Goal: Task Accomplishment & Management: Use online tool/utility

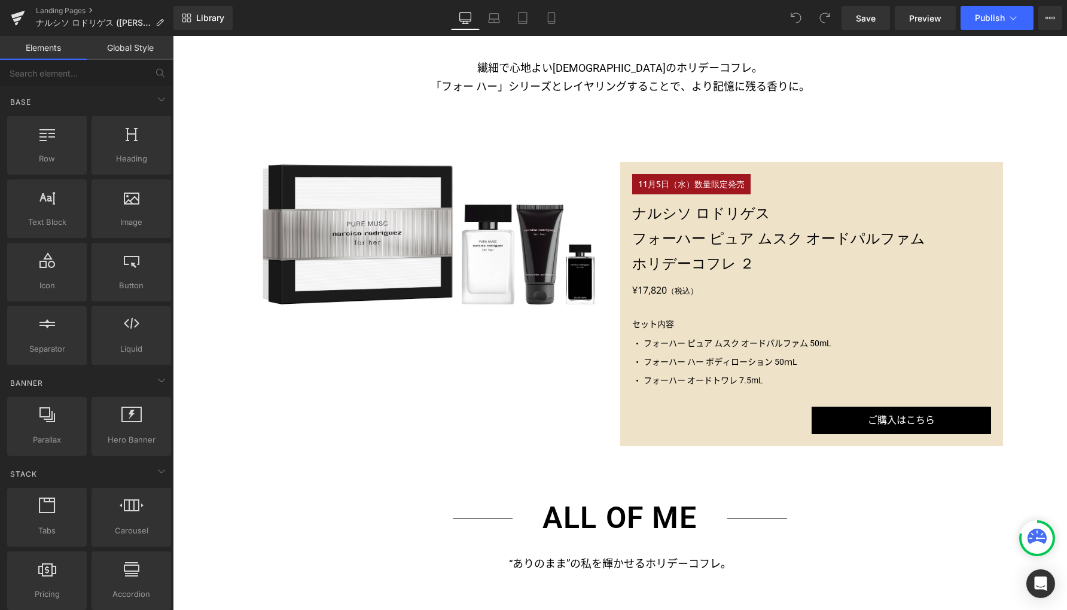
scroll to position [1068, 0]
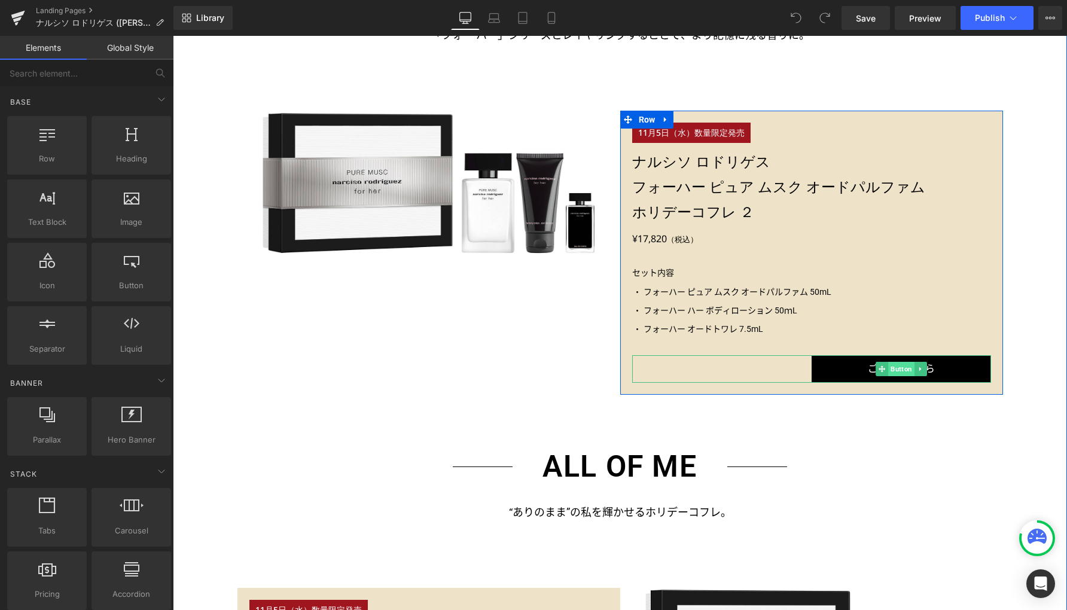
click at [895, 370] on span "Button" at bounding box center [901, 369] width 26 height 14
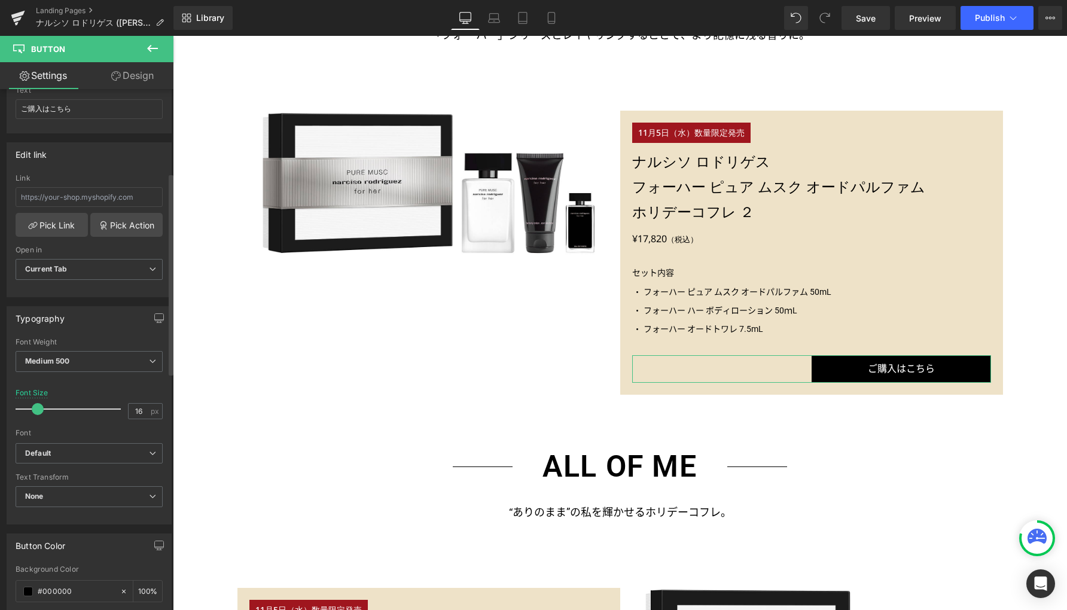
scroll to position [396, 0]
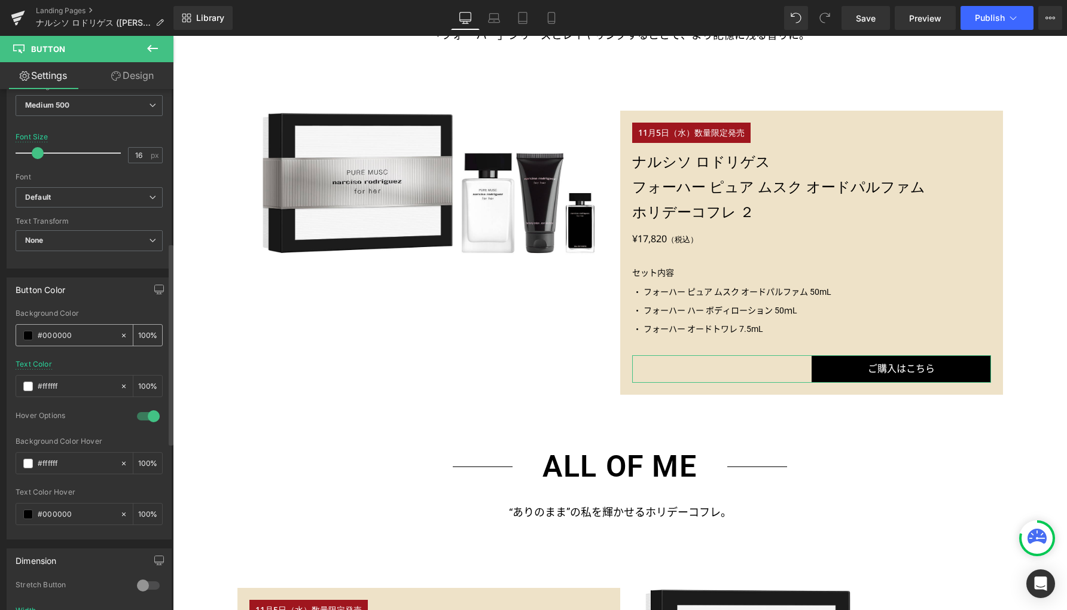
click at [27, 335] on span at bounding box center [28, 336] width 10 height 10
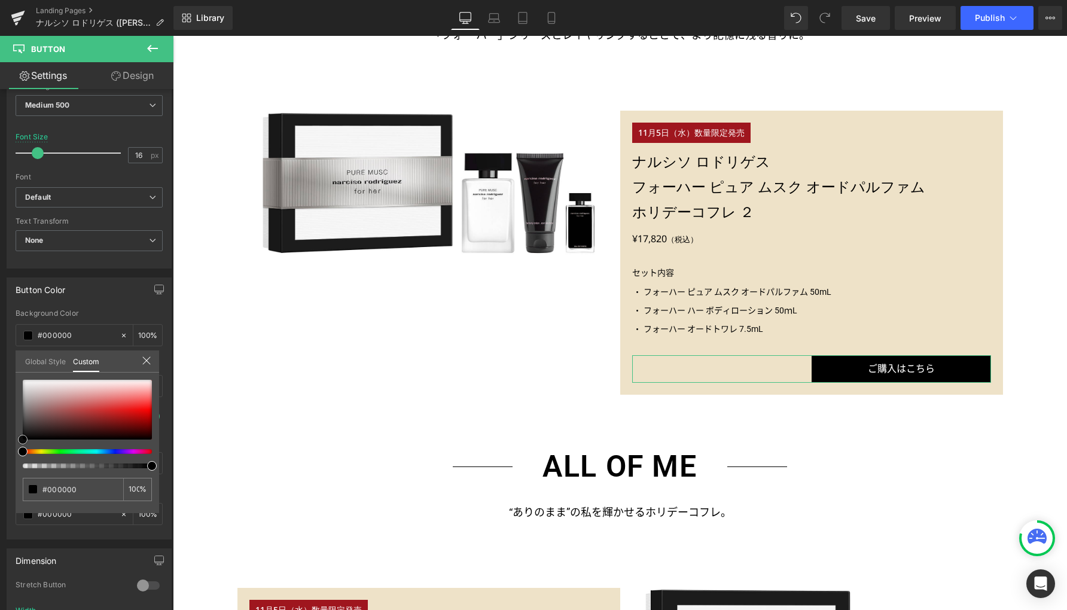
type input "#d3b5b5"
type input "#ffffff"
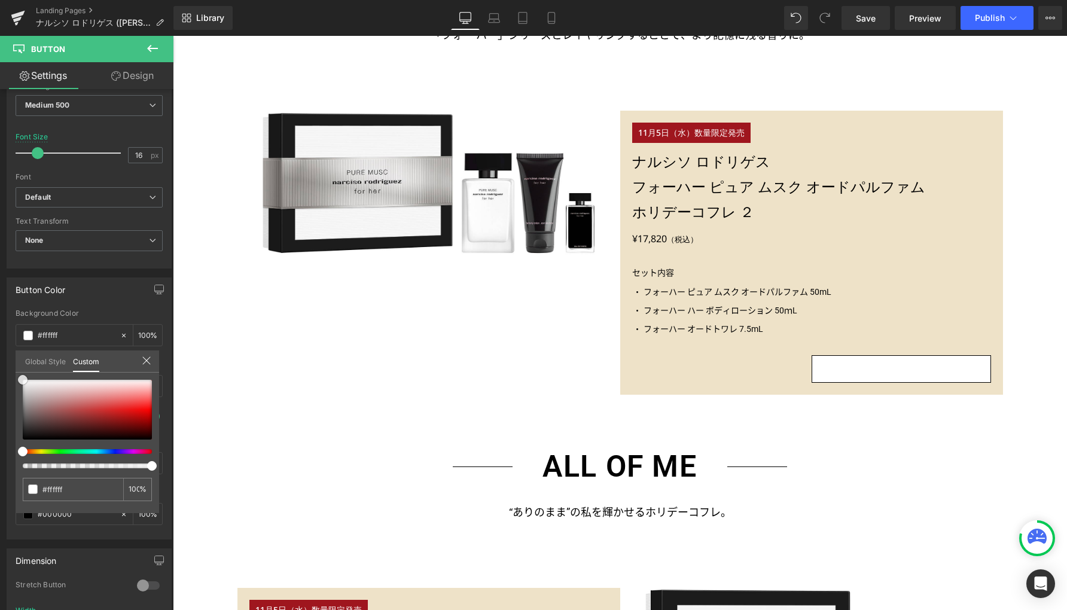
drag, startPoint x: -14, startPoint y: 352, endPoint x: -34, endPoint y: 337, distance: 25.6
click at [0, 337] on html "Button You are previewing how the will restyle your page. You can not edit Elem…" at bounding box center [533, 305] width 1067 height 610
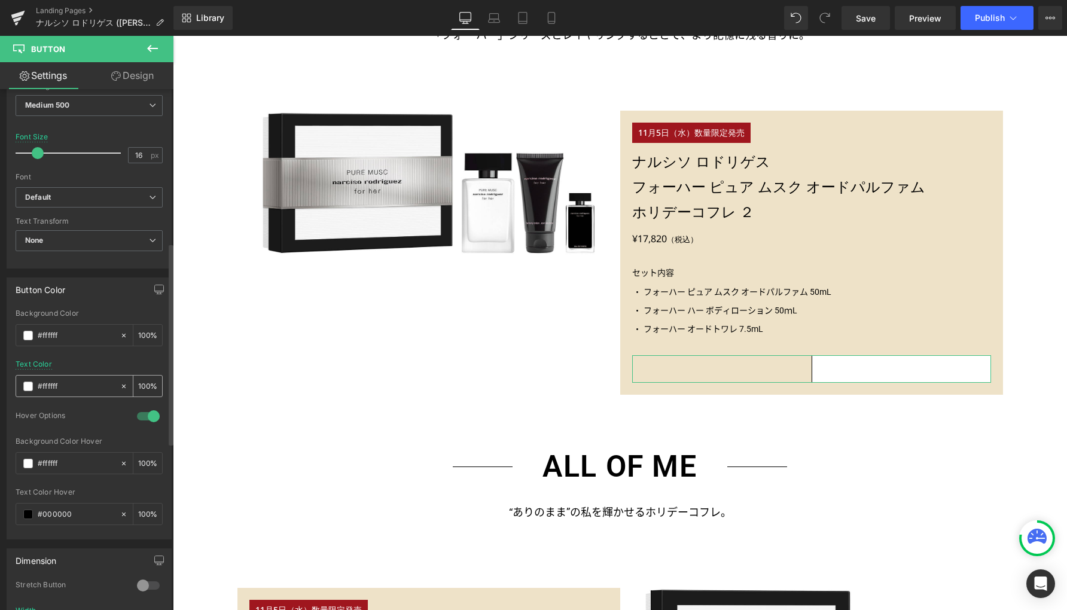
click at [27, 385] on span at bounding box center [28, 386] width 10 height 10
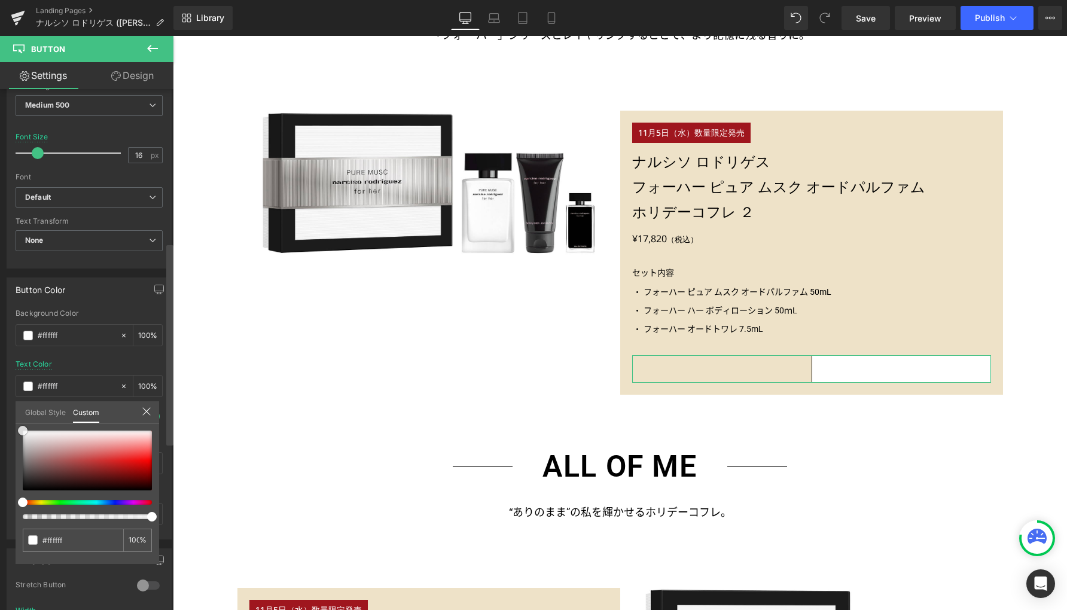
type input "#daa4a4"
type input "#b42b2b"
type input "#000000"
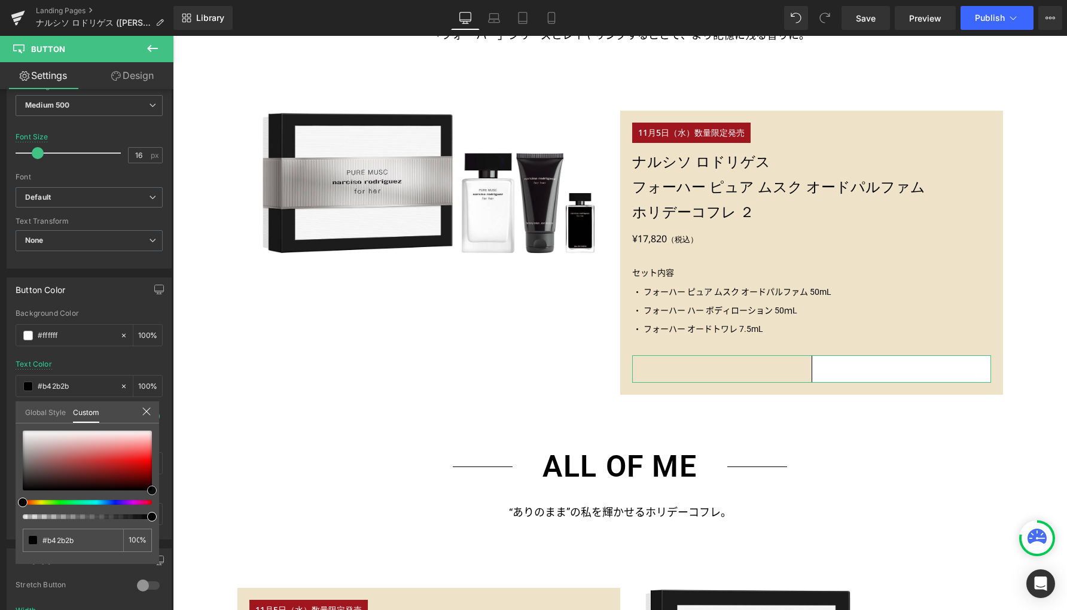
type input "#000000"
drag, startPoint x: 346, startPoint y: 546, endPoint x: 226, endPoint y: 547, distance: 119.6
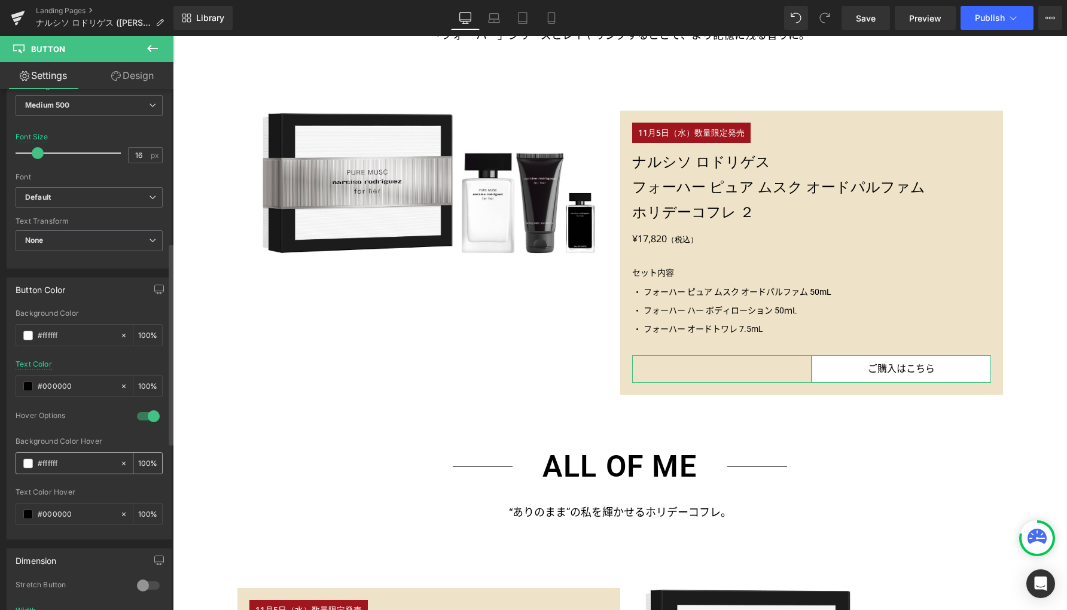
click at [26, 462] on span at bounding box center [28, 464] width 10 height 10
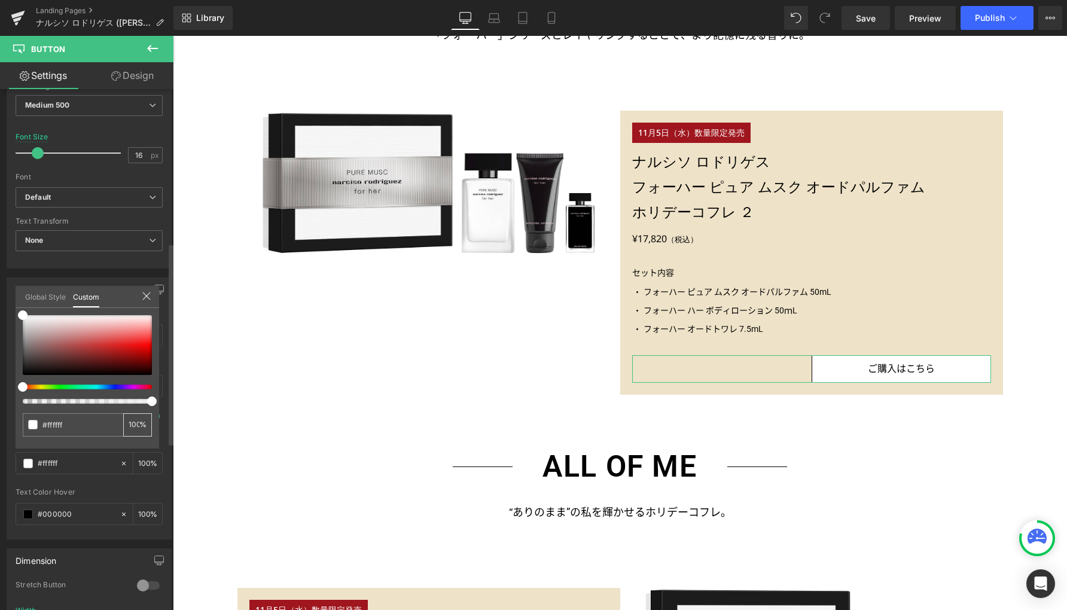
click at [143, 424] on div "100 %" at bounding box center [137, 424] width 29 height 23
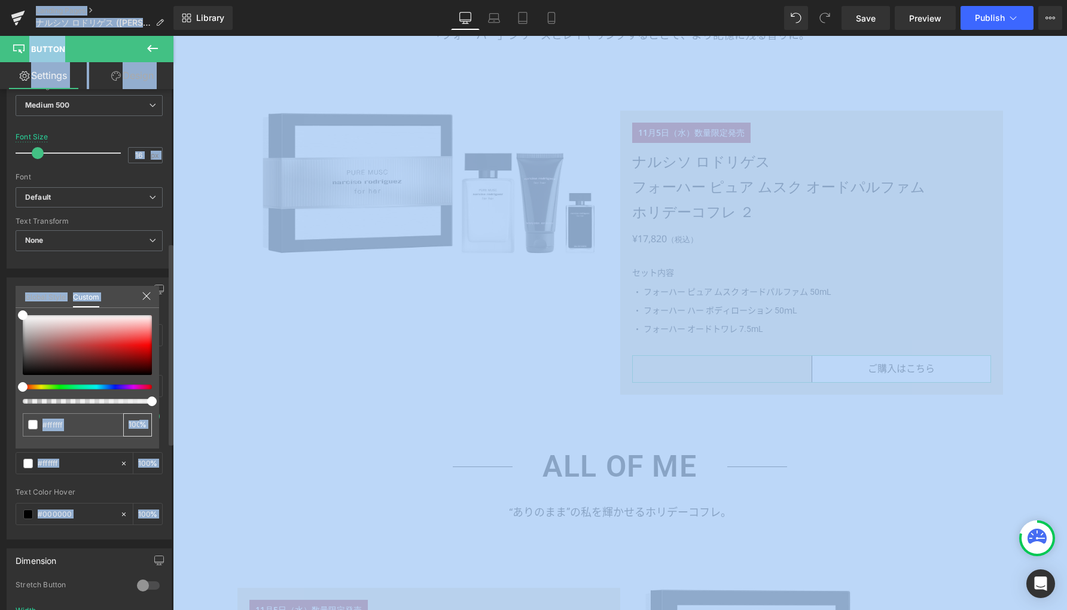
click at [140, 426] on div "100 %" at bounding box center [137, 424] width 29 height 23
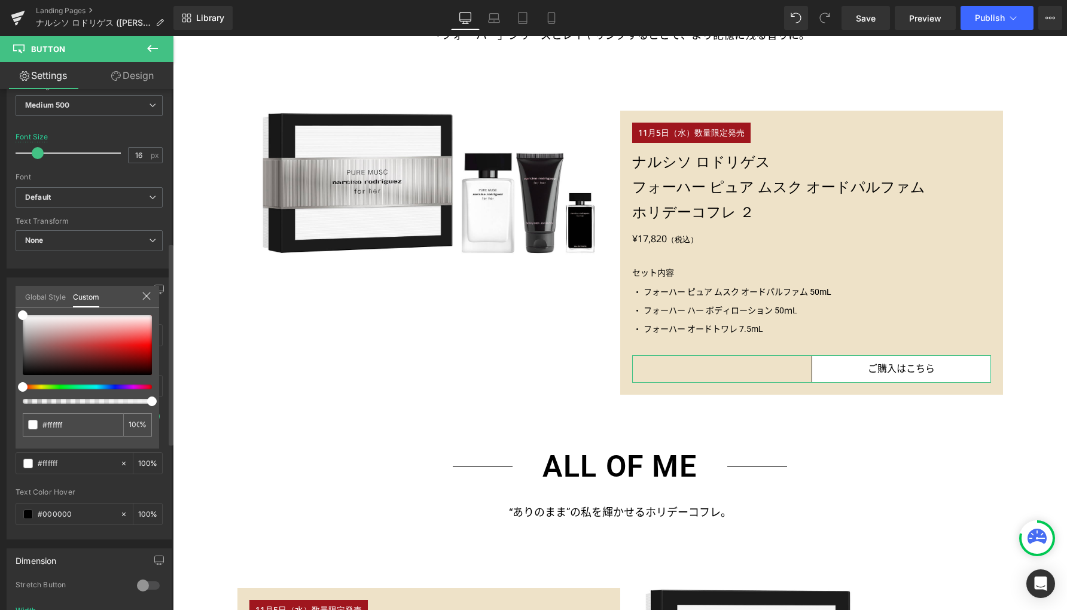
type input "98"
type input "56"
type input "38"
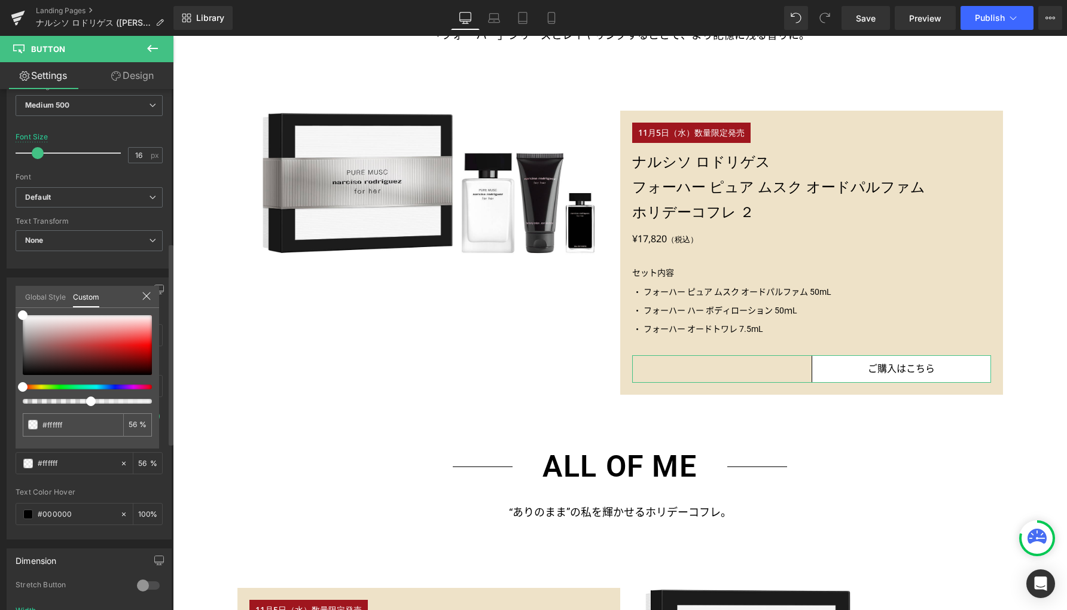
type input "38"
type input "32"
type input "18"
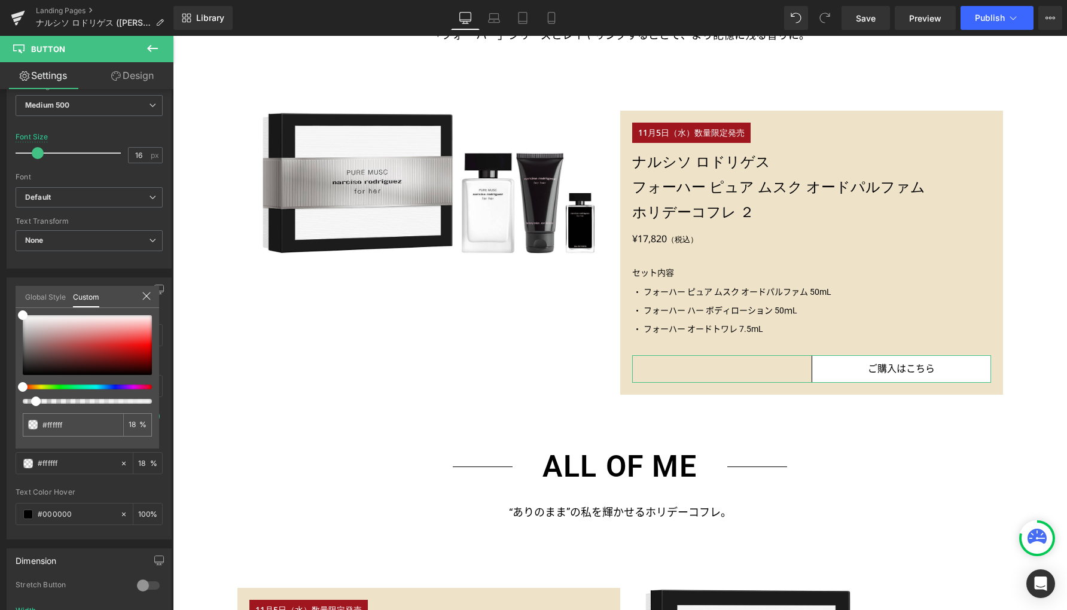
type input "10"
type input "0"
drag, startPoint x: 151, startPoint y: 401, endPoint x: -25, endPoint y: 387, distance: 176.9
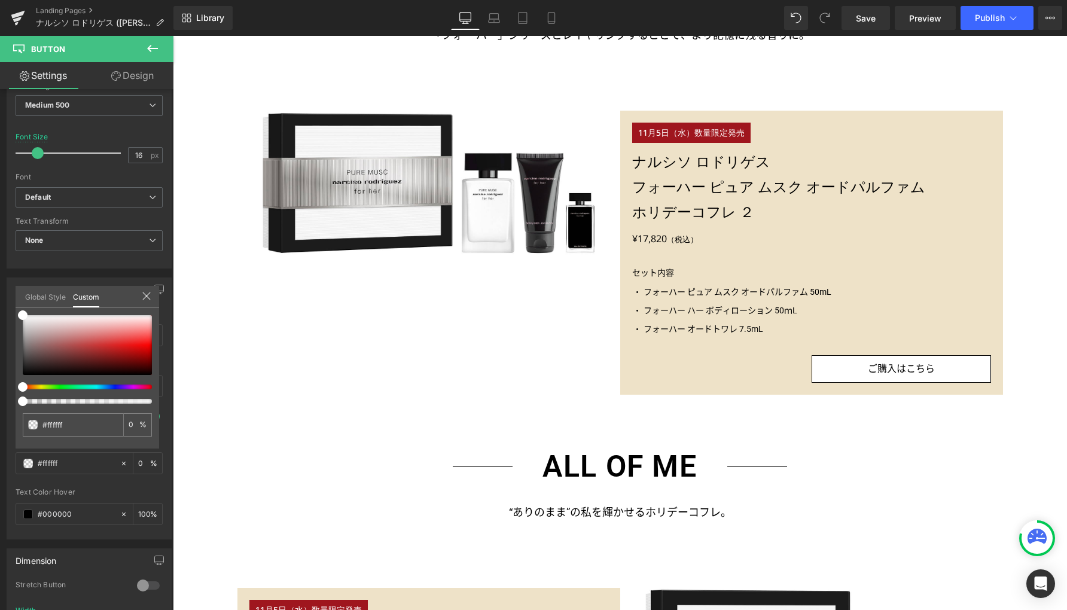
click at [0, 387] on html "Button You are previewing how the will restyle your page. You can not edit Elem…" at bounding box center [533, 305] width 1067 height 610
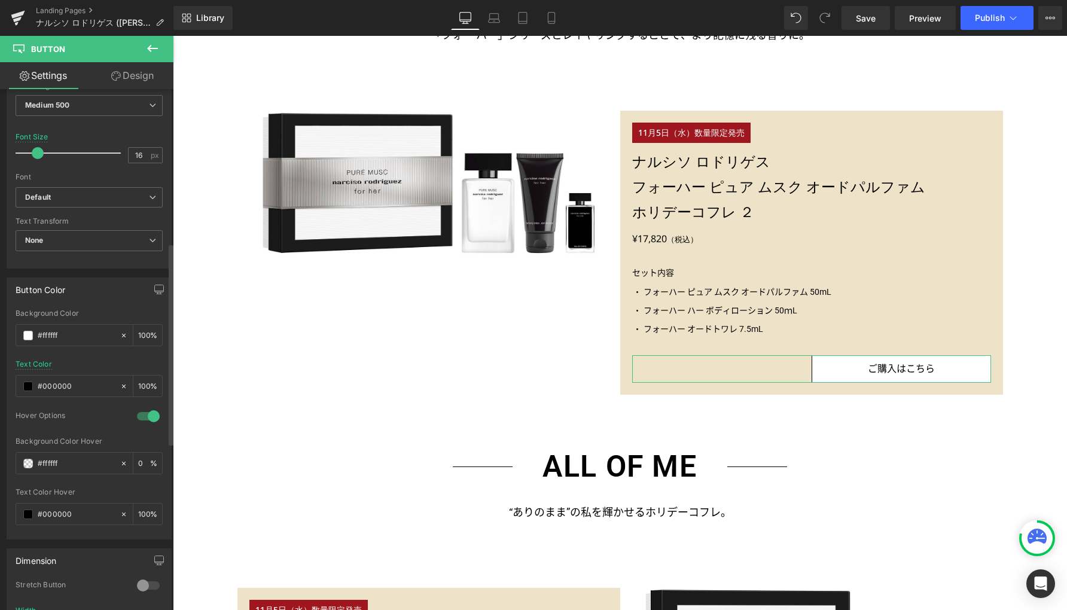
click at [133, 76] on link "Design" at bounding box center [132, 75] width 87 height 27
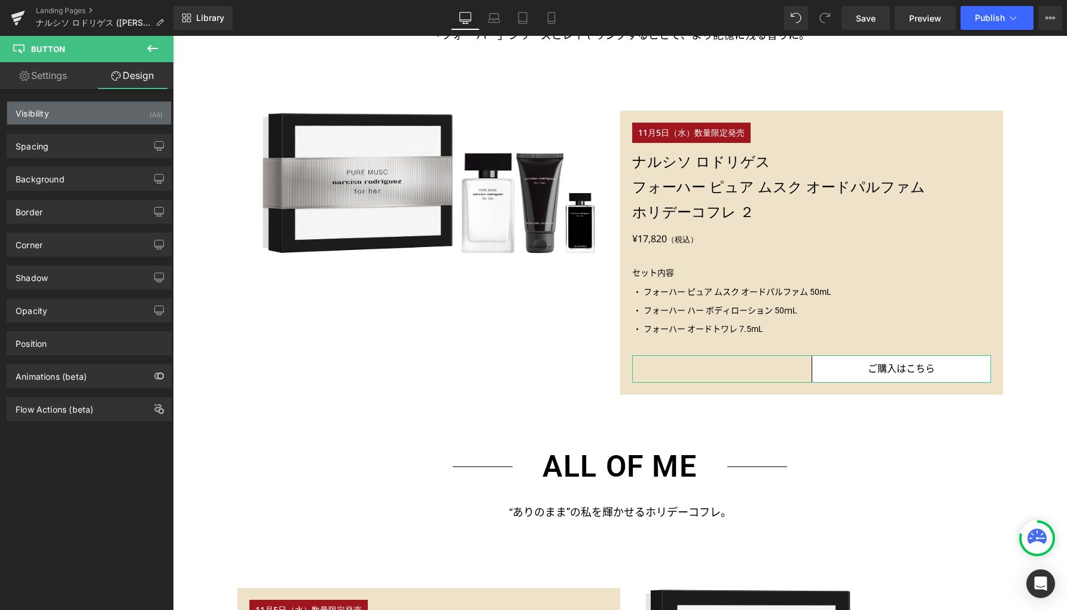
type input "#000000"
type input "100"
type input "1"
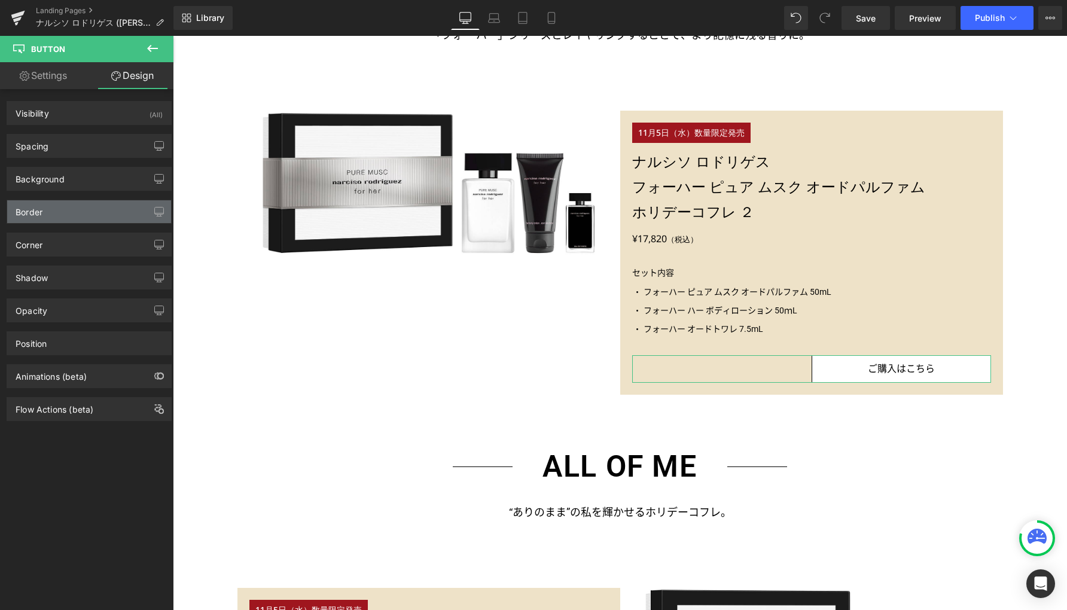
click at [69, 209] on div "Border" at bounding box center [89, 211] width 164 height 23
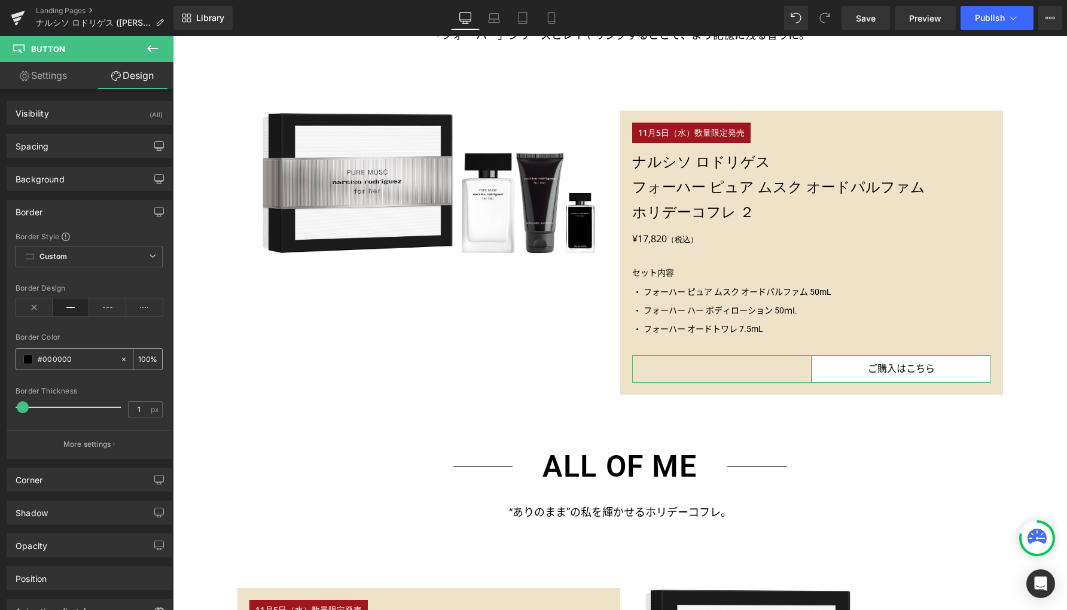
click at [29, 358] on span at bounding box center [28, 360] width 10 height 10
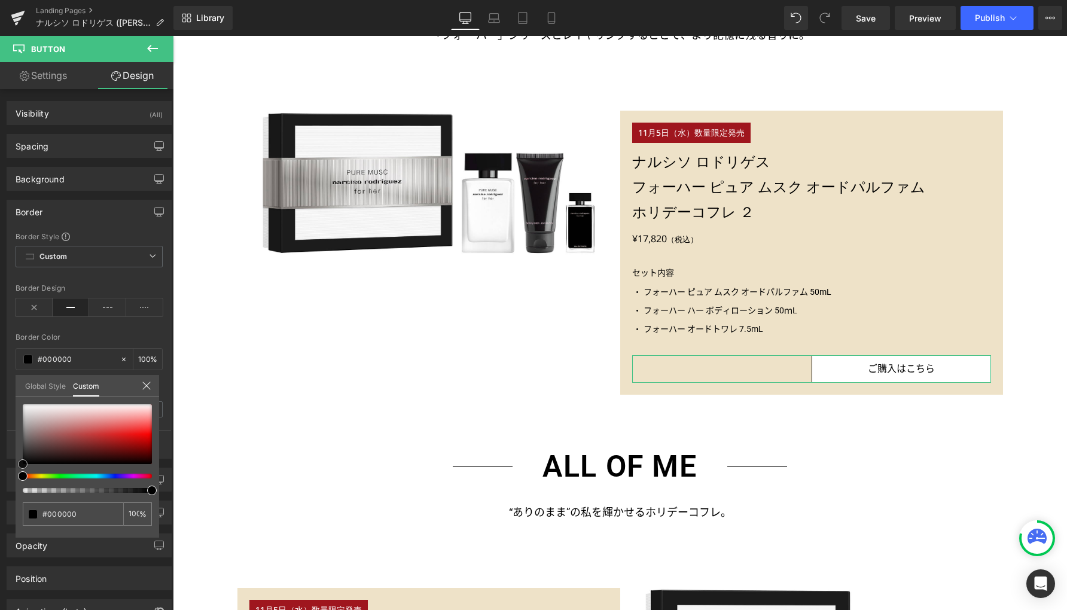
type input "#e5bcbc"
type input "#e4bdbd"
type input "#e9d1d1"
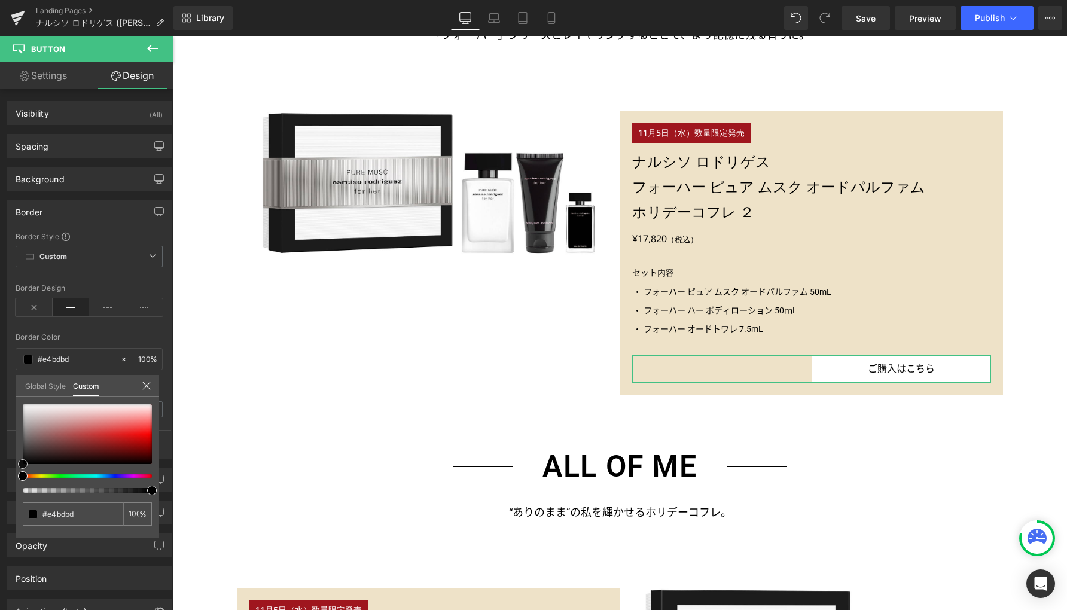
type input "#e9d1d1"
type input "#ffffff"
drag, startPoint x: 63, startPoint y: 408, endPoint x: 23, endPoint y: 371, distance: 54.6
click at [8, 375] on div "Border Border Style Custom Custom Setup Global Style Custom Setup Global Style …" at bounding box center [89, 325] width 179 height 268
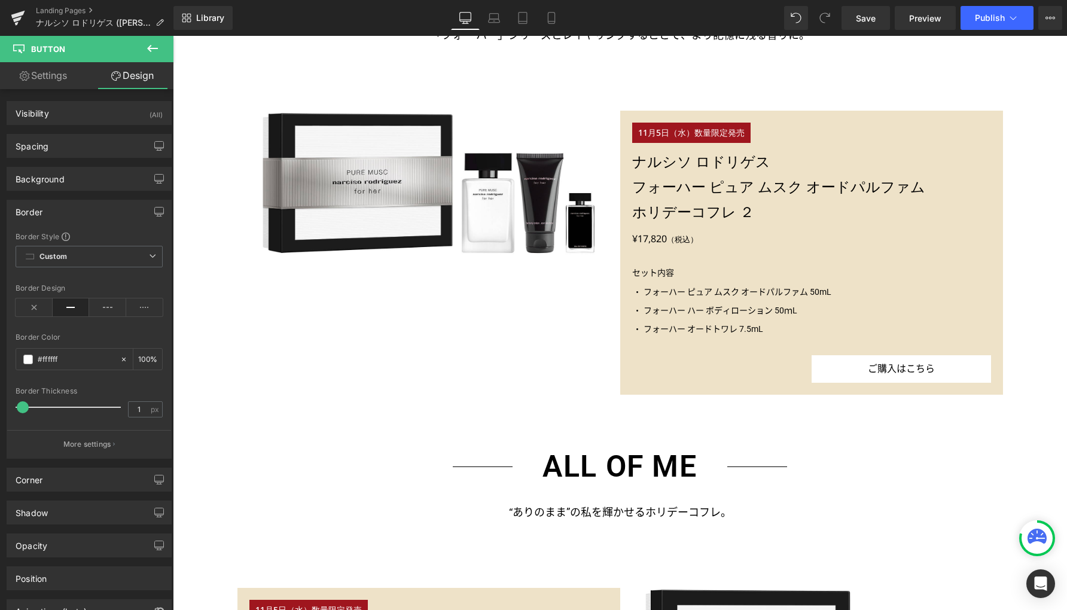
click at [62, 74] on link "Settings" at bounding box center [43, 75] width 87 height 27
type input "100"
type input "transparent"
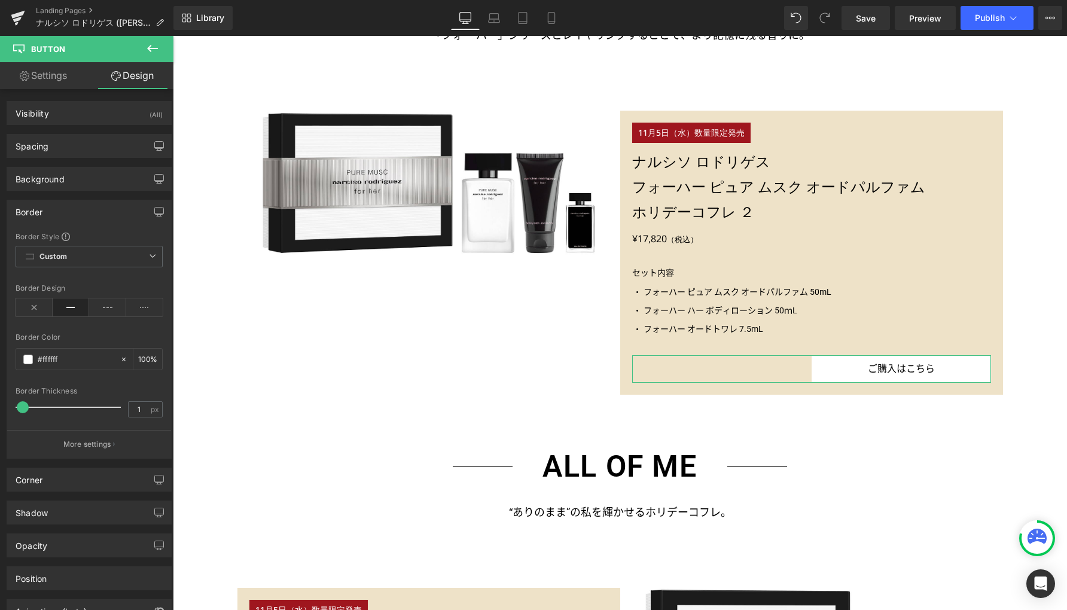
type input "0"
type input "100"
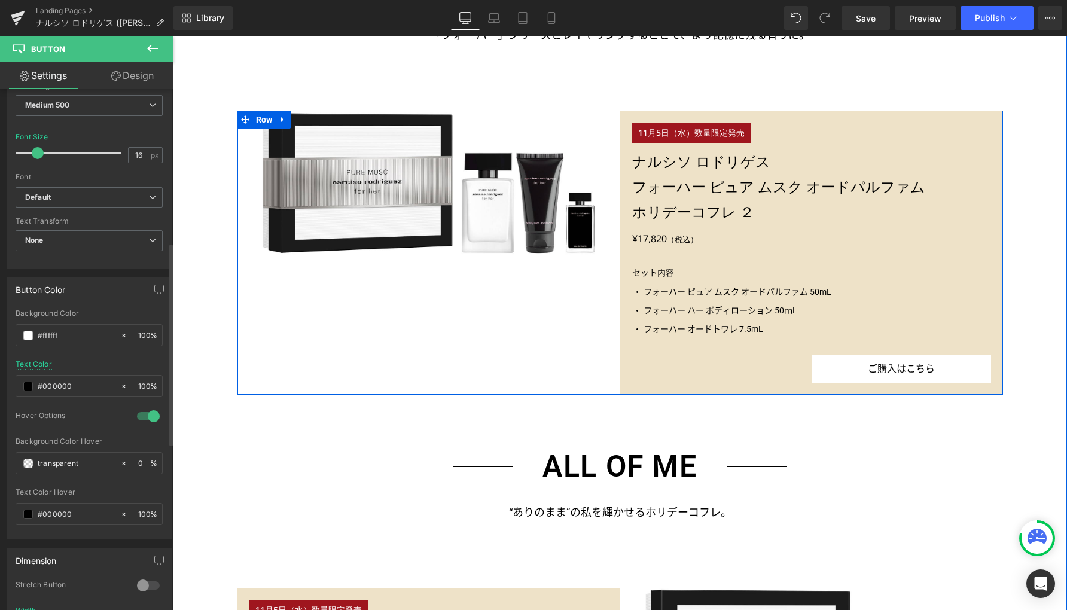
click at [275, 320] on div "Image 11月5日（水）数量限定発売 Text Block ナルシソ ロドリゲス フォーハー ピュア ムスク オードパルファム ホリデーコフレ ２ Hea…" at bounding box center [619, 253] width 765 height 285
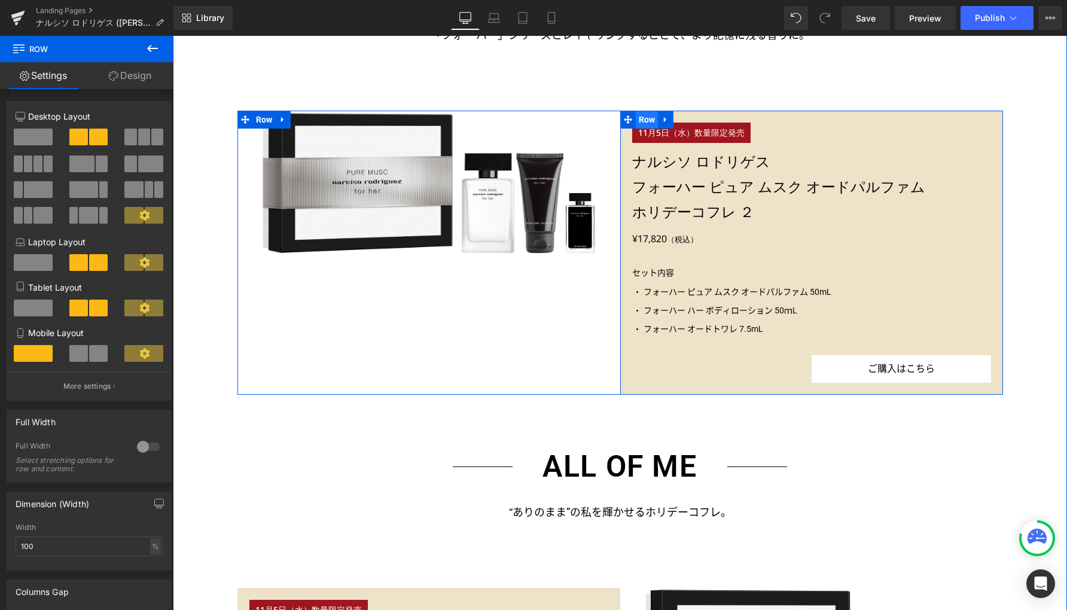
click at [640, 121] on span "Row" at bounding box center [646, 120] width 23 height 18
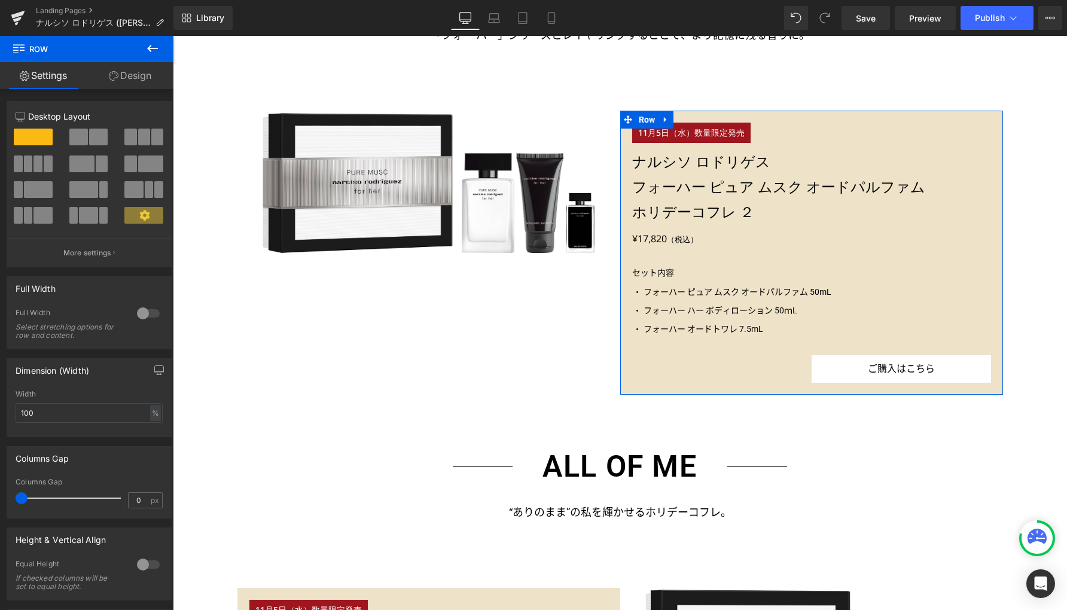
click at [146, 81] on link "Design" at bounding box center [130, 75] width 87 height 27
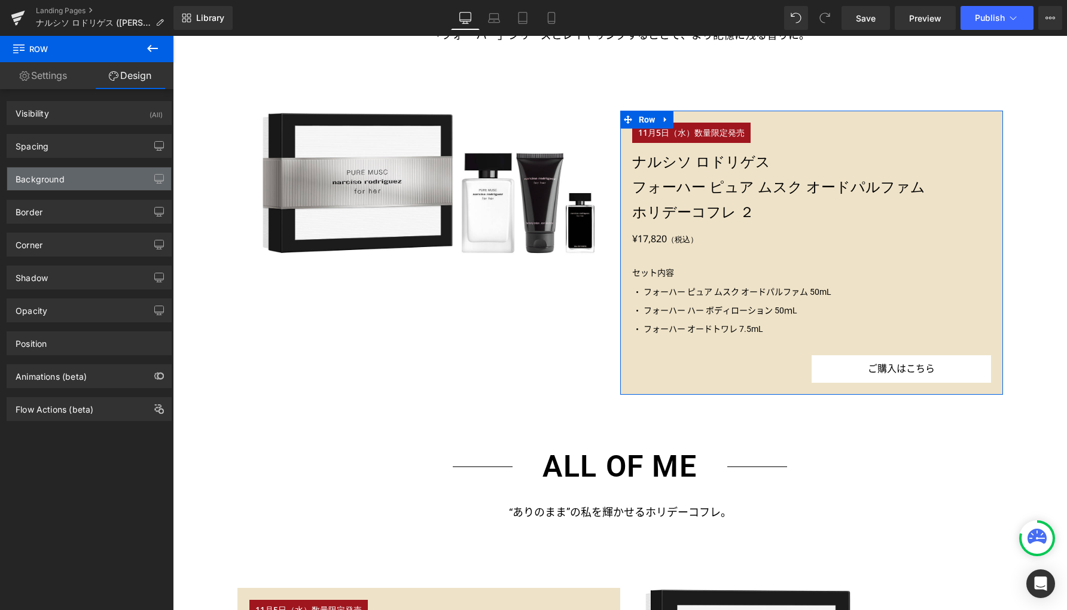
click at [55, 178] on div "Background" at bounding box center [40, 175] width 49 height 17
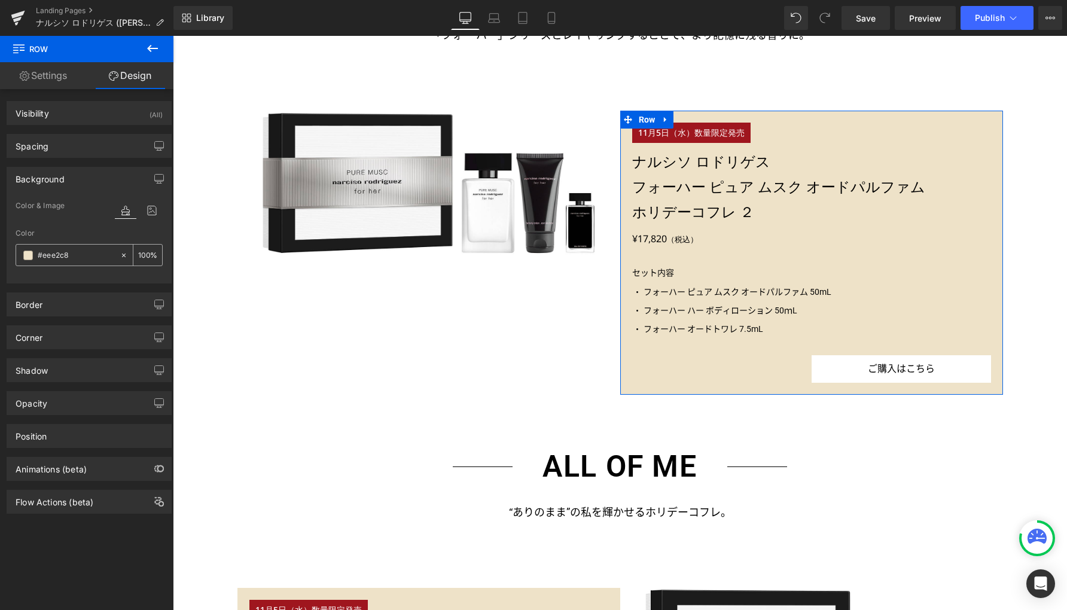
click at [29, 255] on span at bounding box center [28, 255] width 10 height 10
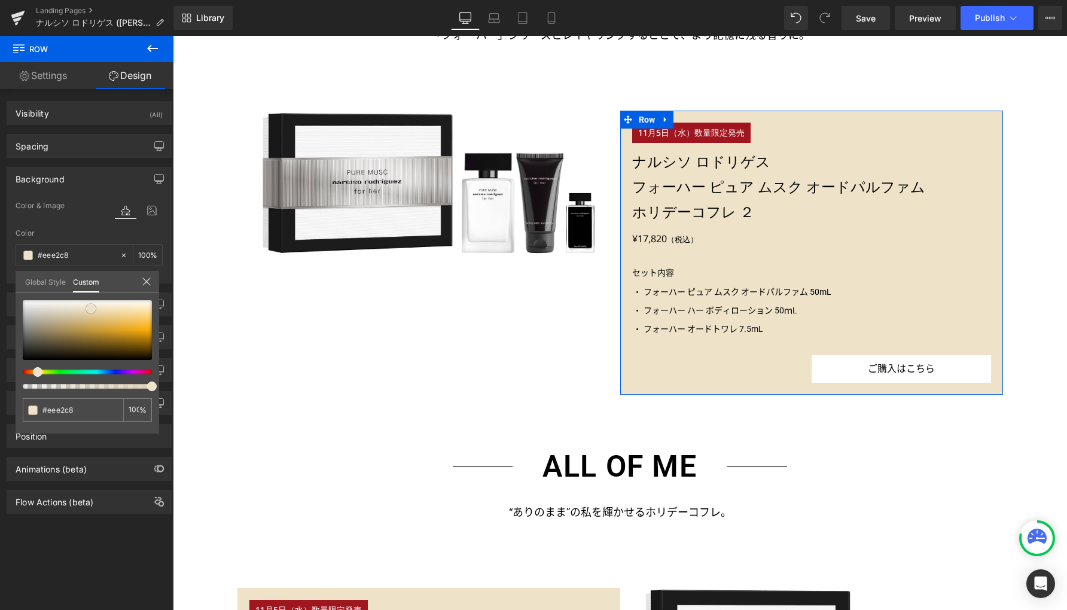
type input "#e9e1d2"
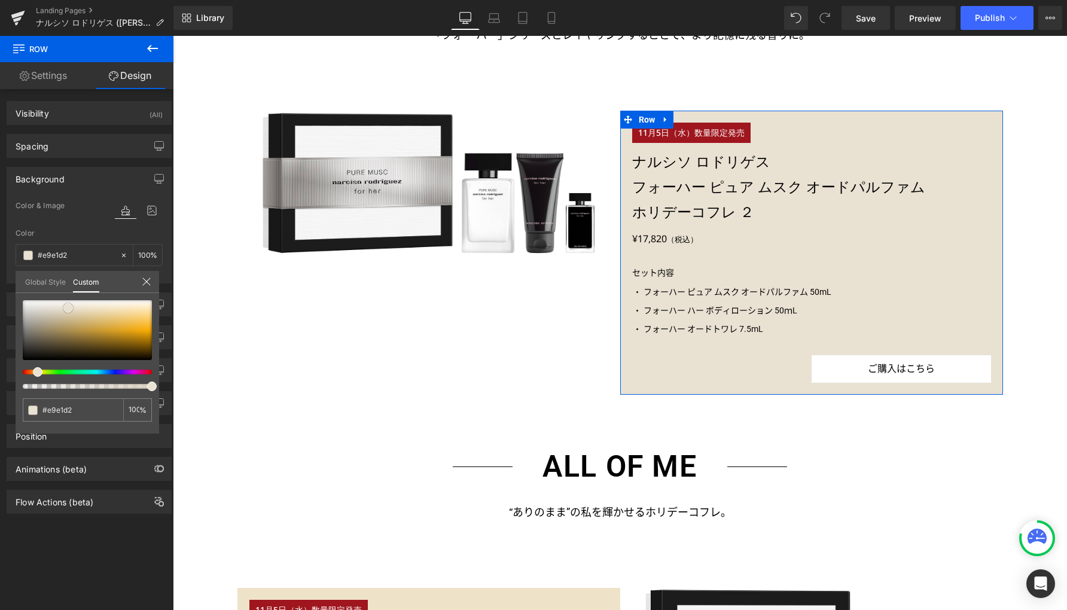
type input "#e8e0d3"
type input "#e6ddcf"
type input "#e6ddd0"
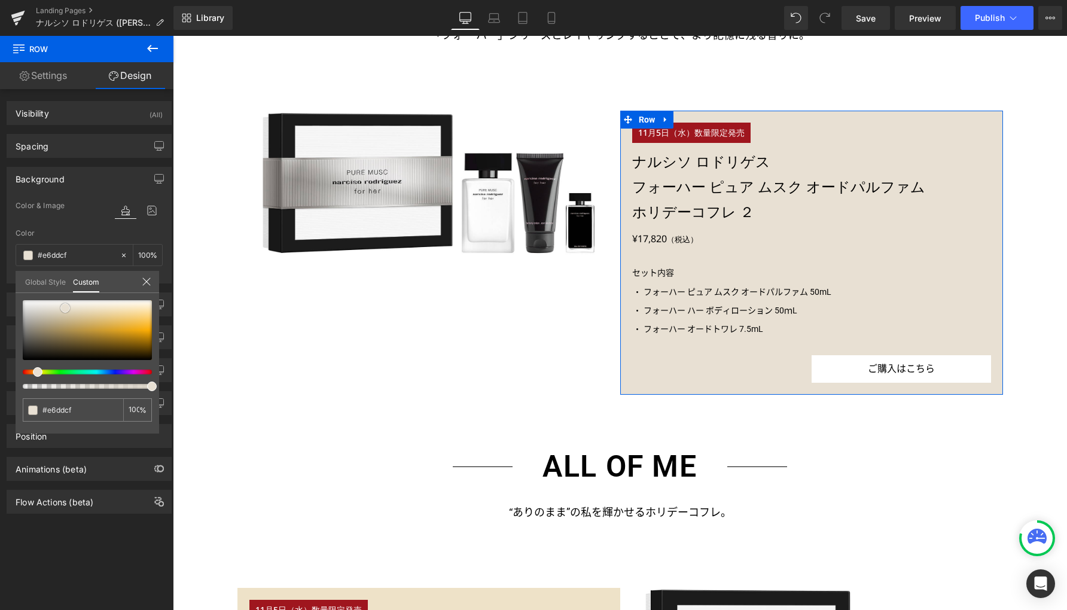
type input "#e6ddd0"
type input "#e4dacc"
type input "#e4dacd"
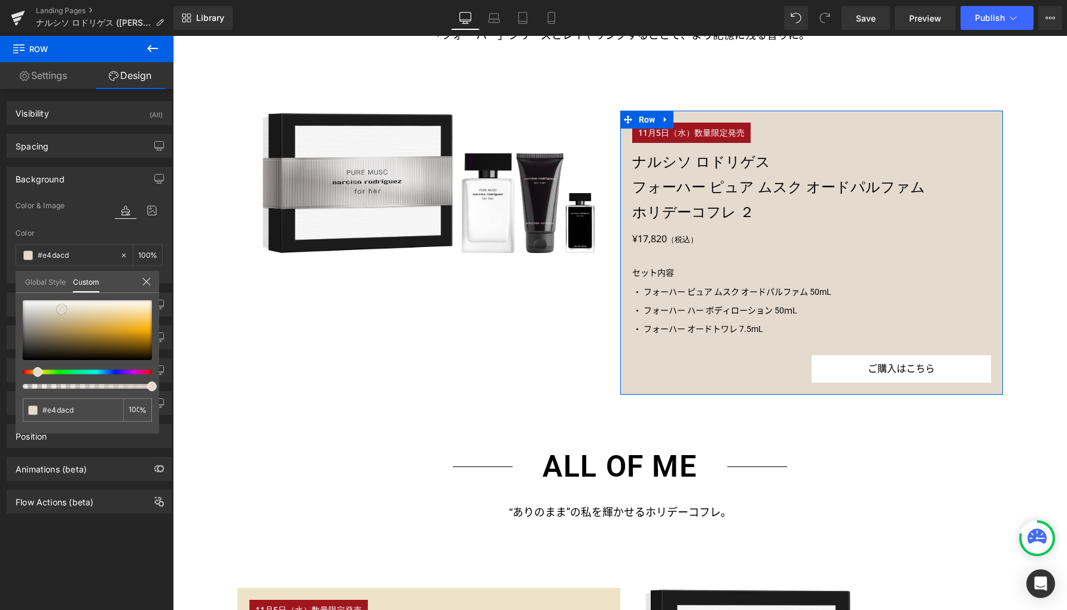
type input "#e3dace"
type input "#e1d7cb"
type input "#e0d7cc"
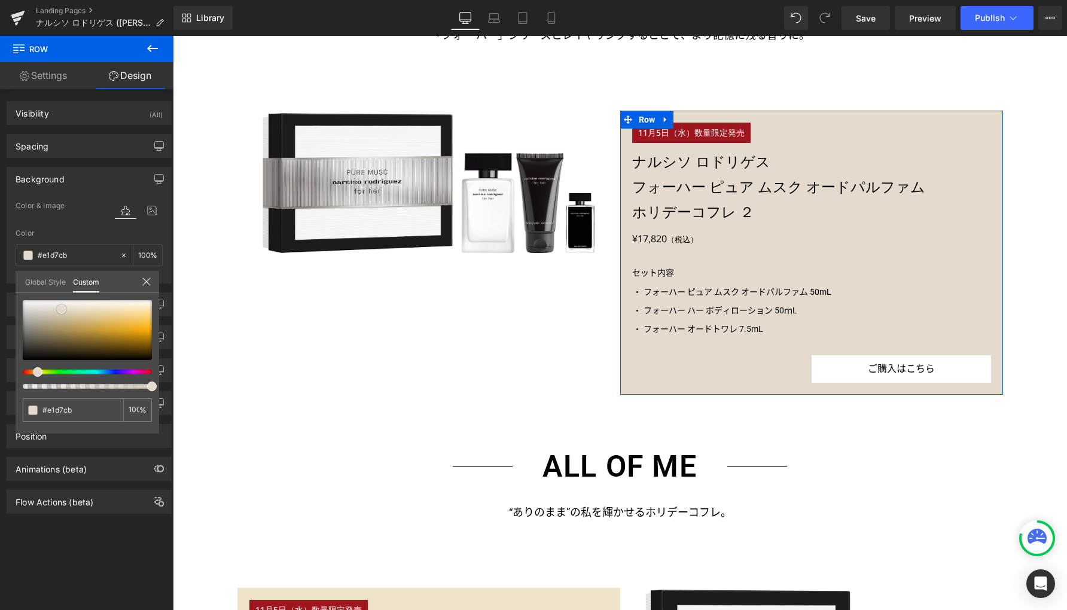
type input "#e0d7cc"
type input "#dfd7cc"
type input "#dfd7cd"
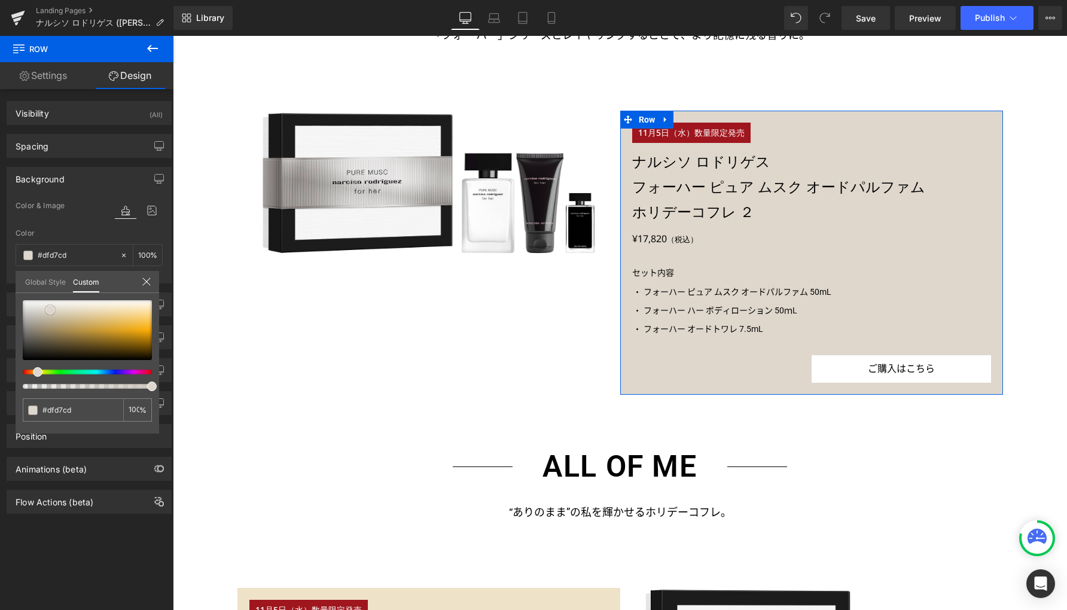
type input "#ded7ce"
type input "#e0d9d1"
type input "#e2dbd4"
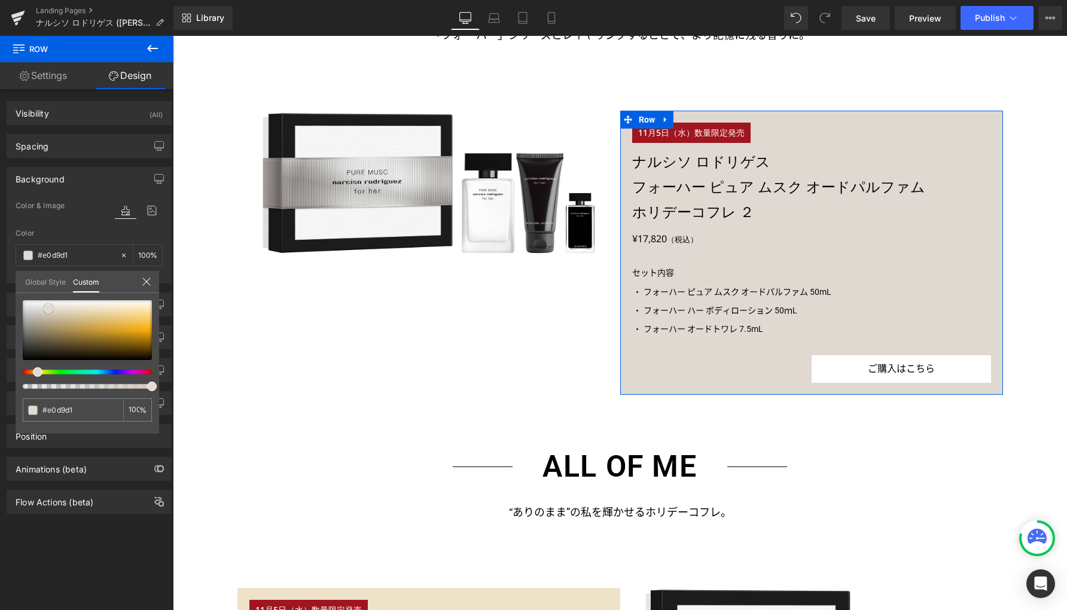
type input "#e2dbd4"
type input "#e4ddd7"
type input "#e6e0da"
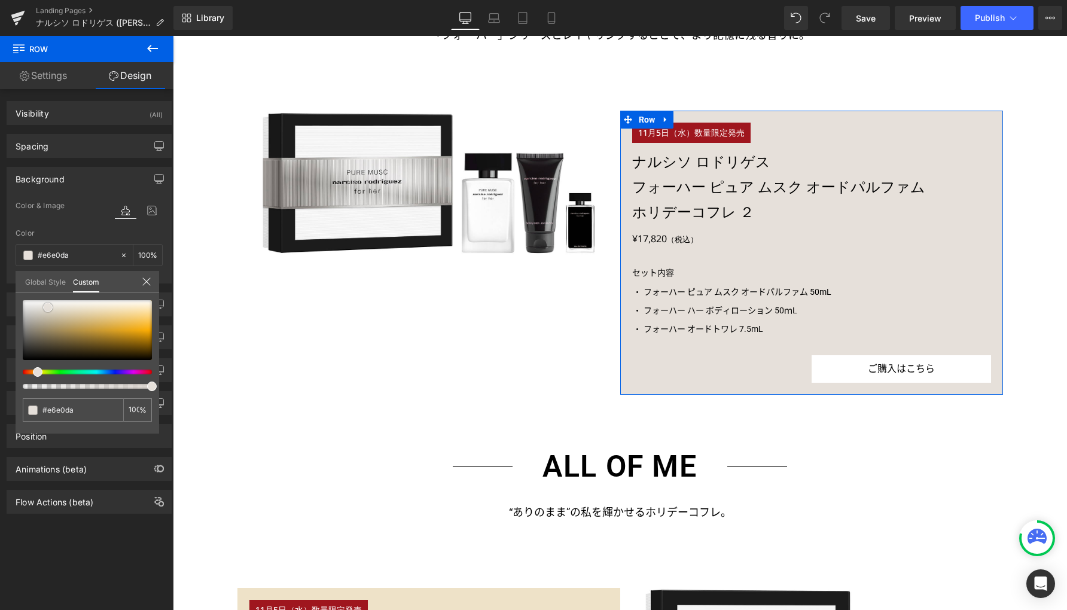
drag, startPoint x: 68, startPoint y: 308, endPoint x: 48, endPoint y: 307, distance: 20.3
click at [48, 307] on div at bounding box center [87, 330] width 129 height 60
click at [62, 411] on input "#e6e0da" at bounding box center [73, 410] width 63 height 13
click at [146, 280] on icon at bounding box center [146, 281] width 8 height 8
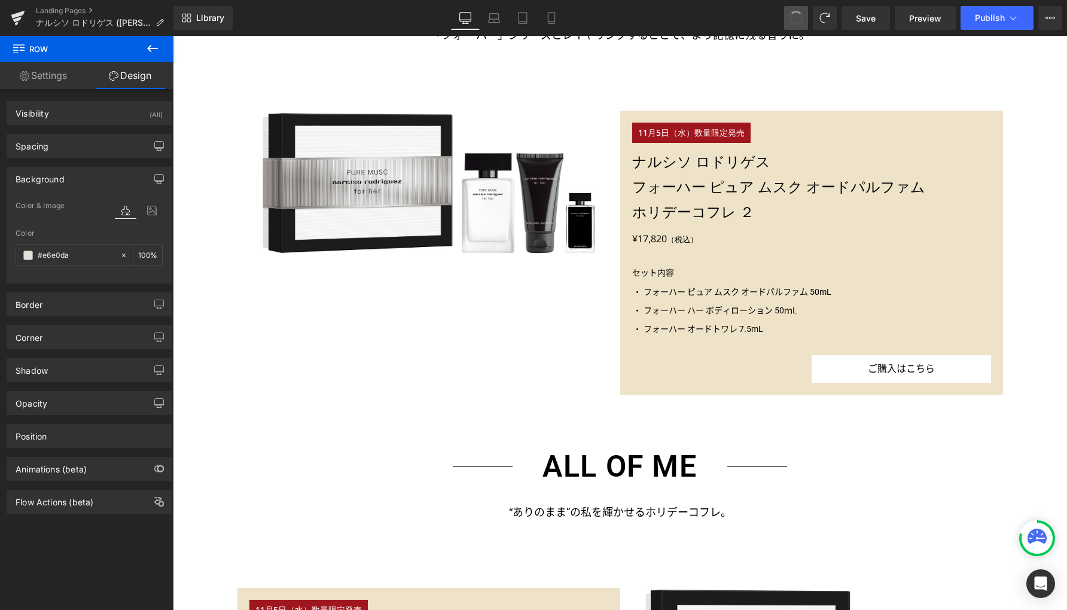
type input "#eee2c8"
type input "100"
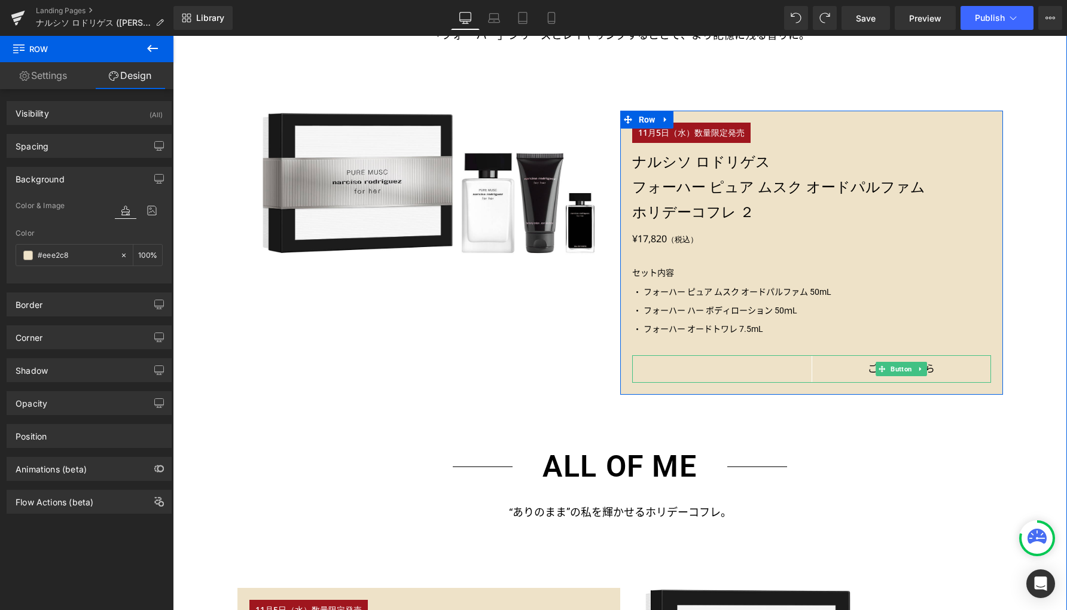
click at [850, 369] on link "ご購入はこちら" at bounding box center [900, 368] width 179 height 27
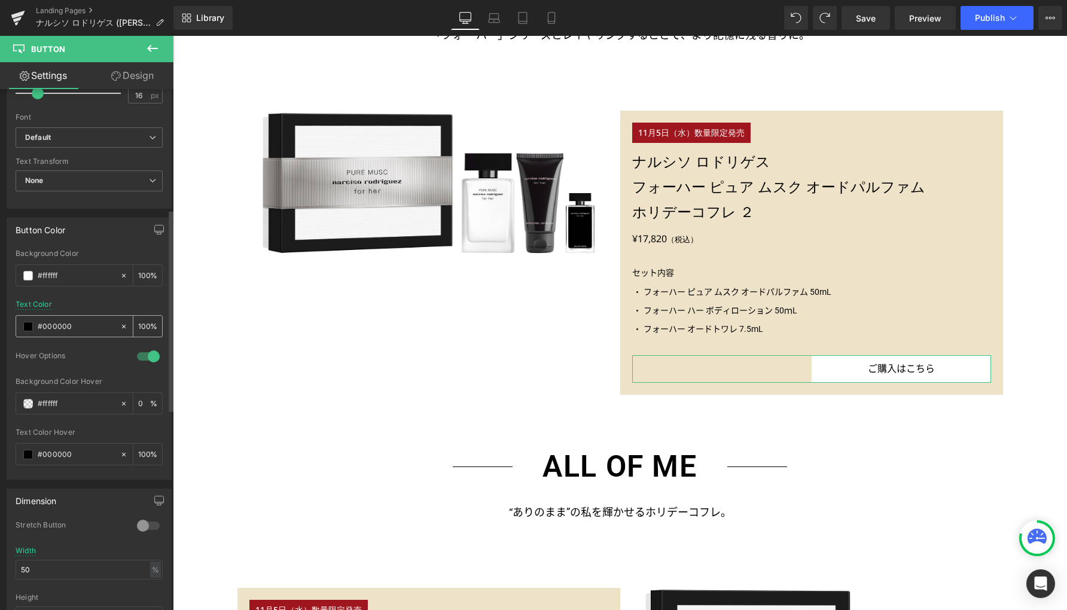
scroll to position [512, 0]
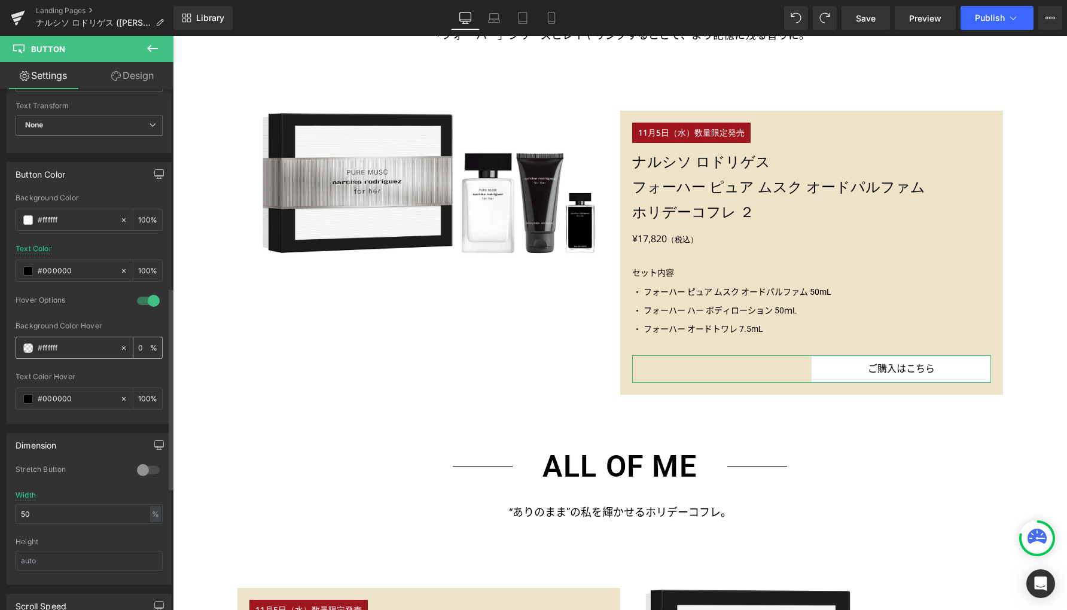
click at [49, 346] on input "#ffffff" at bounding box center [76, 347] width 77 height 13
click at [68, 347] on input "#ffffff" at bounding box center [76, 347] width 77 height 13
click at [52, 347] on input "#ffffff" at bounding box center [76, 347] width 77 height 13
type input "#e6e0da"
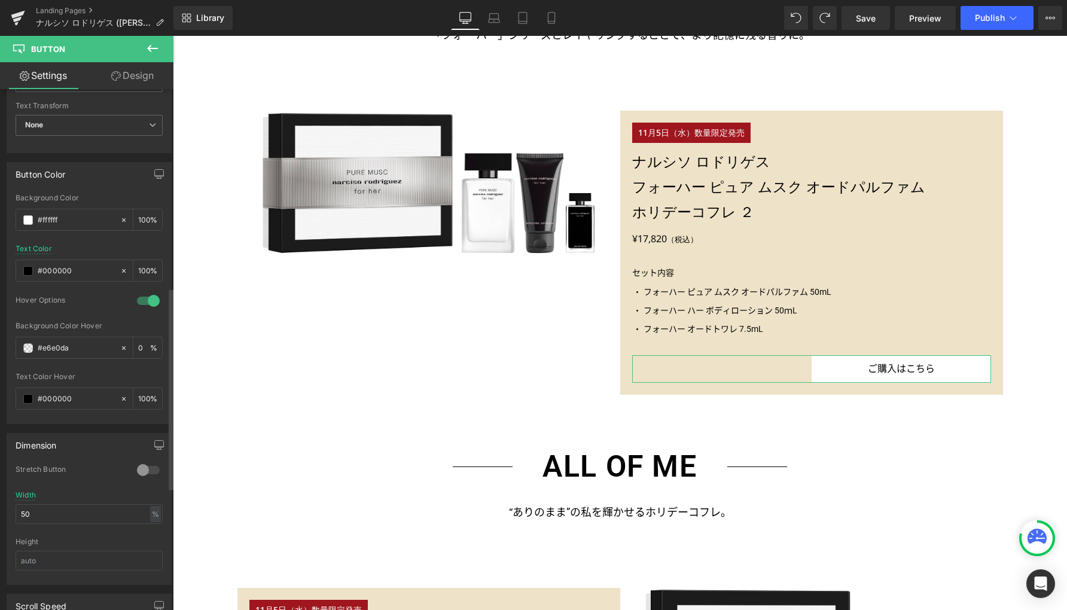
type input "100"
type input "#e6e0da"
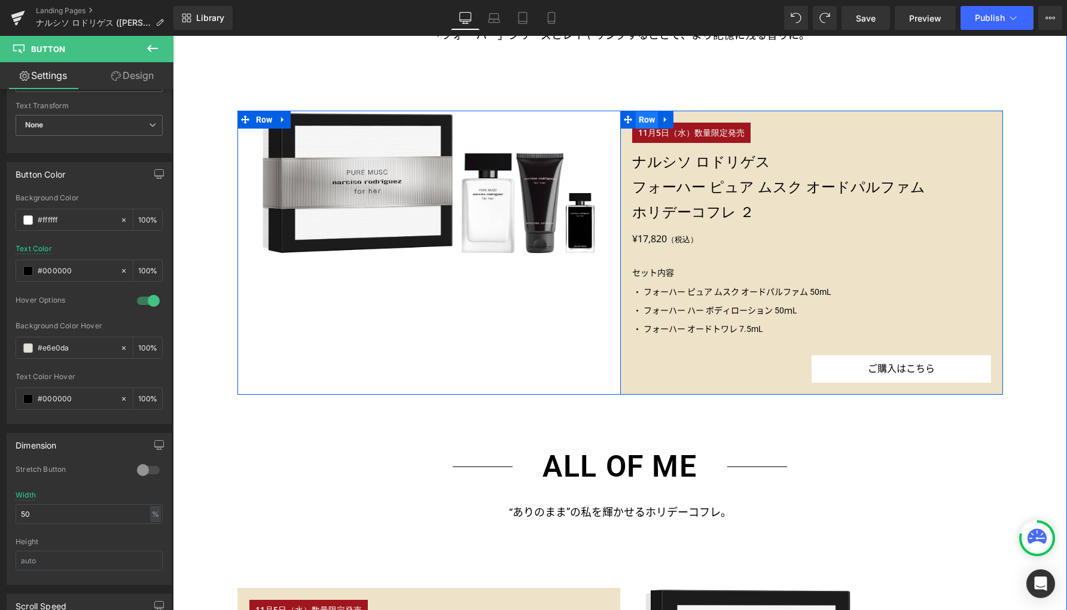
click at [636, 116] on span "Row" at bounding box center [646, 120] width 23 height 18
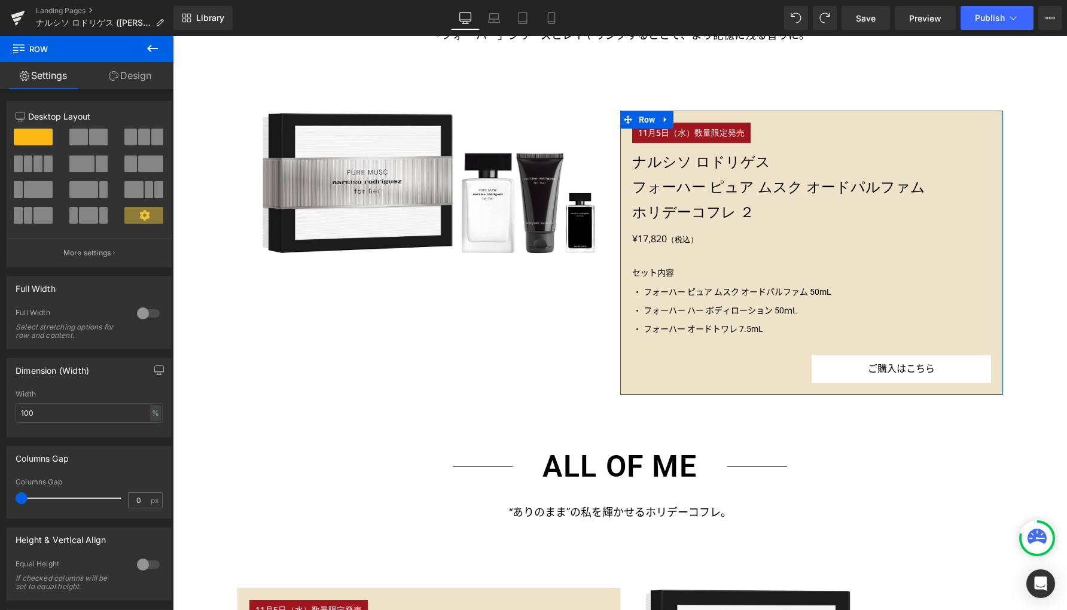
click at [130, 75] on link "Design" at bounding box center [130, 75] width 87 height 27
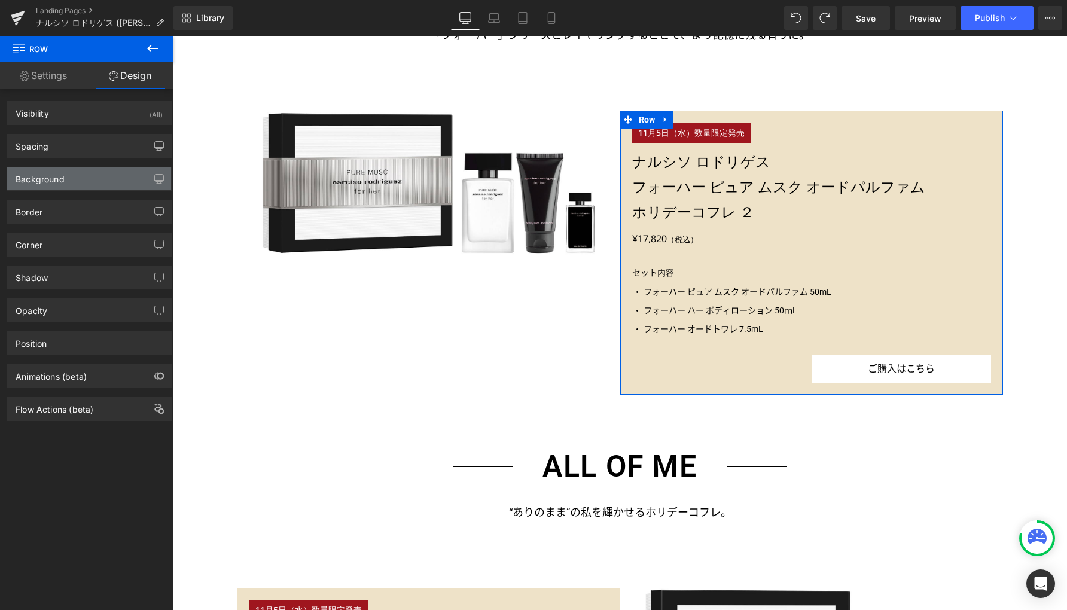
click at [82, 179] on div "Background" at bounding box center [89, 178] width 164 height 23
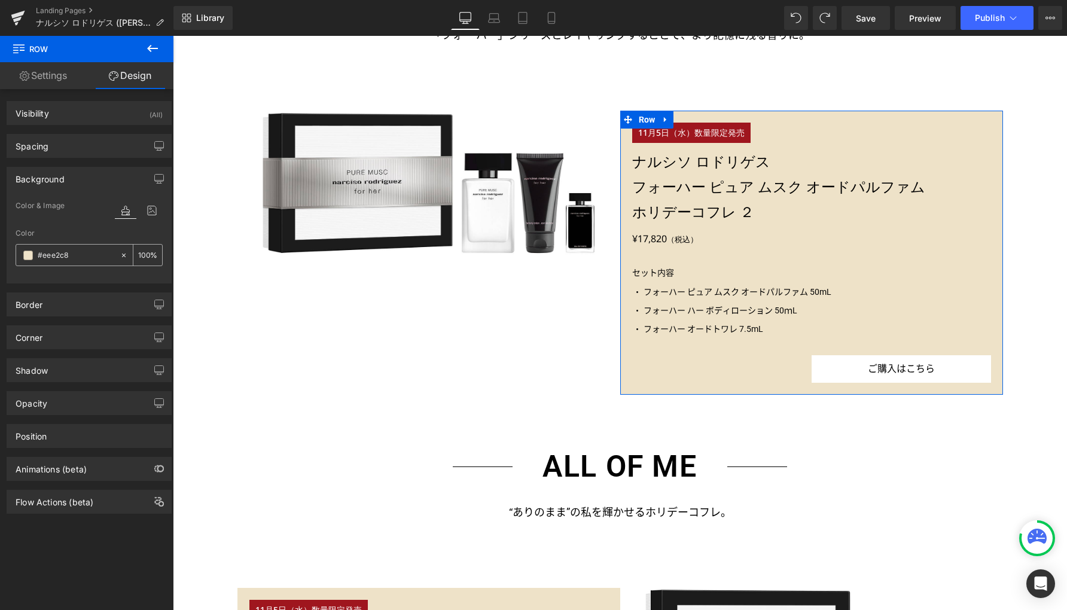
click at [50, 254] on input "#eee2c8" at bounding box center [76, 255] width 77 height 13
click at [53, 255] on input "#eee2c8" at bounding box center [76, 255] width 77 height 13
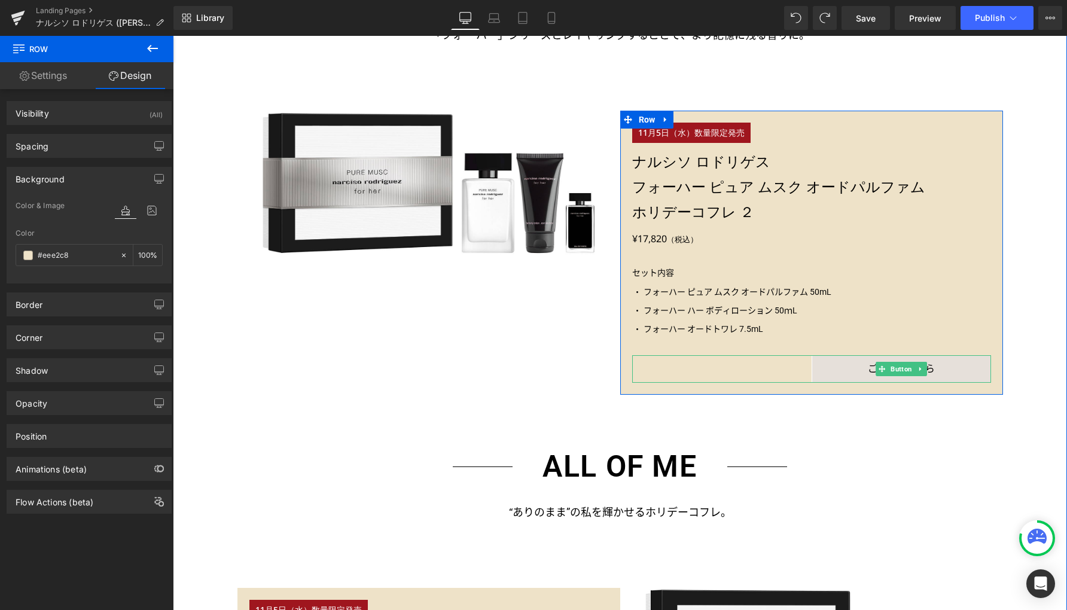
click at [948, 369] on link "ご購入はこちら" at bounding box center [900, 368] width 179 height 27
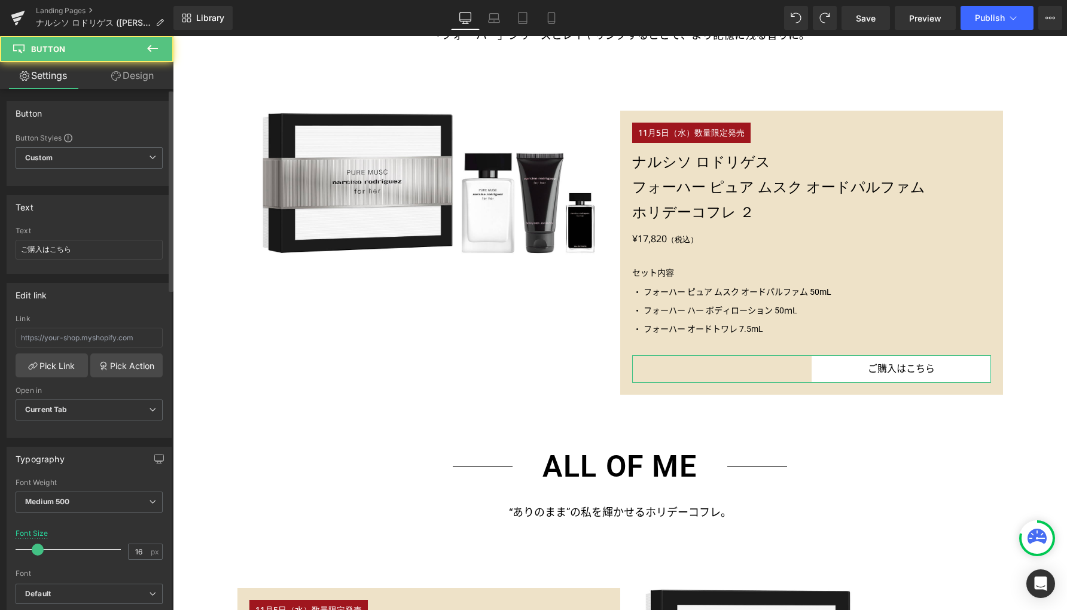
scroll to position [416, 0]
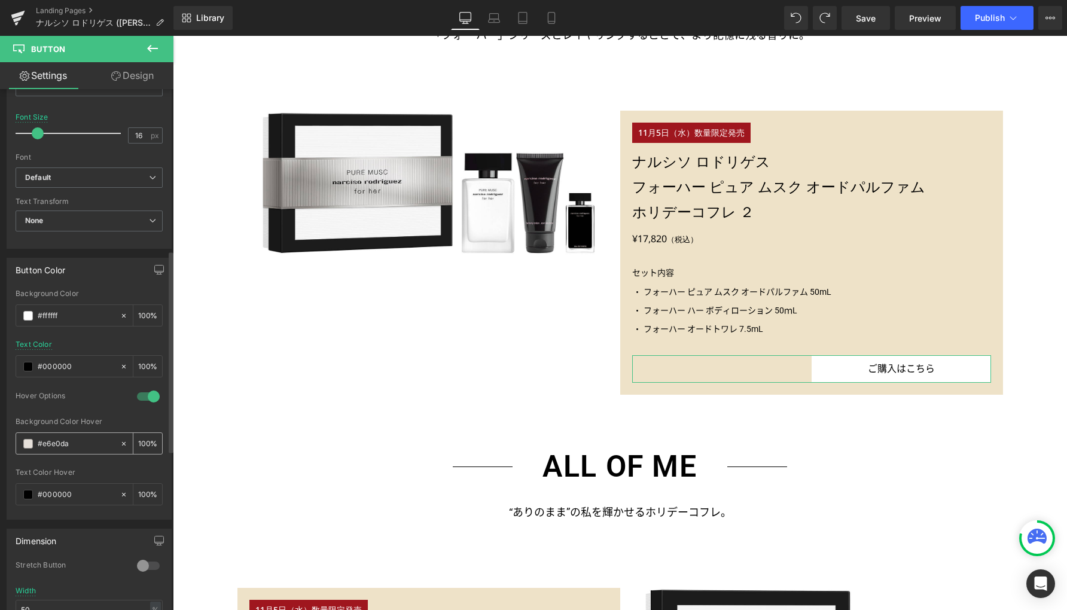
click at [52, 443] on input "#e6e0da" at bounding box center [76, 443] width 77 height 13
type input "#f9f4e9"
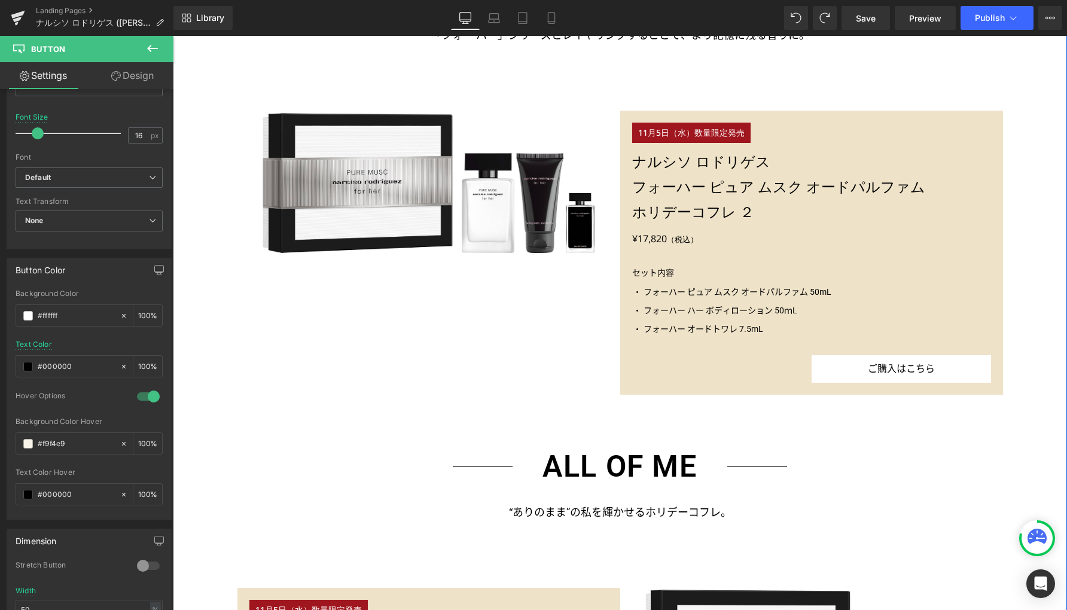
click at [173, 36] on div at bounding box center [173, 36] width 0 height 0
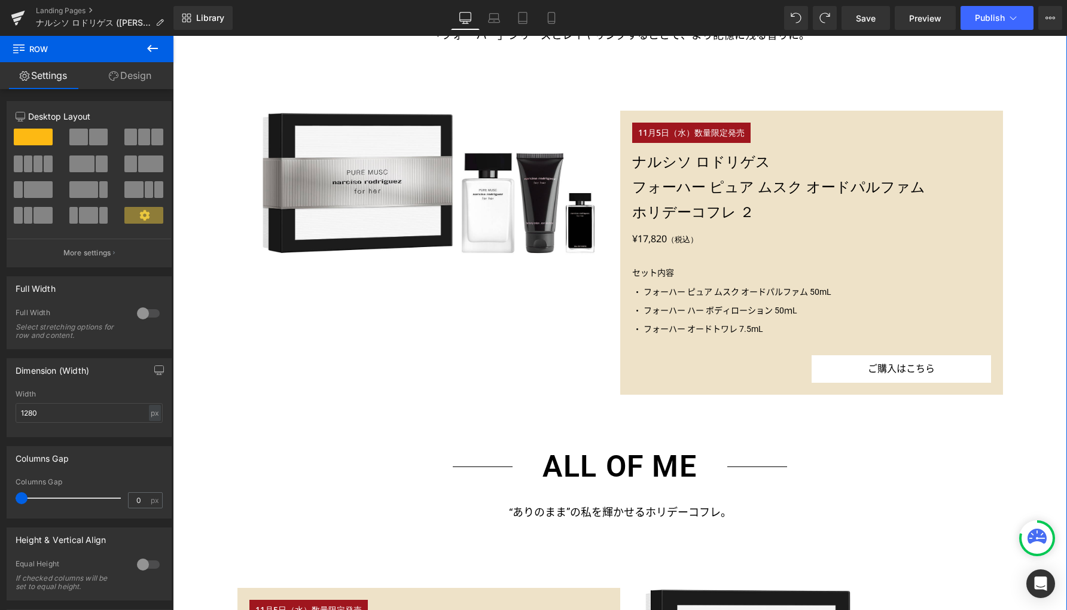
scroll to position [1461, 0]
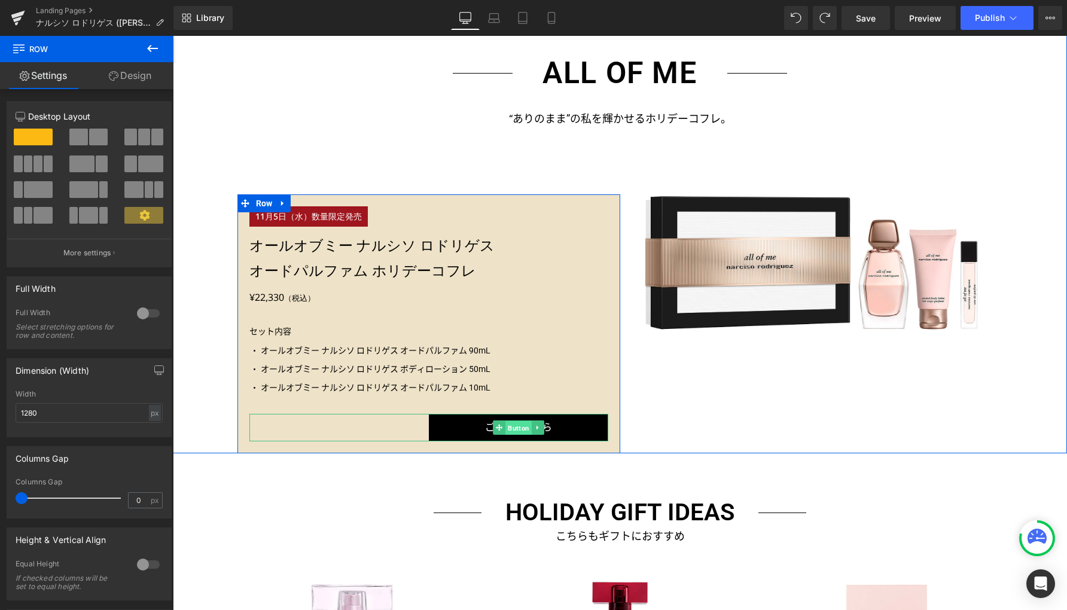
click at [512, 430] on span "Button" at bounding box center [518, 428] width 26 height 14
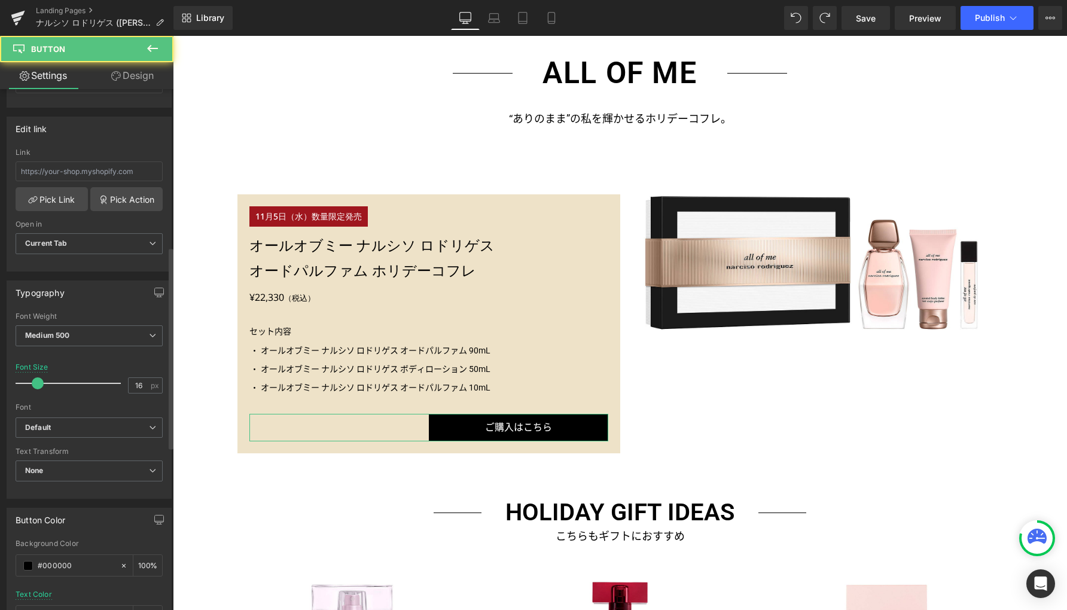
scroll to position [408, 0]
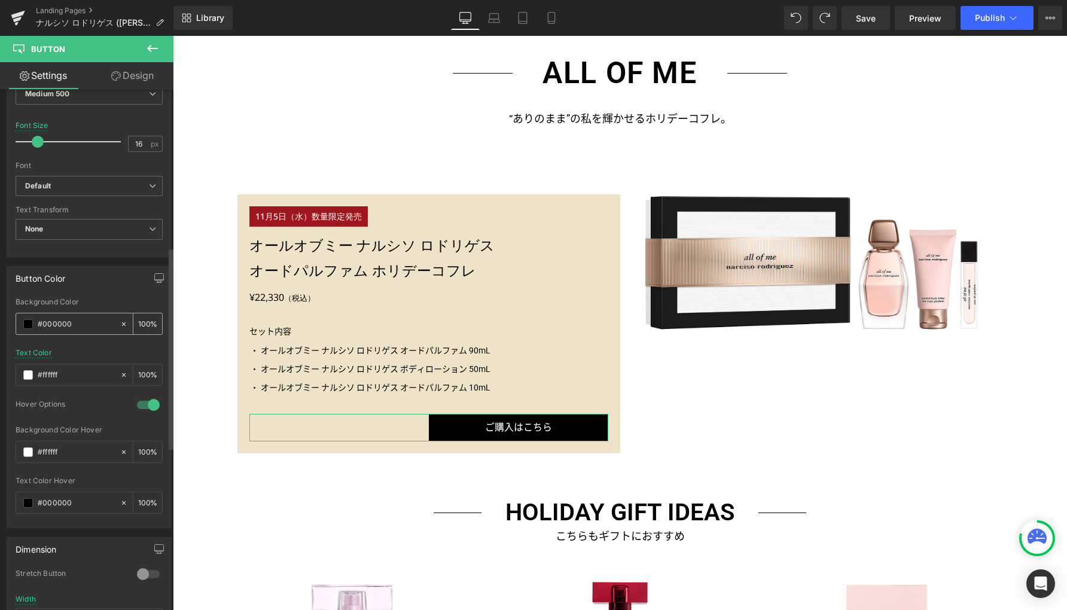
click at [31, 323] on span at bounding box center [28, 324] width 10 height 10
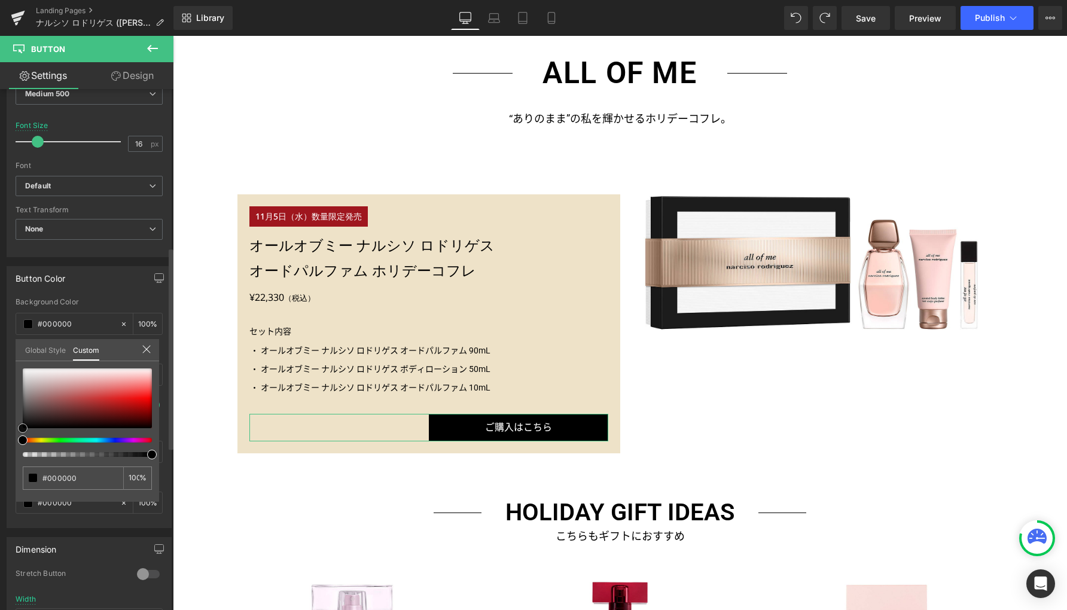
type input "#be4b4b"
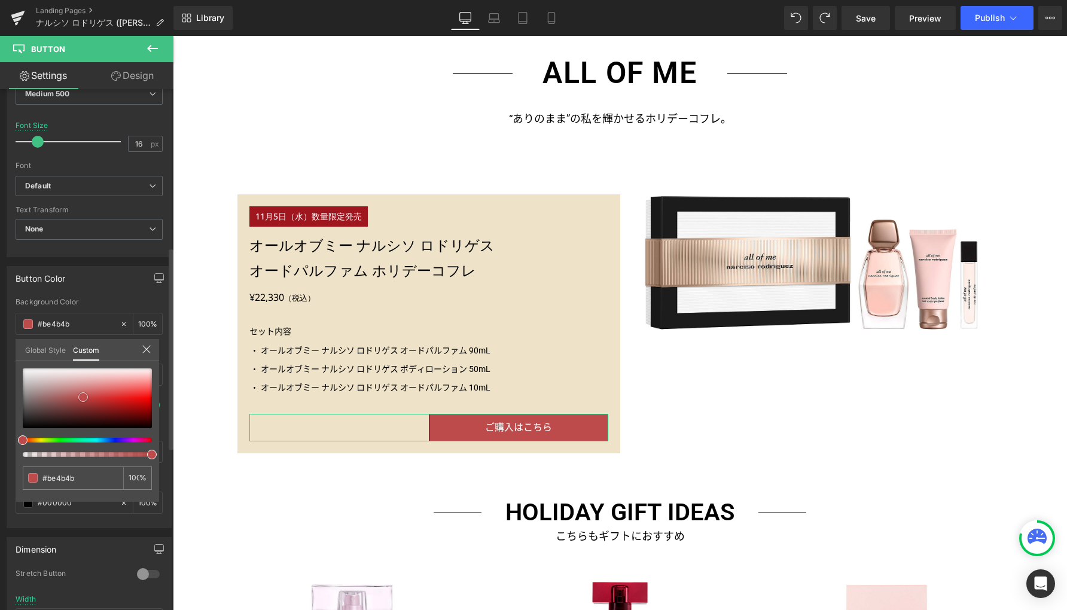
type input "#bf5353"
type input "#ddbfbf"
type input "#ffffff"
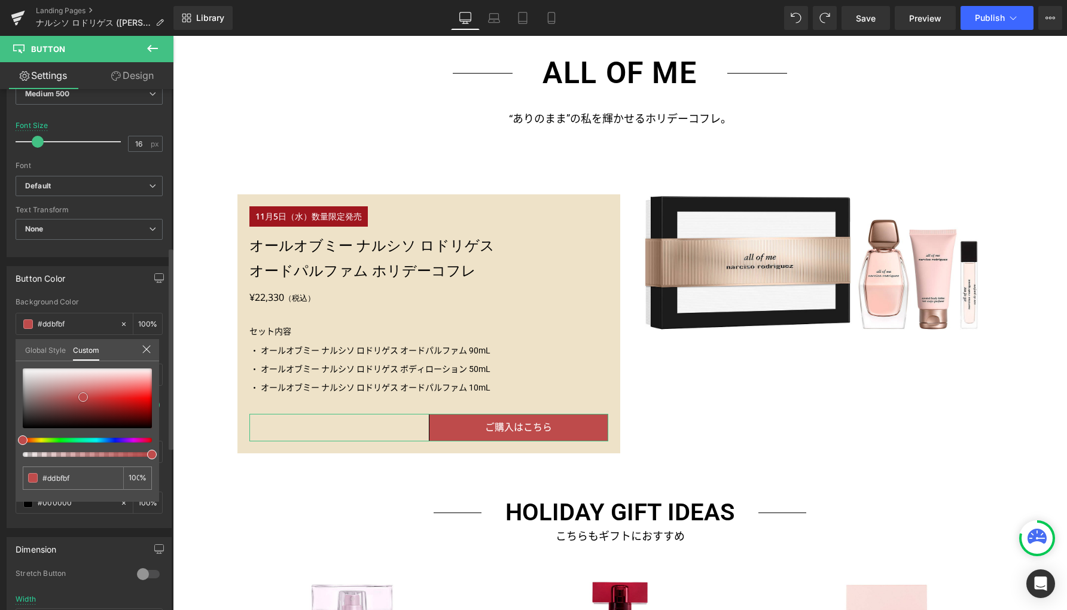
type input "#ffffff"
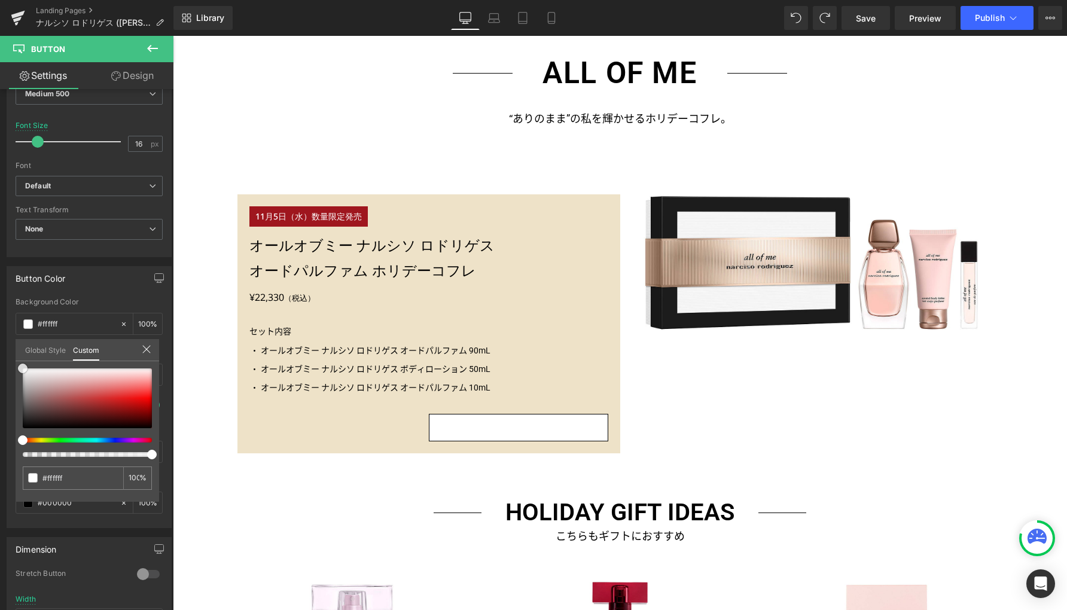
drag, startPoint x: 83, startPoint y: 397, endPoint x: -27, endPoint y: 338, distance: 124.6
click at [0, 338] on html "Button You are previewing how the will restyle your page. You can not edit Elem…" at bounding box center [533, 305] width 1067 height 610
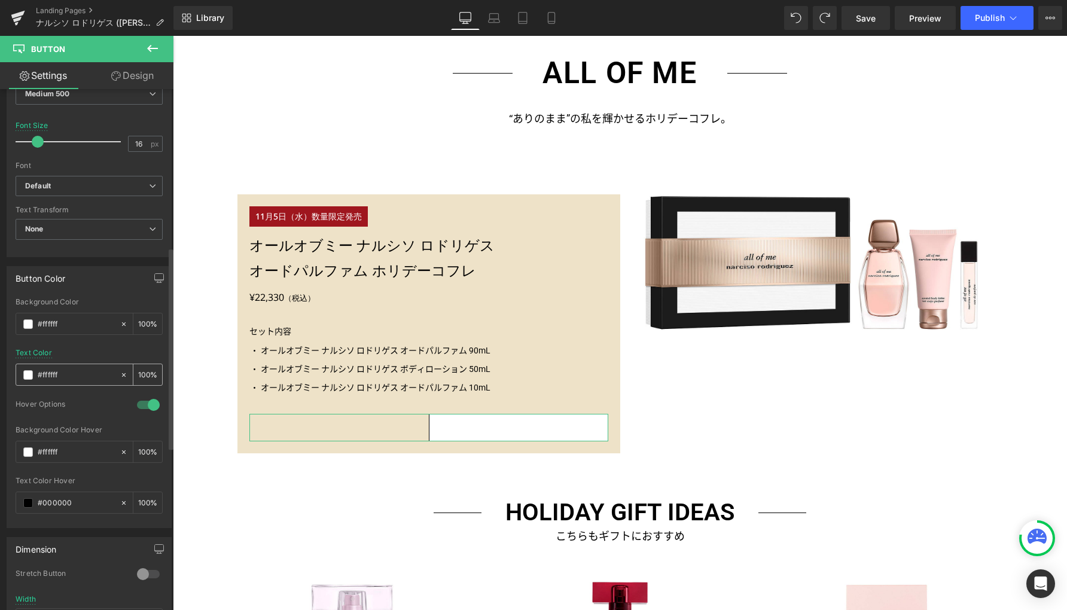
click at [28, 375] on span at bounding box center [28, 375] width 10 height 10
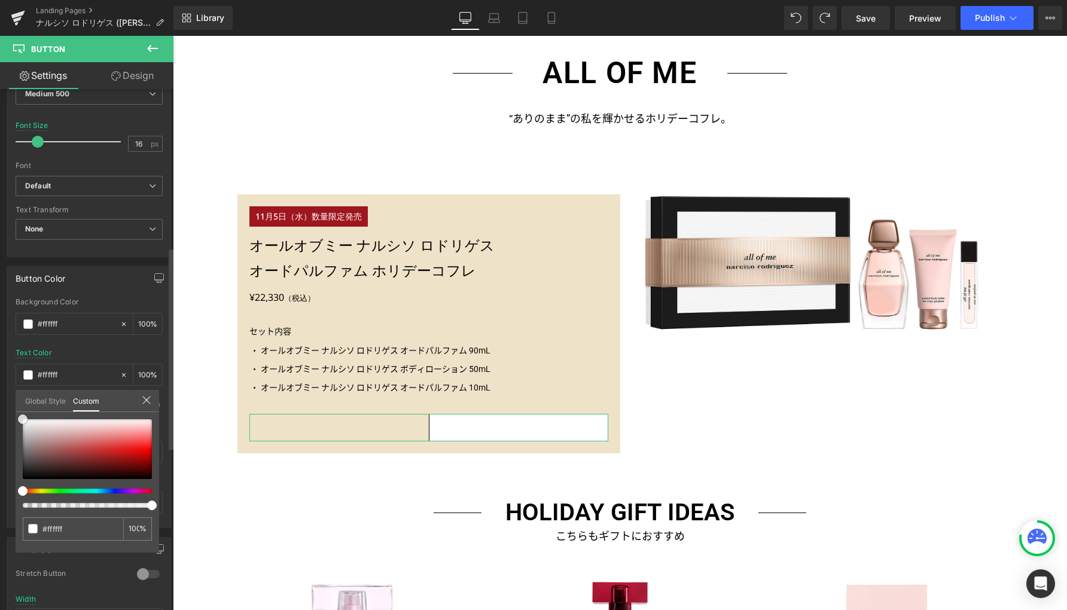
type input "#f2c9c9"
type input "#f1c5c5"
type input "#d11d1d"
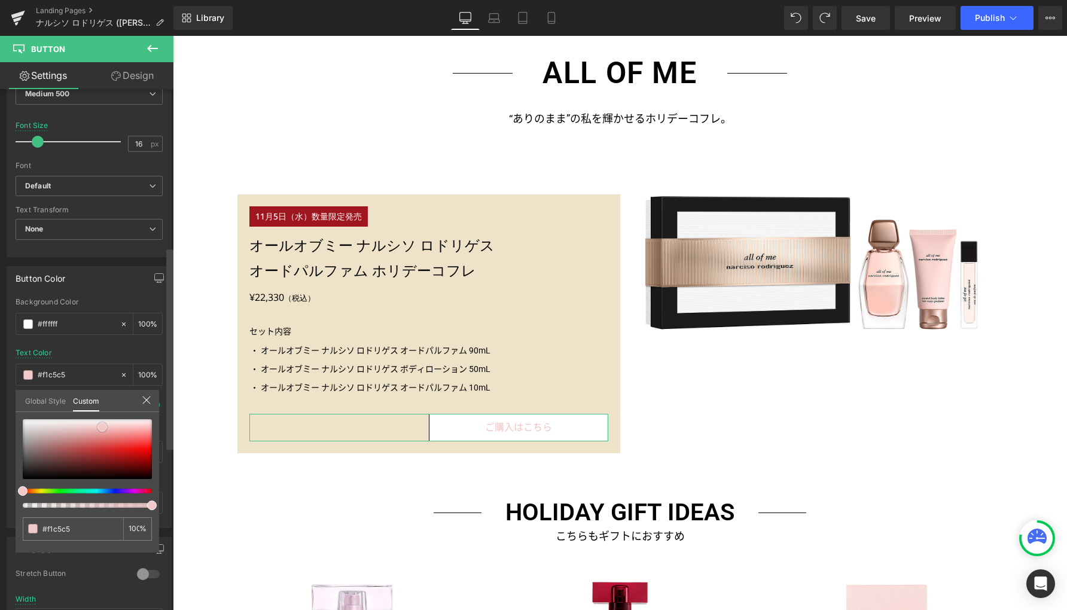
type input "#d11d1d"
type input "#000000"
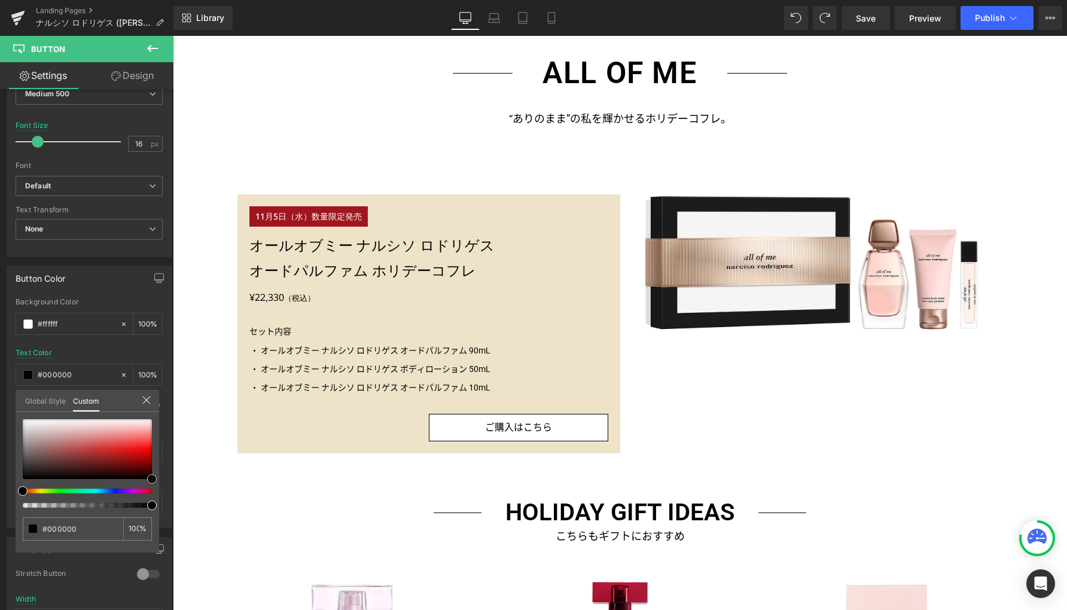
drag, startPoint x: 275, startPoint y: 463, endPoint x: 197, endPoint y: 528, distance: 101.4
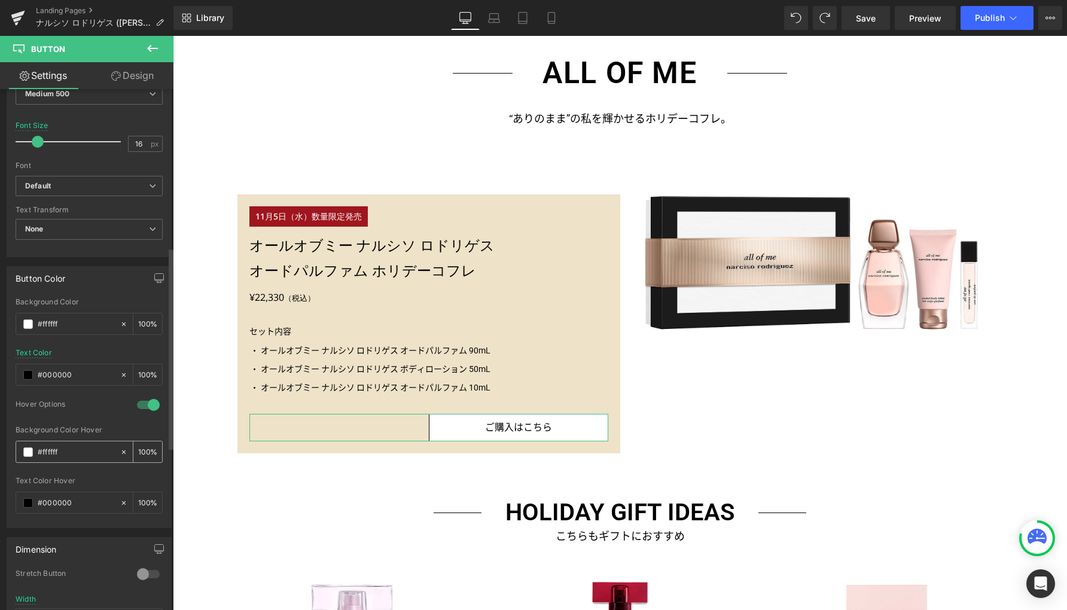
click at [51, 451] on input "#ffffff" at bounding box center [76, 451] width 77 height 13
paste input "9f4e9"
type input "#f9f4e9"
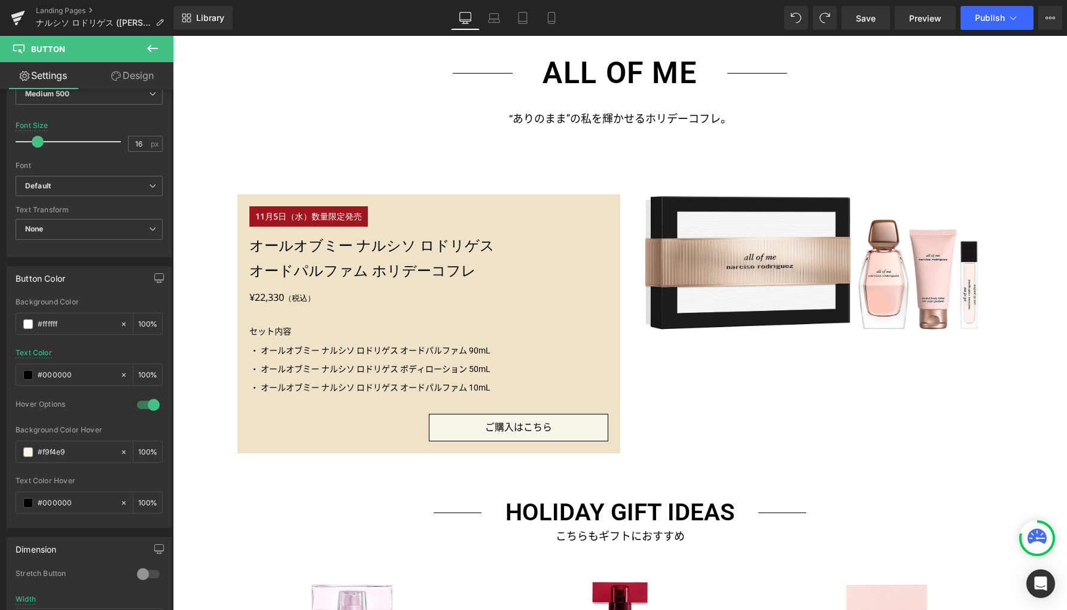
click at [453, 432] on body "[全製品対象] ご購入で選べるサンプル2点プレゼント！ LINE公式アカウントの友だち追加は こちらから ショッピングガイド お問い合わせ ログイン お気に入…" at bounding box center [620, 418] width 894 height 3686
click at [139, 77] on link "Design" at bounding box center [132, 75] width 87 height 27
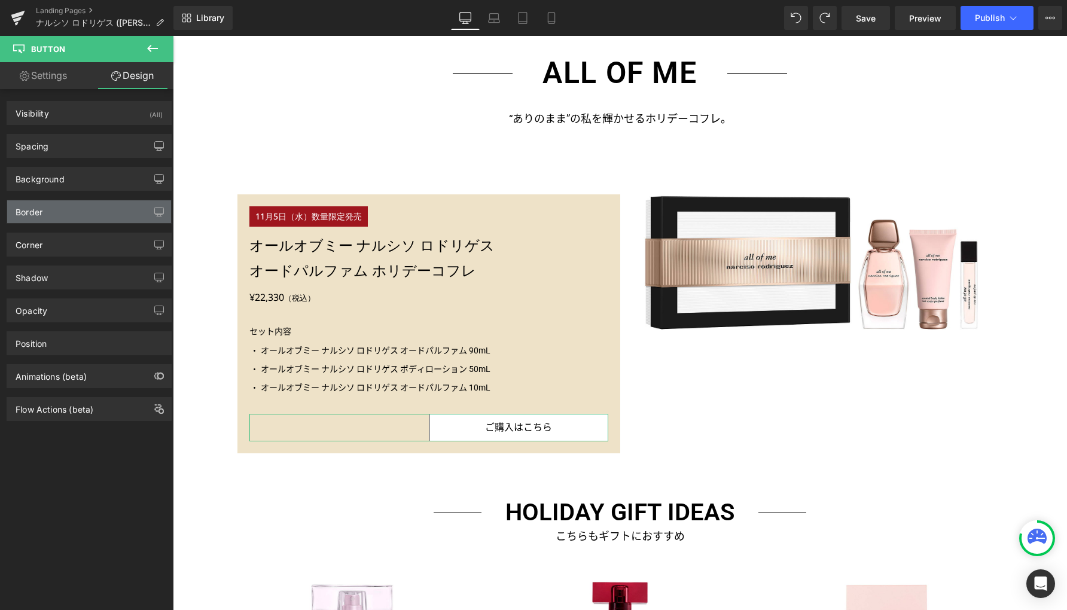
click at [50, 213] on div "Border" at bounding box center [89, 211] width 164 height 23
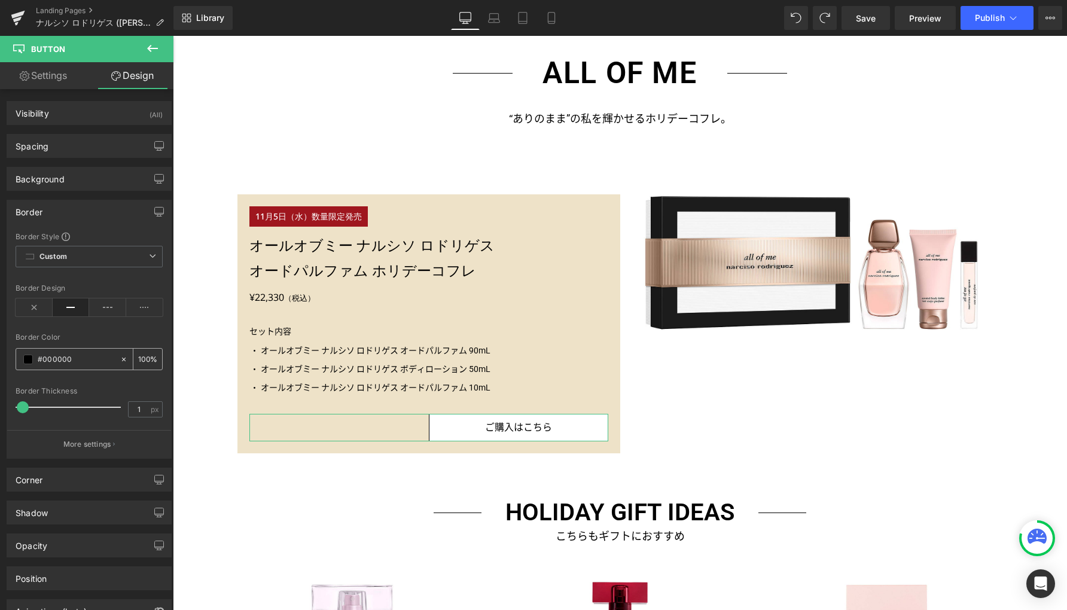
click at [26, 359] on span at bounding box center [28, 360] width 10 height 10
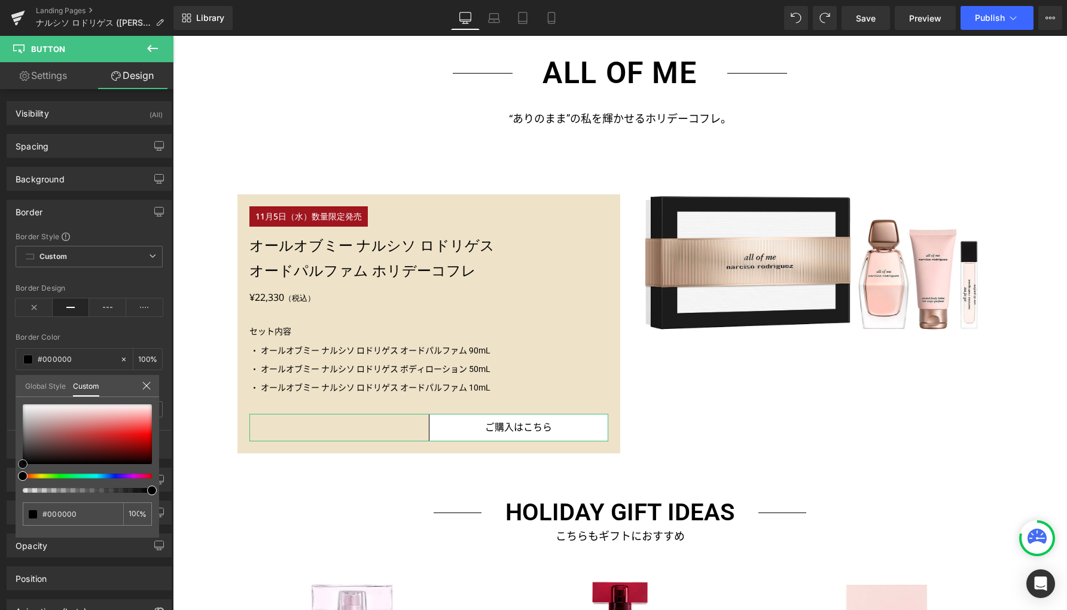
type input "#ddb5b5"
type input "#dfbdbd"
type input "#ede2e2"
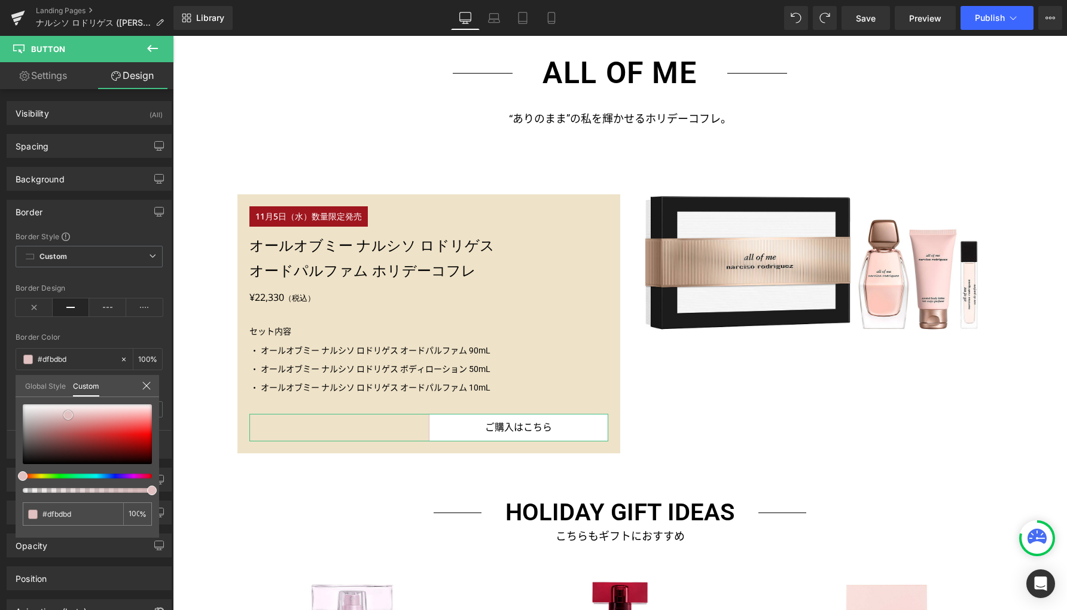
type input "#ede2e2"
type input "#fcfbfb"
type input "#ffffff"
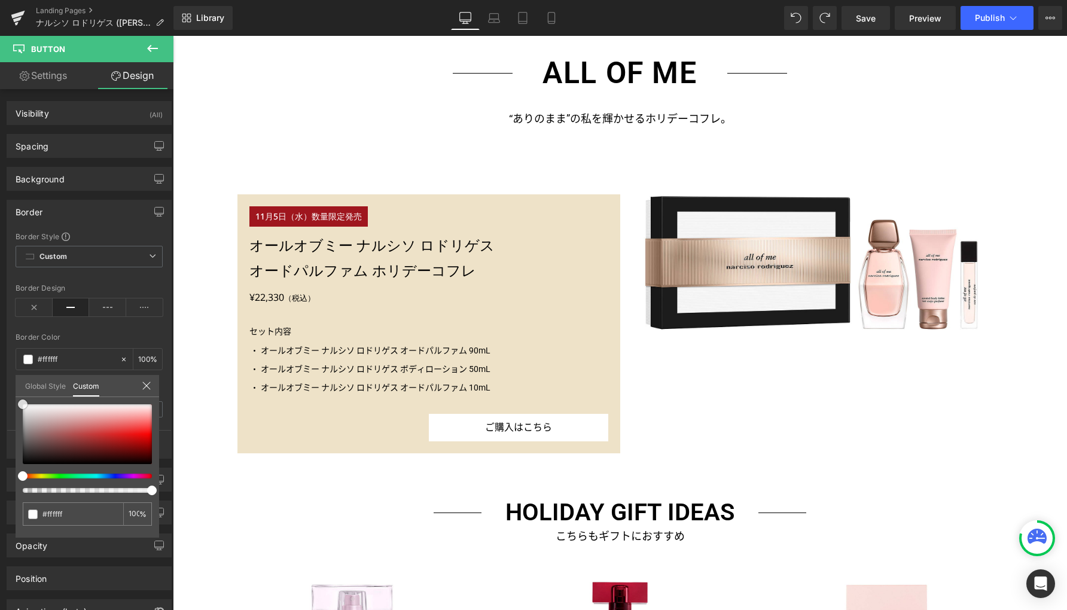
drag, startPoint x: 68, startPoint y: 415, endPoint x: -14, endPoint y: 369, distance: 94.5
click at [0, 369] on html "Button You are previewing how the will restyle your page. You can not edit Elem…" at bounding box center [533, 305] width 1067 height 610
click at [184, 360] on body "[全製品対象] ご購入で選べるサンプル2点プレゼント！ LINE公式アカウントの友だち追加は こちらから ショッピングガイド お問い合わせ ログイン お気に入…" at bounding box center [620, 418] width 894 height 3686
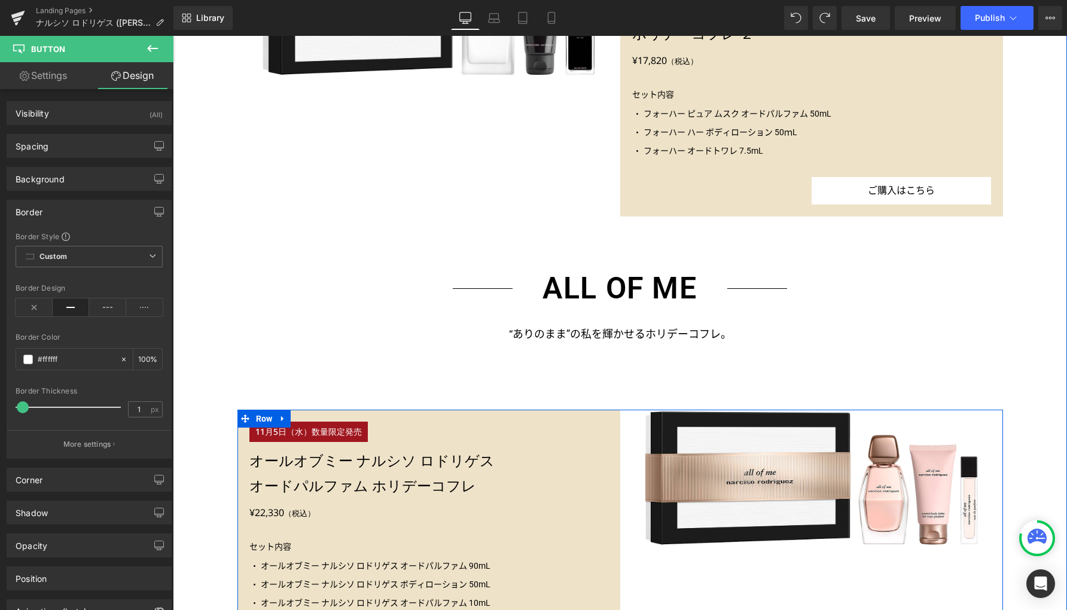
scroll to position [1054, 0]
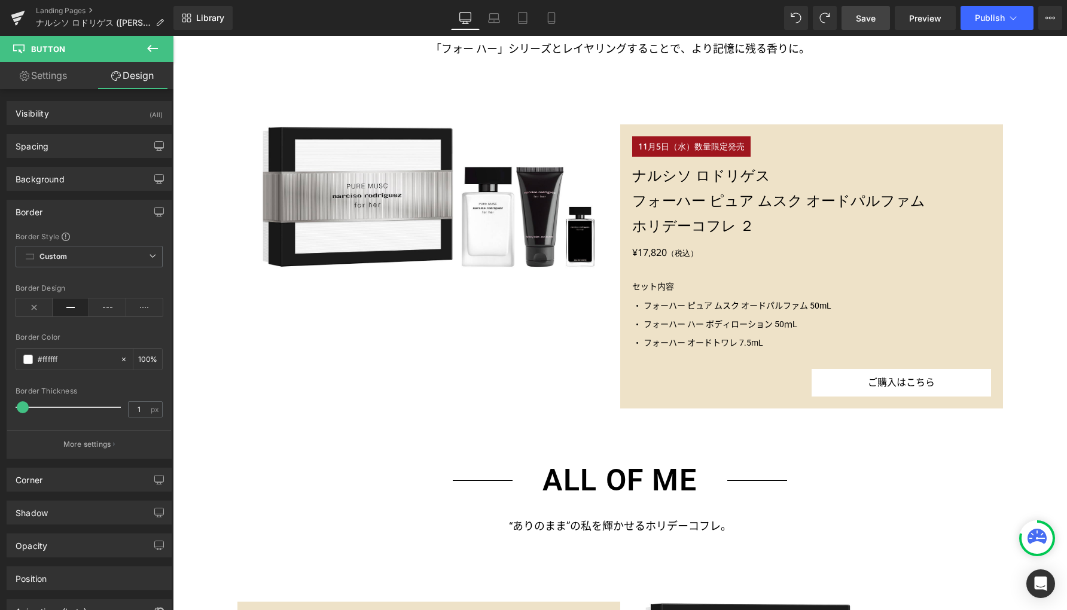
click at [860, 19] on span "Save" at bounding box center [865, 18] width 20 height 13
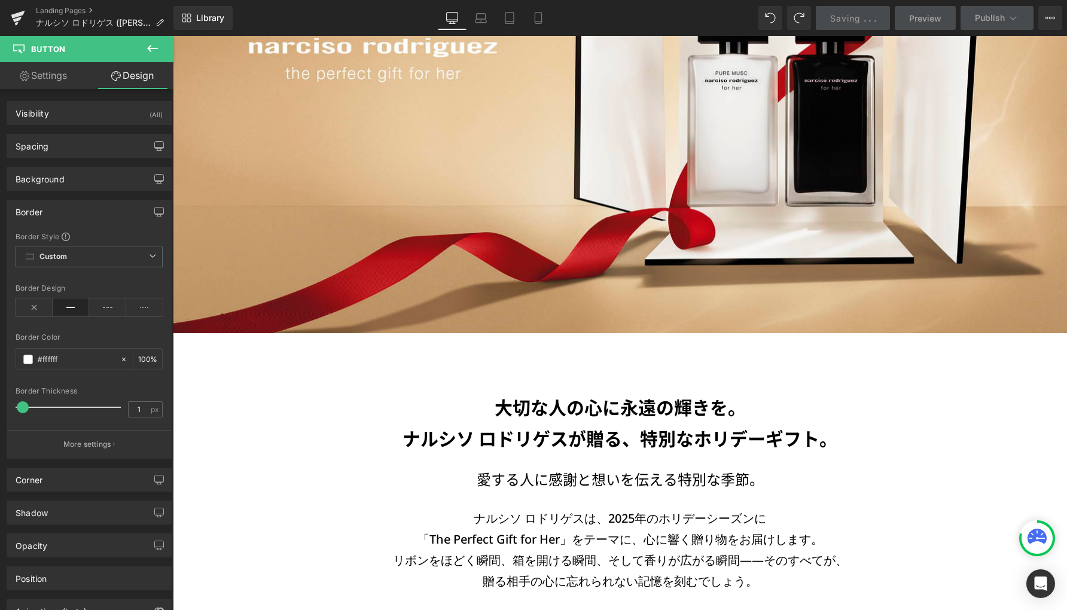
scroll to position [0, 0]
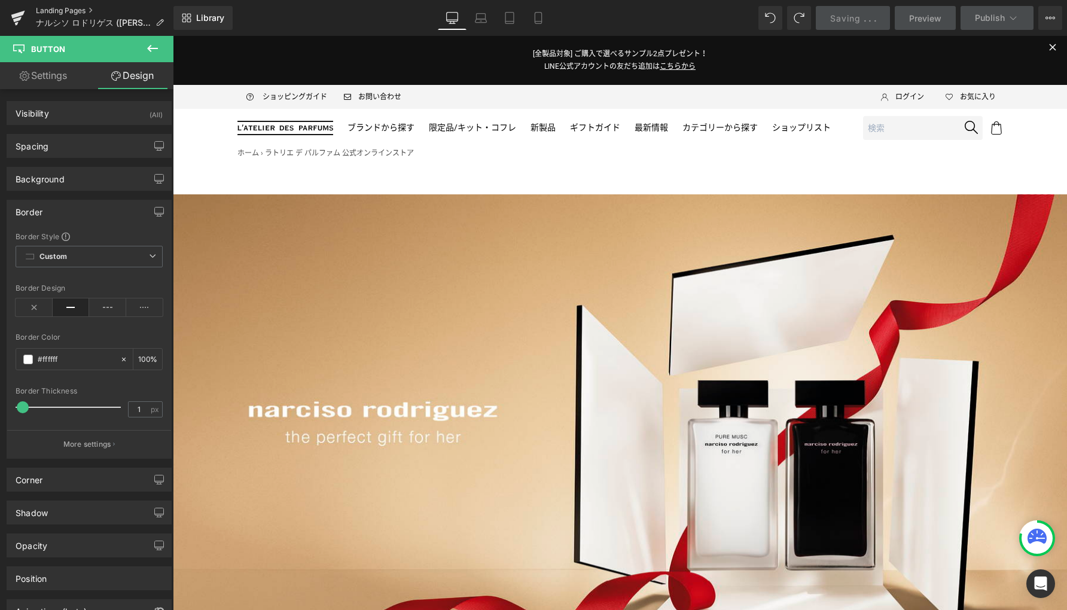
click at [85, 10] on link "Landing Pages" at bounding box center [104, 11] width 137 height 10
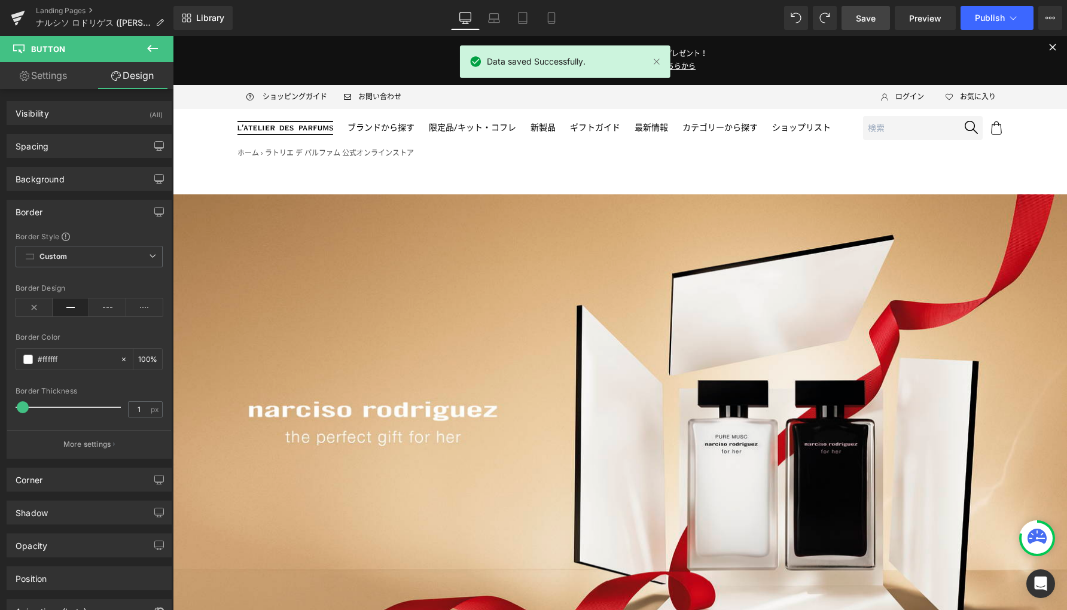
click at [851, 19] on link "Save" at bounding box center [865, 18] width 48 height 24
click at [69, 11] on link "Landing Pages" at bounding box center [104, 11] width 137 height 10
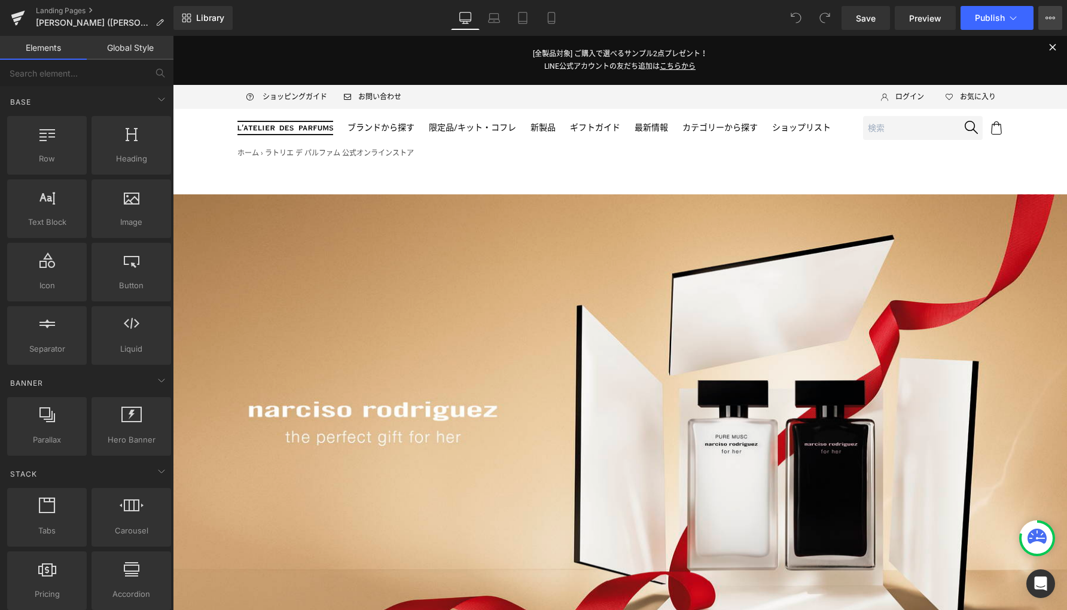
click at [1050, 19] on icon at bounding box center [1050, 18] width 10 height 10
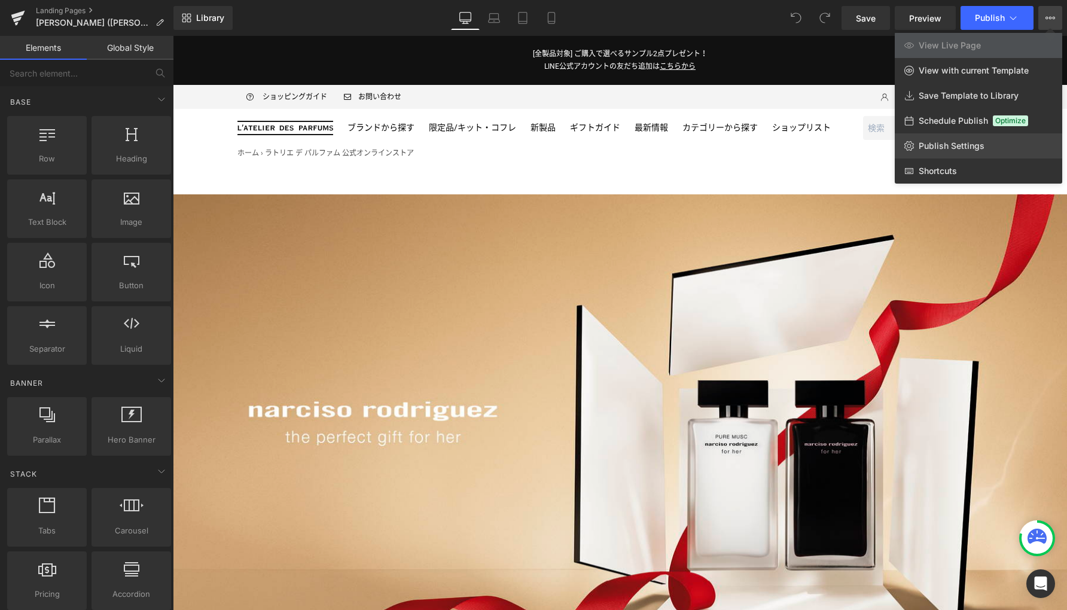
click at [925, 150] on span "Publish Settings" at bounding box center [951, 145] width 66 height 11
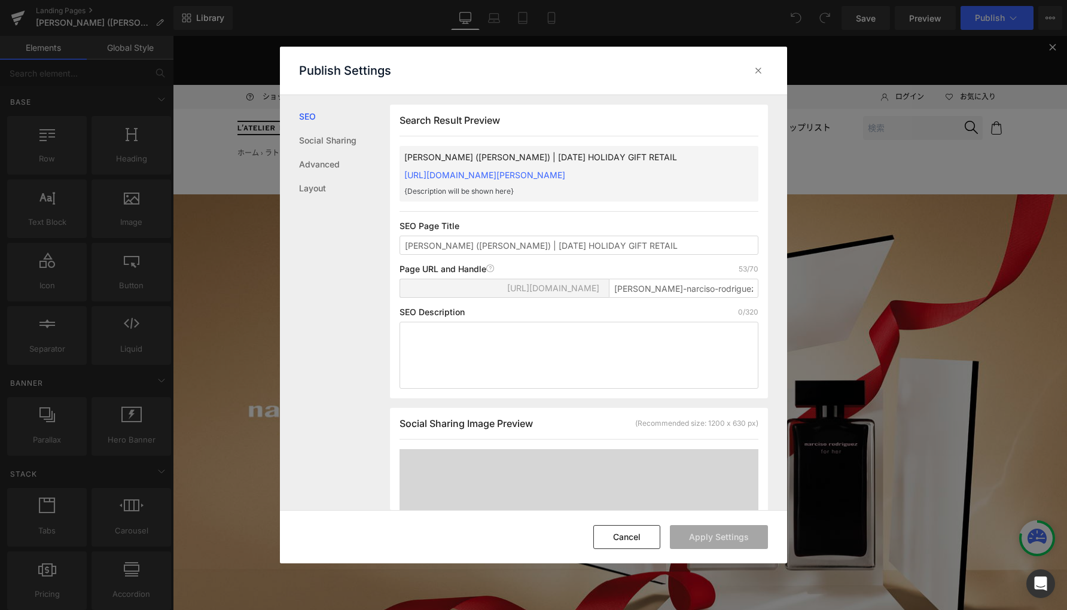
scroll to position [1, 0]
click at [645, 297] on input "[PERSON_NAME]-narciso-rodriguez-2025-holiday-gift-retail" at bounding box center [683, 287] width 149 height 19
paste input "holiday2025-narciso-rodriguez-rt"
type input "holiday2025-narciso-rodriguez-rt"
click at [326, 191] on link "Layout" at bounding box center [344, 188] width 91 height 24
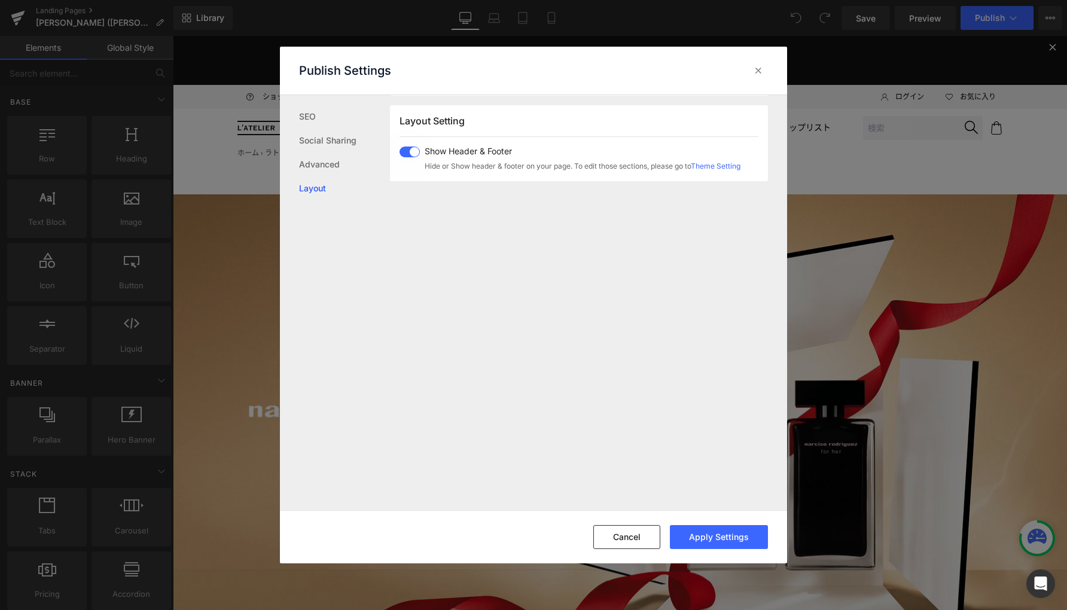
scroll to position [713, 0]
click at [415, 150] on span at bounding box center [409, 151] width 20 height 11
click at [722, 533] on button "Apply Settings" at bounding box center [719, 537] width 98 height 24
click at [758, 69] on icon at bounding box center [758, 71] width 12 height 12
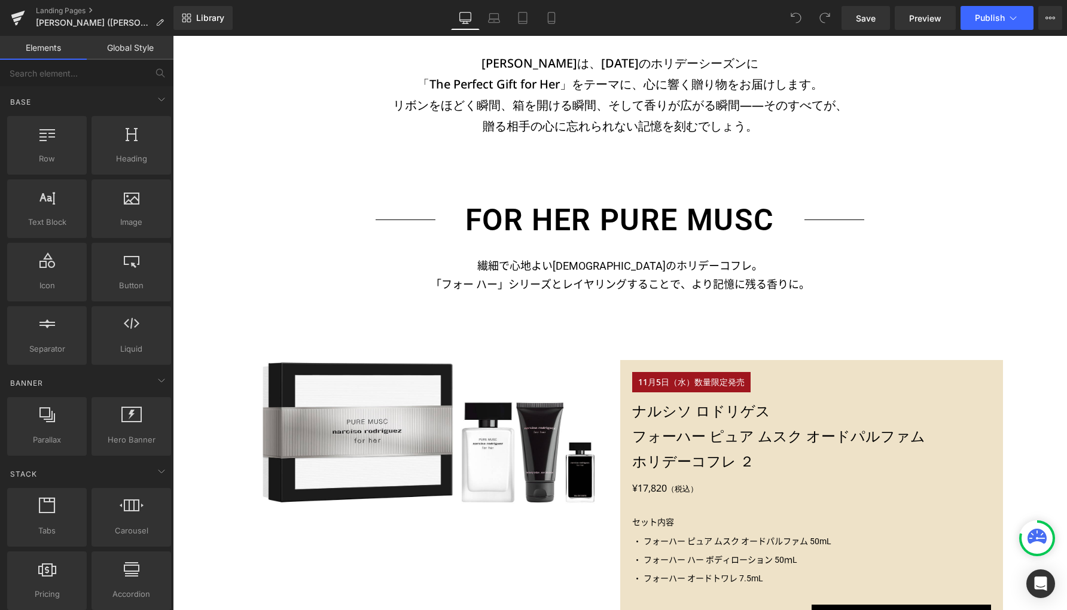
scroll to position [1055, 0]
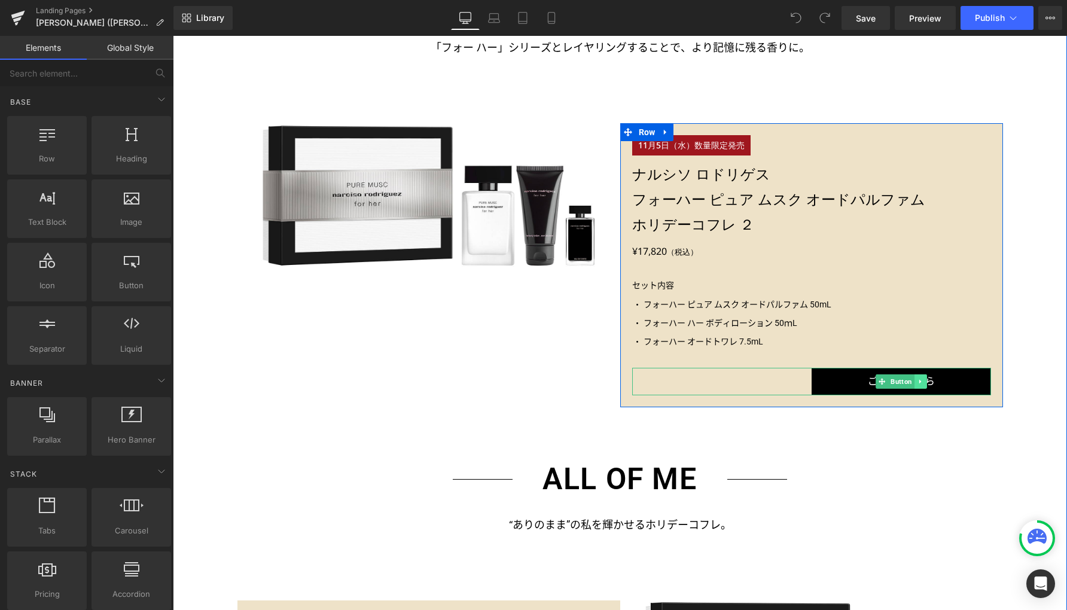
click at [918, 383] on icon at bounding box center [919, 382] width 2 height 4
click at [923, 383] on icon at bounding box center [926, 381] width 7 height 7
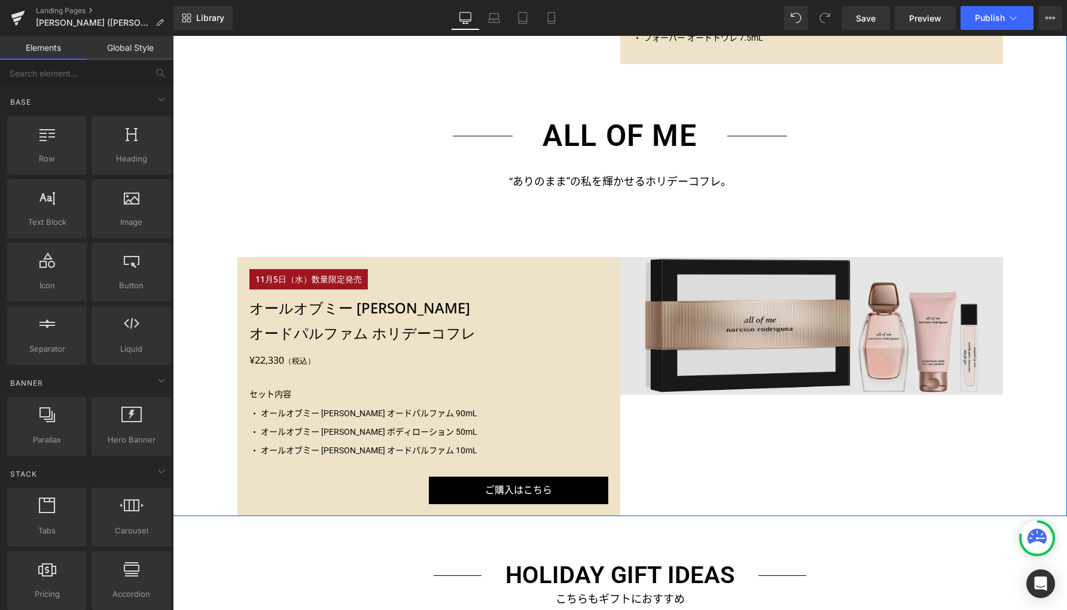
scroll to position [1456, 0]
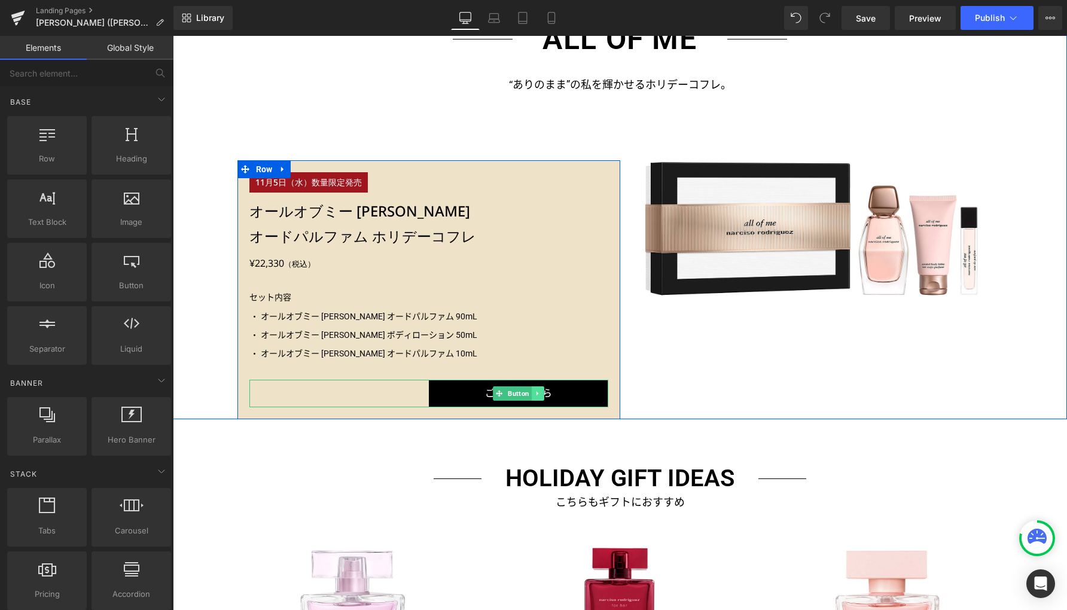
click at [535, 395] on icon at bounding box center [537, 393] width 7 height 7
click at [540, 395] on icon at bounding box center [543, 393] width 7 height 7
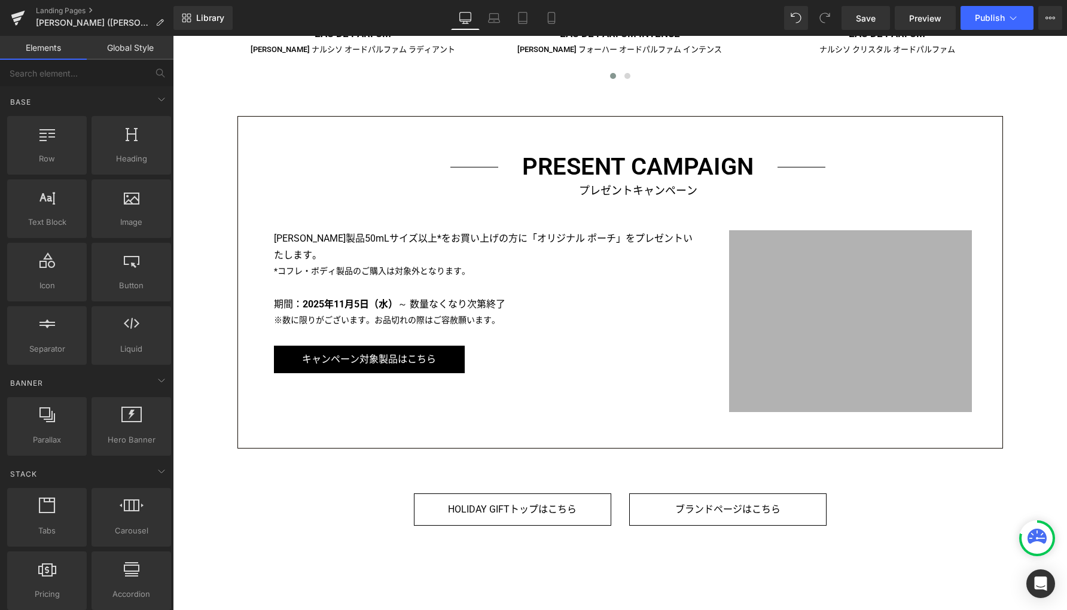
scroll to position [2180, 0]
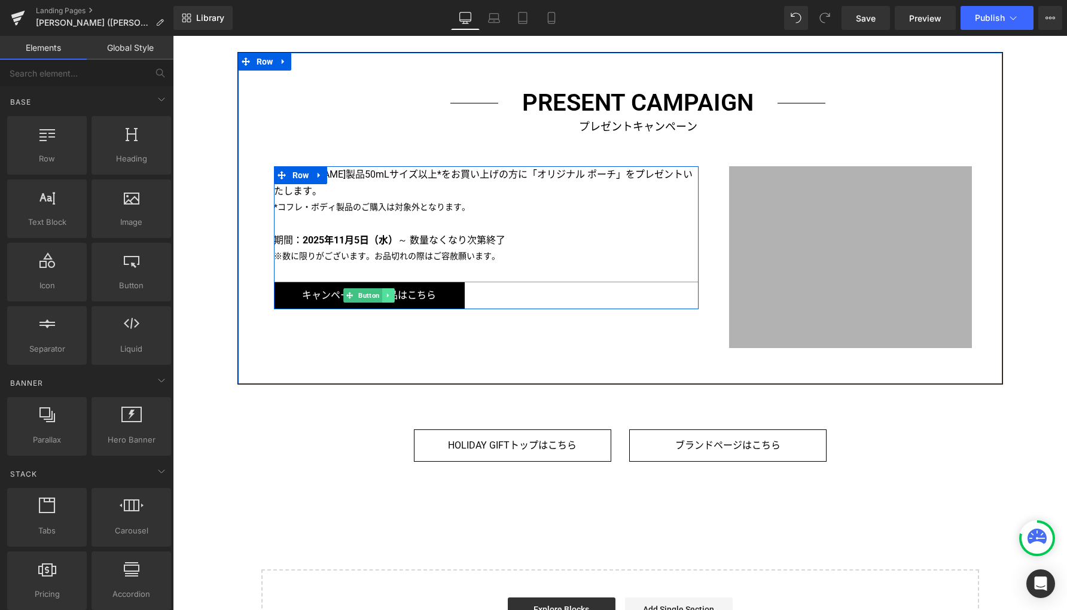
click at [382, 299] on link at bounding box center [388, 295] width 13 height 14
click at [391, 297] on icon at bounding box center [394, 295] width 7 height 7
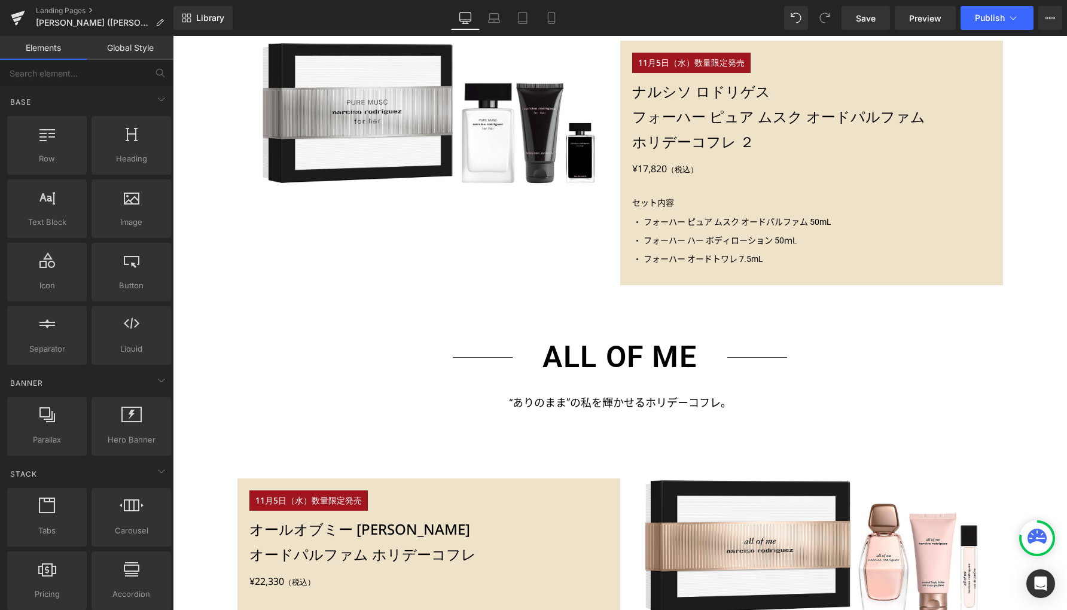
scroll to position [920, 0]
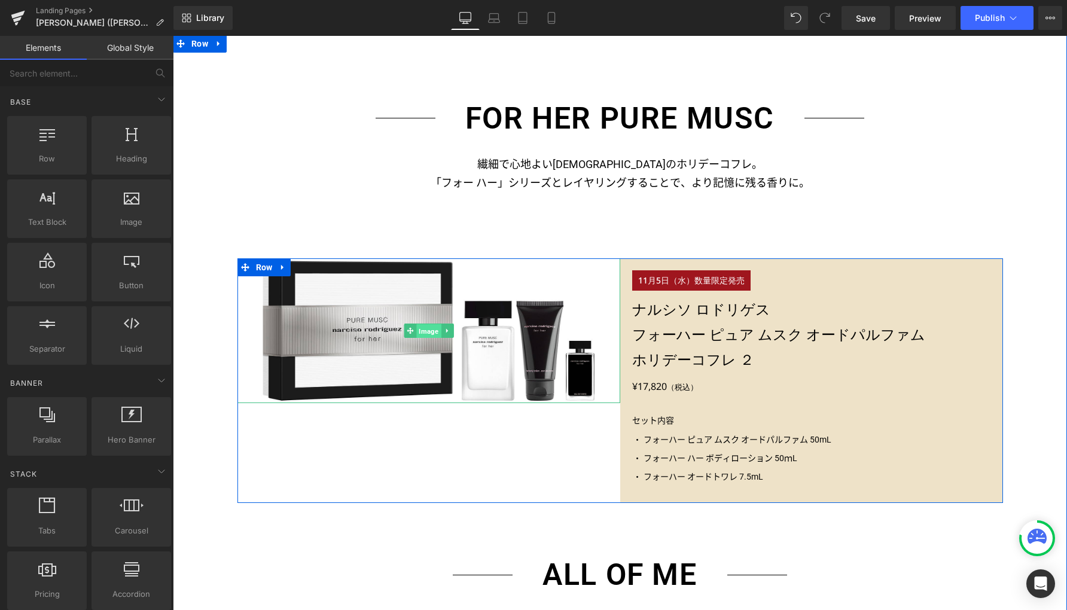
click at [426, 330] on span "Image" at bounding box center [428, 330] width 25 height 14
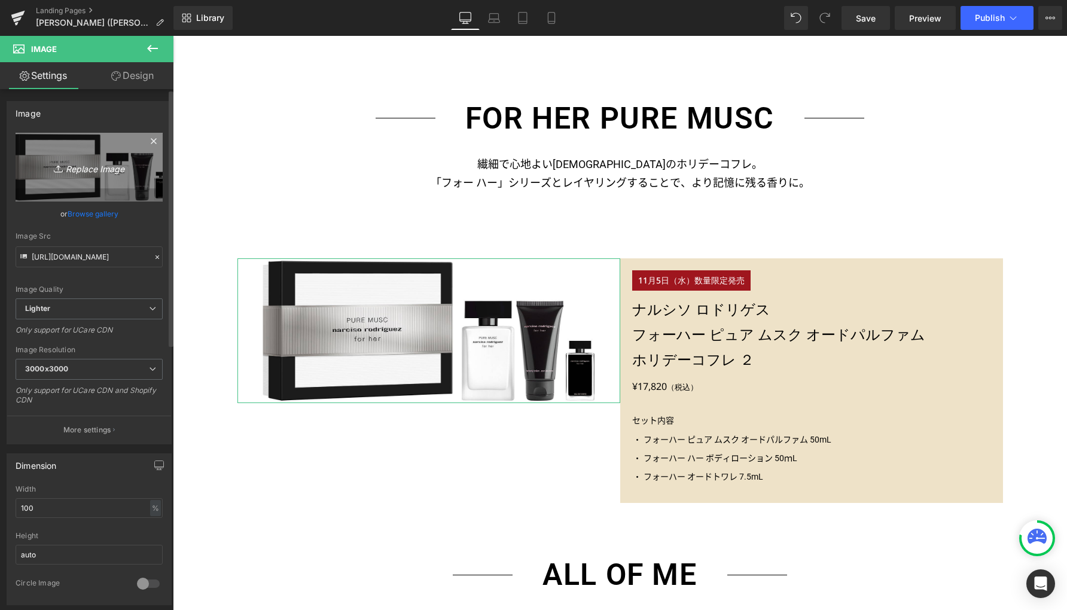
click at [117, 169] on icon "Replace Image" at bounding box center [89, 167] width 96 height 15
type input "C:\fakepath\p01.jpg"
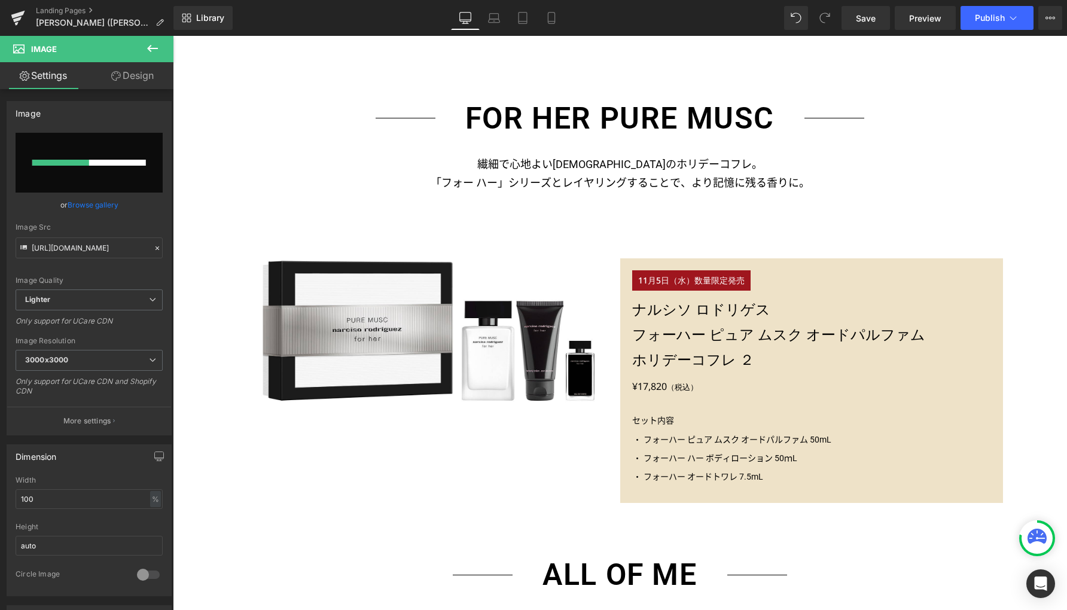
type input "[URL][DOMAIN_NAME]"
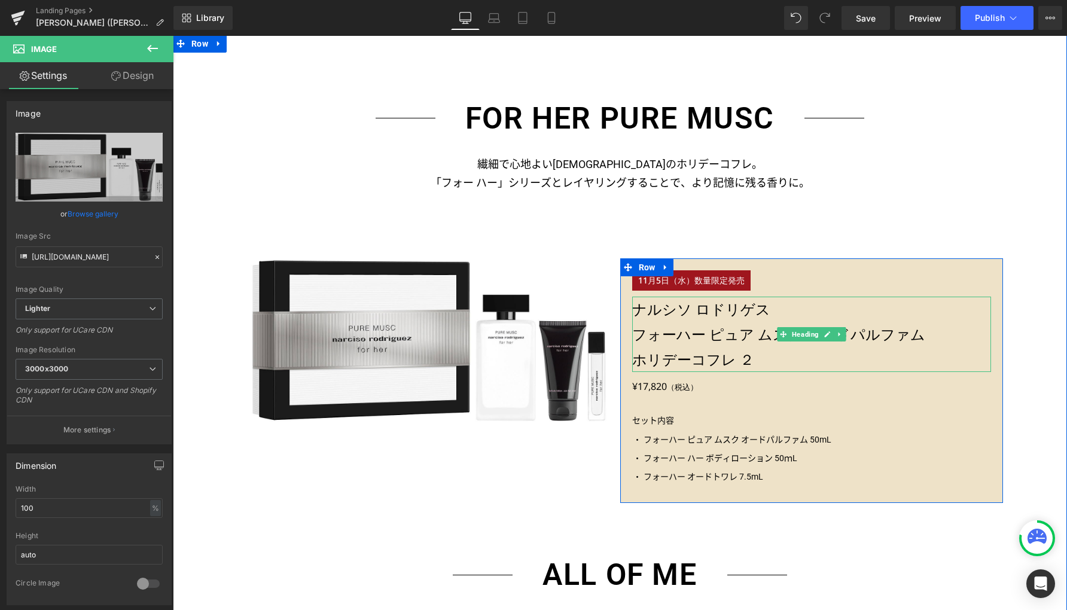
click at [728, 311] on h3 "ナルシソ ロドリゲス" at bounding box center [811, 309] width 359 height 25
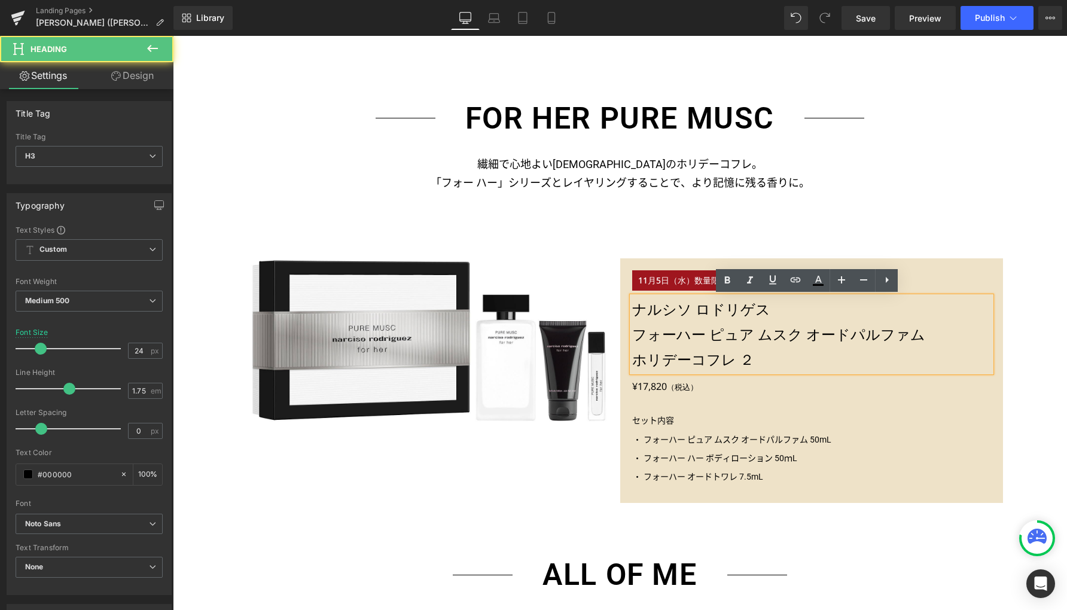
click at [725, 310] on h3 "ナルシソ ロドリゲス" at bounding box center [811, 309] width 359 height 25
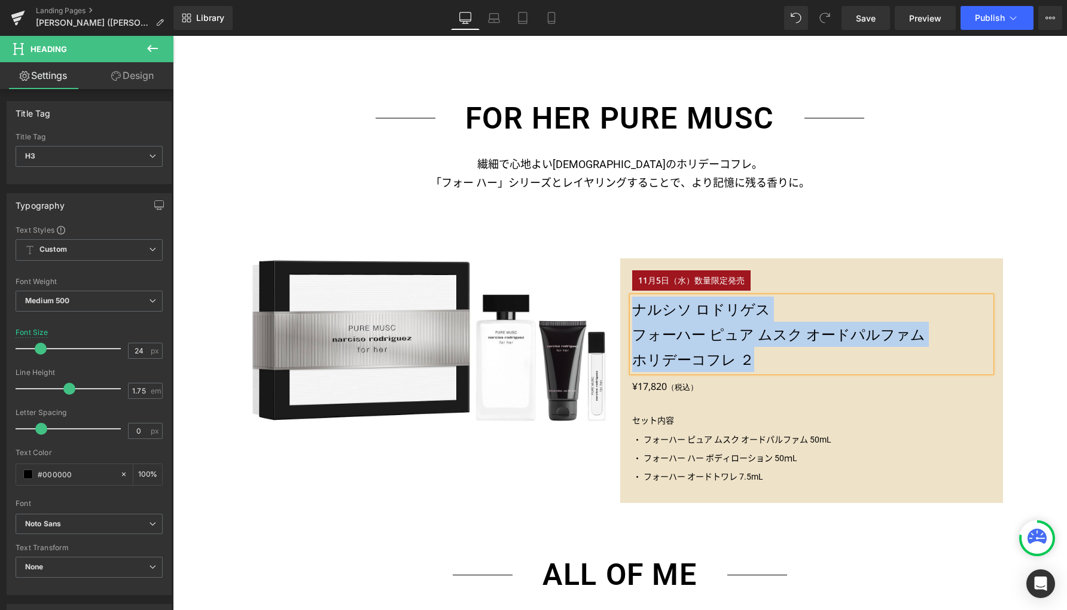
paste div
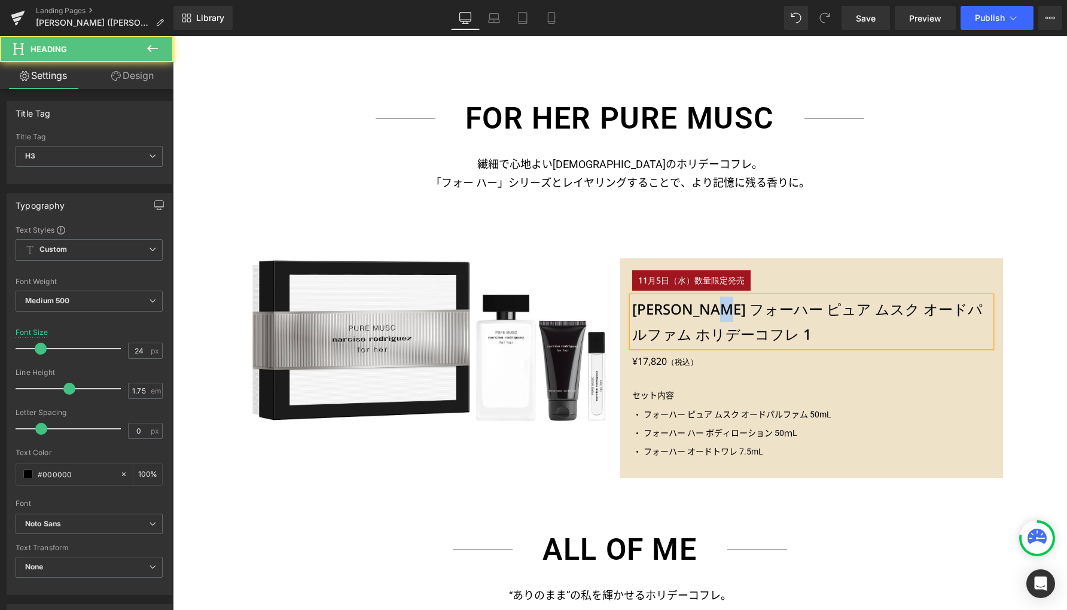
click at [763, 311] on h3 "[PERSON_NAME] フォーハー ピュア ムスク オードパルファム ホリデーコフレ 1" at bounding box center [811, 322] width 359 height 50
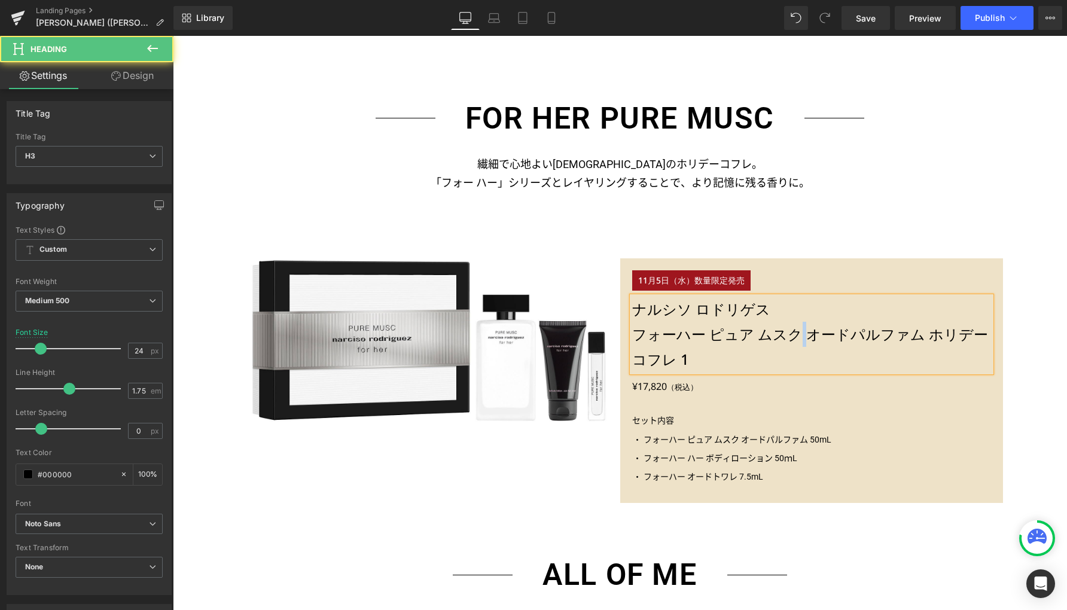
click at [793, 334] on h3 "フォーハー ピュア ムスク オードパルファム ホリデーコフレ 1" at bounding box center [811, 347] width 359 height 50
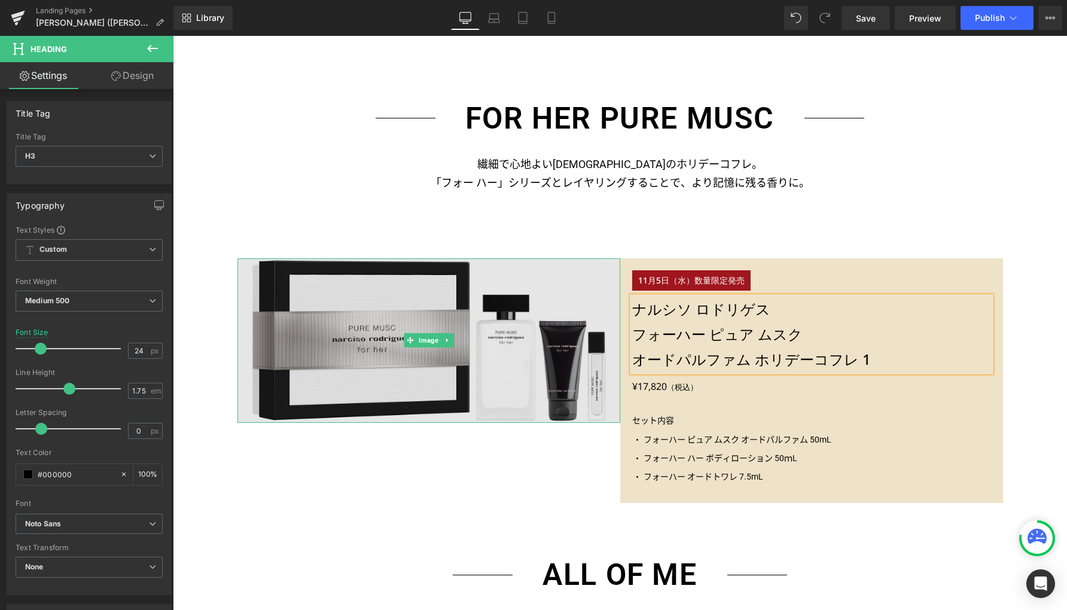
click at [457, 391] on img at bounding box center [428, 340] width 383 height 164
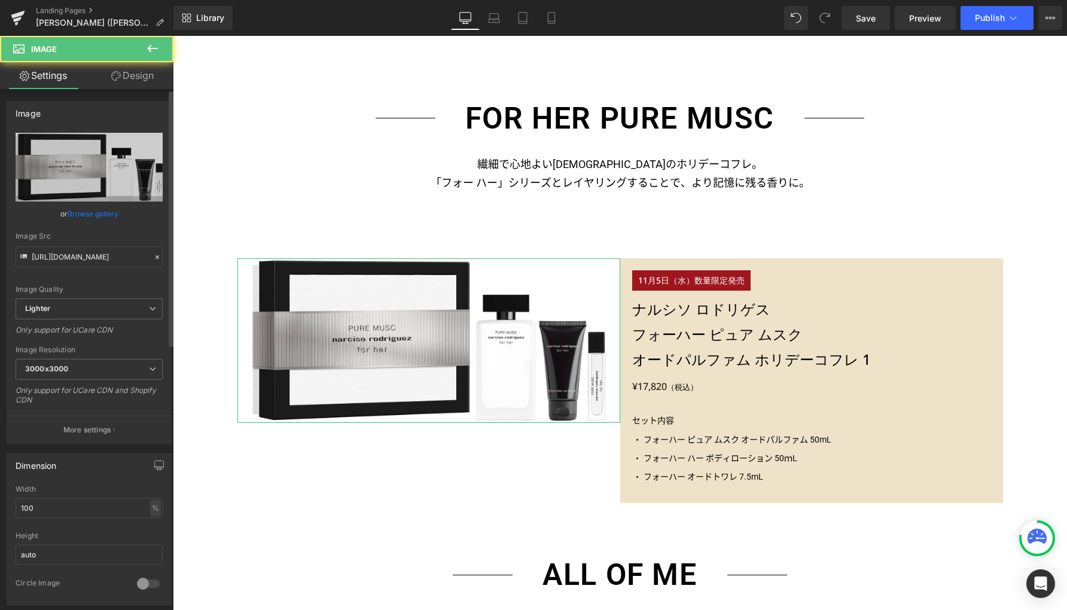
scroll to position [540, 0]
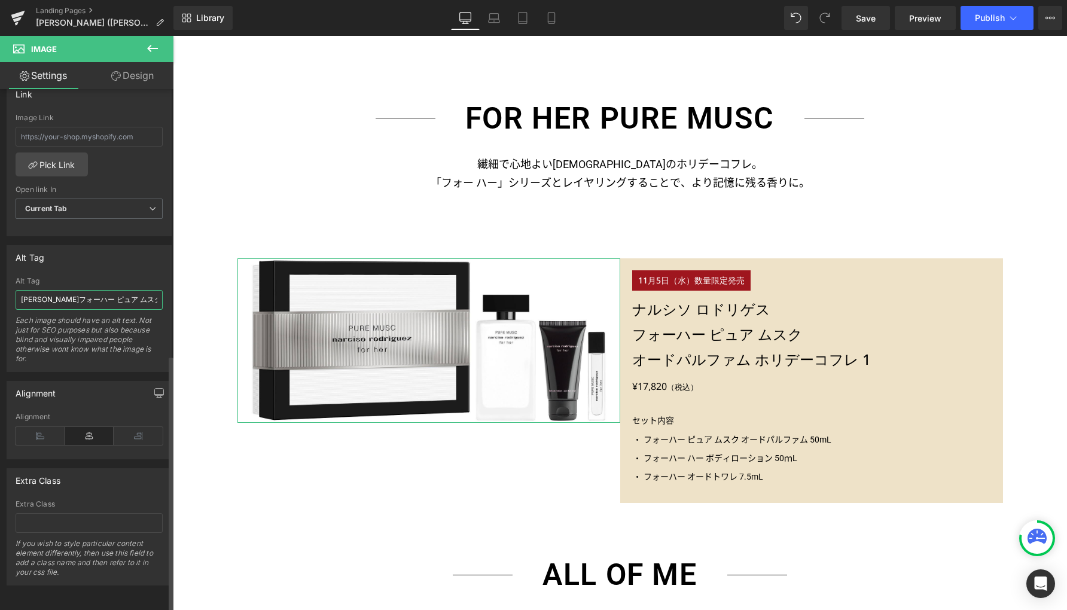
click at [120, 297] on input "[PERSON_NAME]フォーハー ピュア ムスク オードパルファムホリデーコフレ ２" at bounding box center [89, 300] width 147 height 20
paste input "フォーハー ピュア ムスク オードパルファム ホリデーコフレ 1"
type input "[PERSON_NAME] フォーハー ピュア ムスク オードパルファム ホリデーコフレ 1"
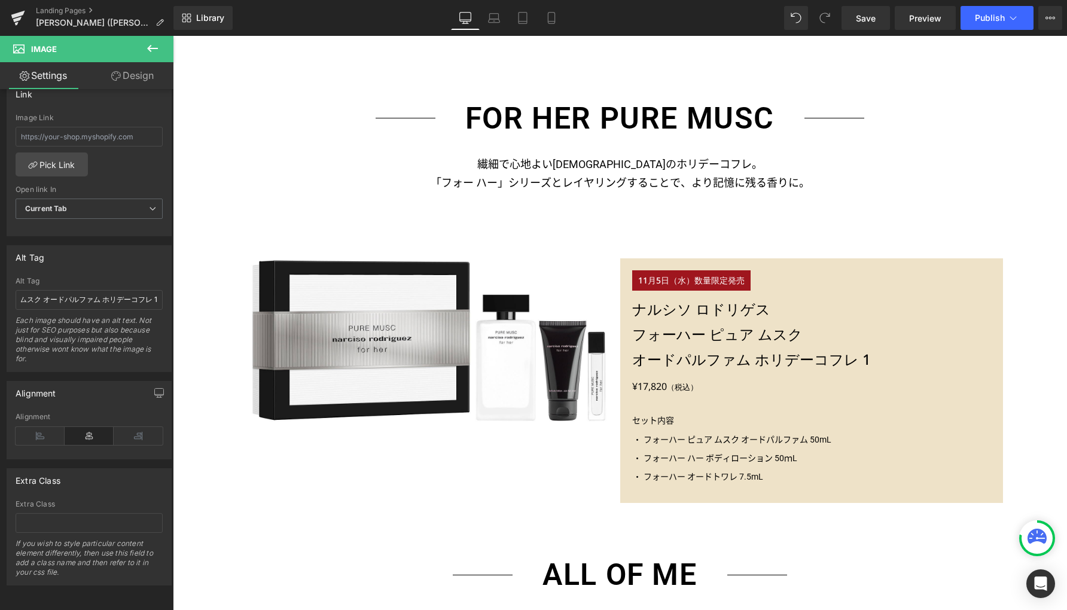
scroll to position [0, 0]
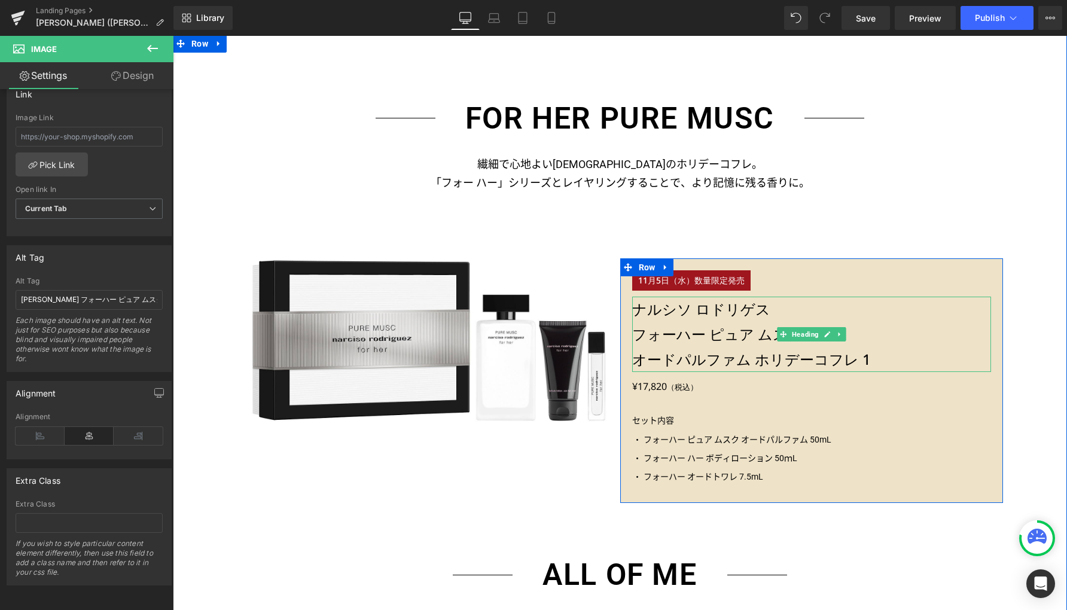
click at [876, 330] on h3 "フォーハー ピュア ムスク" at bounding box center [811, 334] width 359 height 25
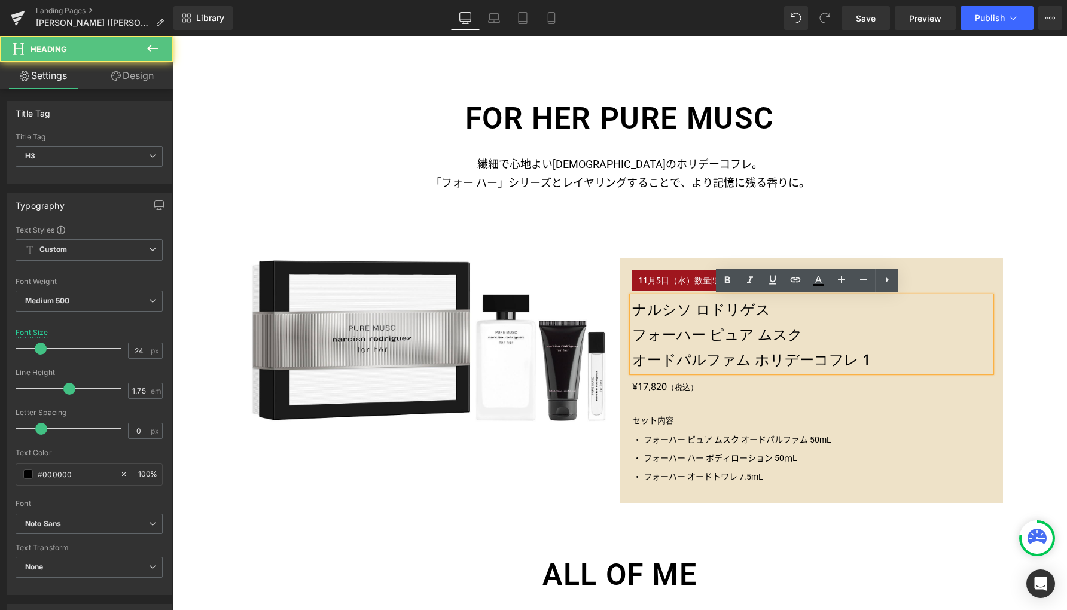
click at [860, 333] on h3 "フォーハー ピュア ムスク" at bounding box center [811, 334] width 359 height 25
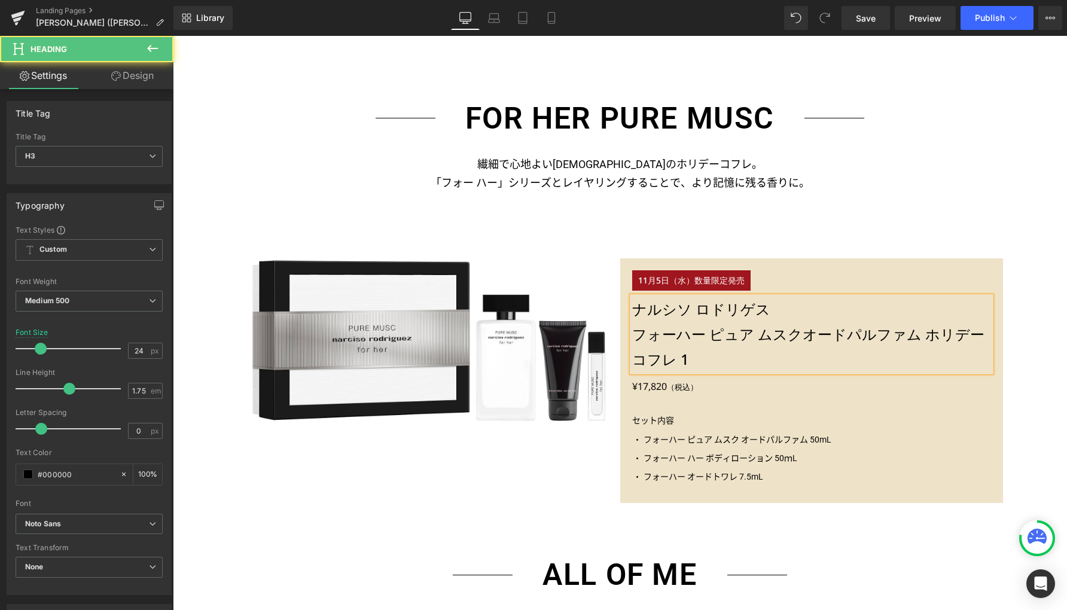
click at [908, 335] on span "オードパルファム ホリデーコフレ 1" at bounding box center [808, 346] width 352 height 45
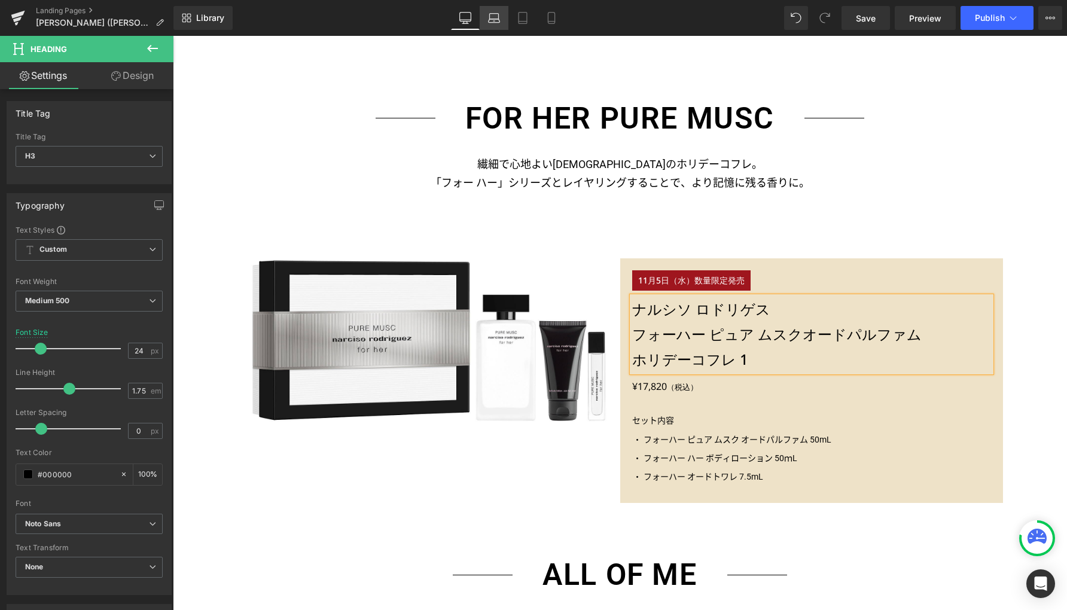
click at [488, 23] on icon at bounding box center [494, 18] width 12 height 12
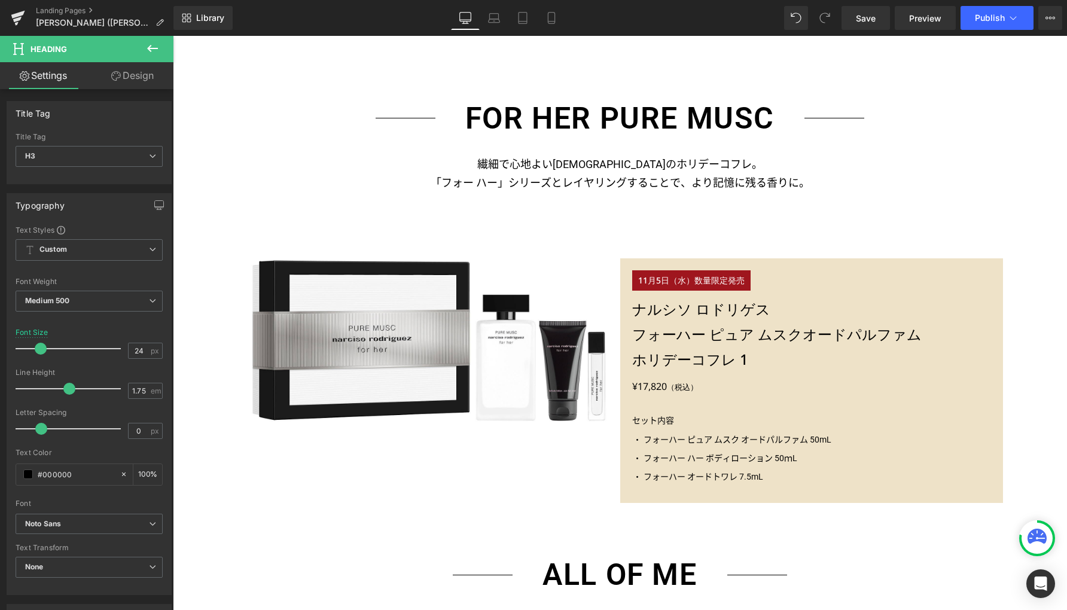
type input "100"
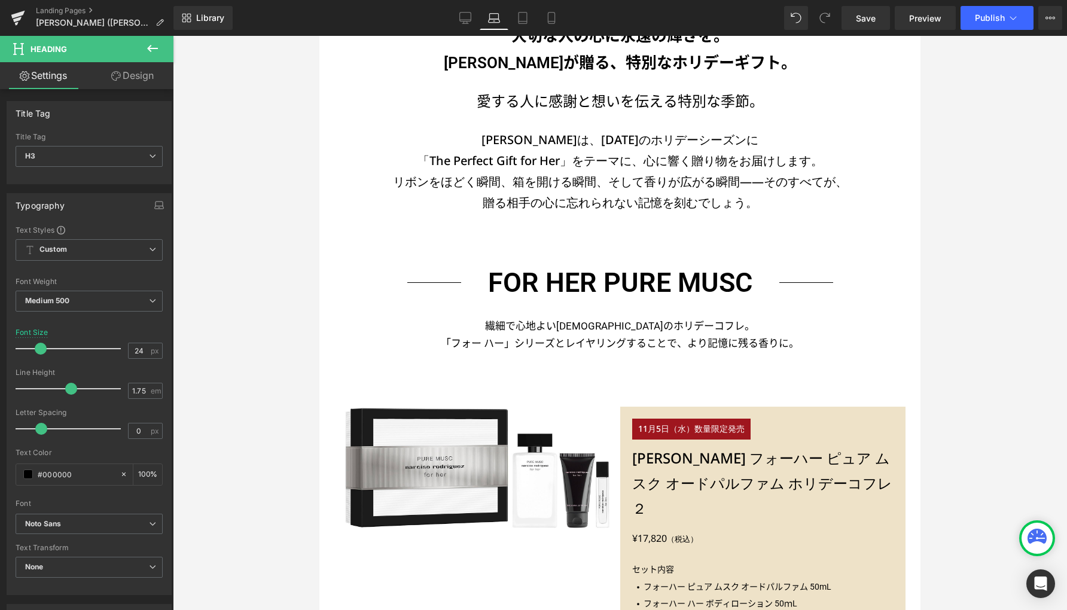
scroll to position [616, 0]
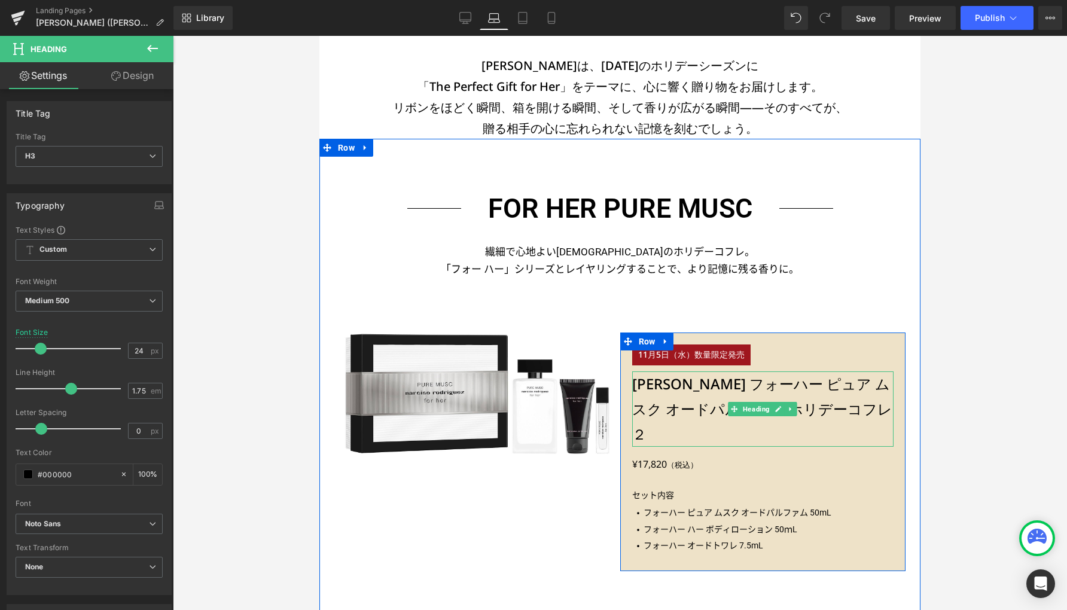
click at [680, 382] on h3 "[PERSON_NAME] フォーハー ピュア ムスク オードパルファム ホリデーコフレ ２" at bounding box center [762, 408] width 261 height 75
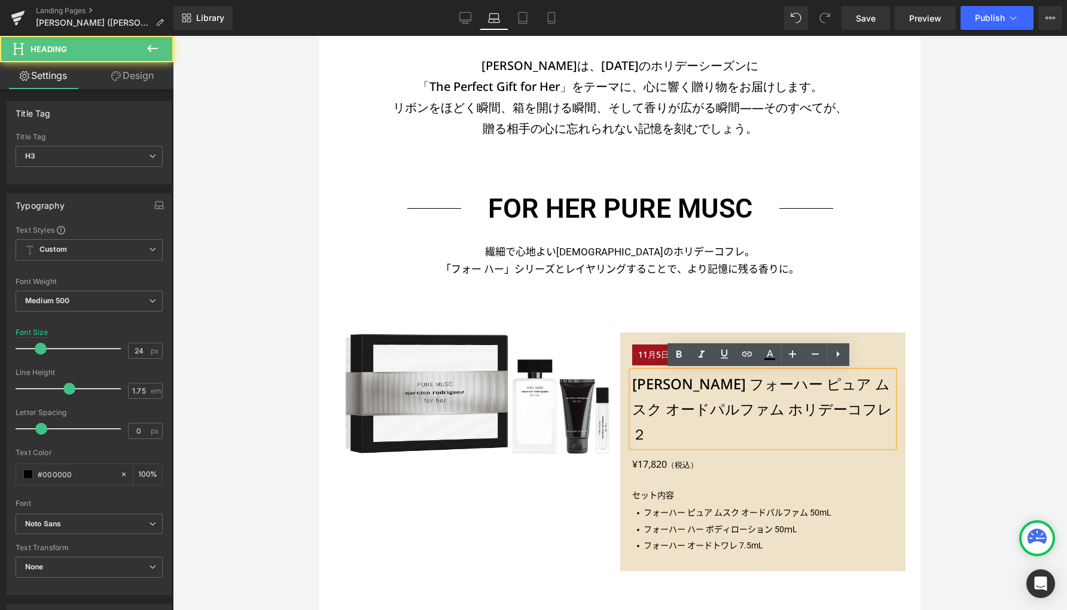
click at [674, 382] on h3 "[PERSON_NAME] フォーハー ピュア ムスク オードパルファム ホリデーコフレ ２" at bounding box center [762, 408] width 261 height 75
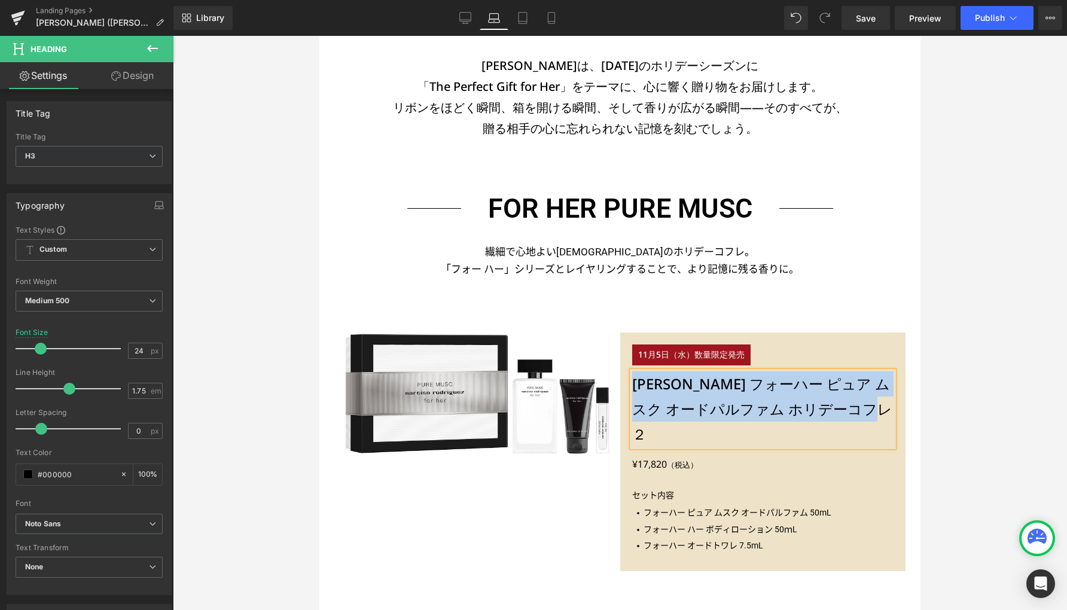
paste div
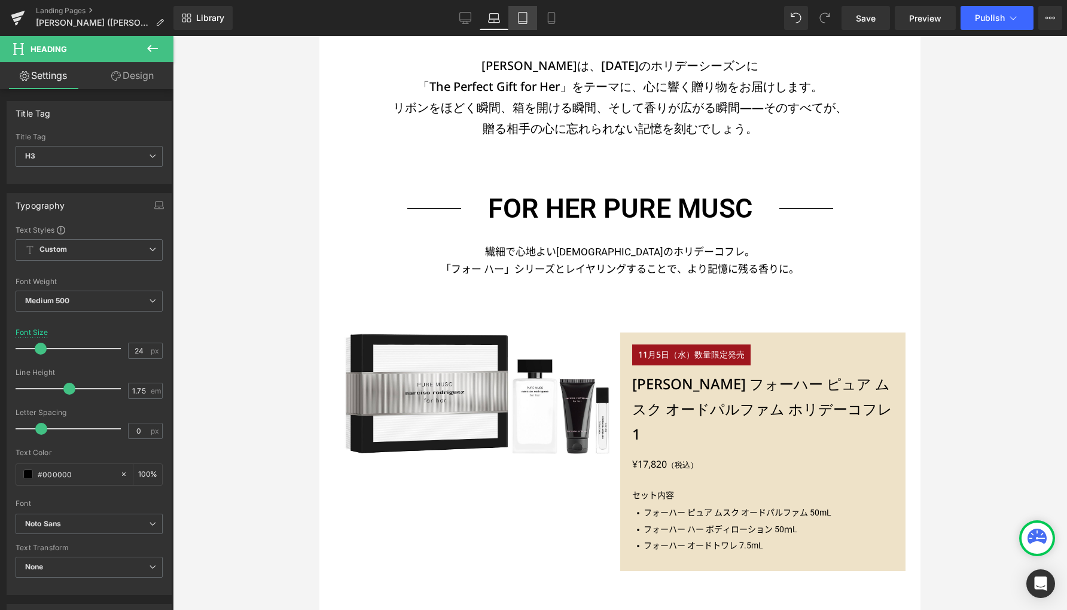
click at [525, 17] on icon at bounding box center [523, 18] width 12 height 12
type input "22"
type input "100"
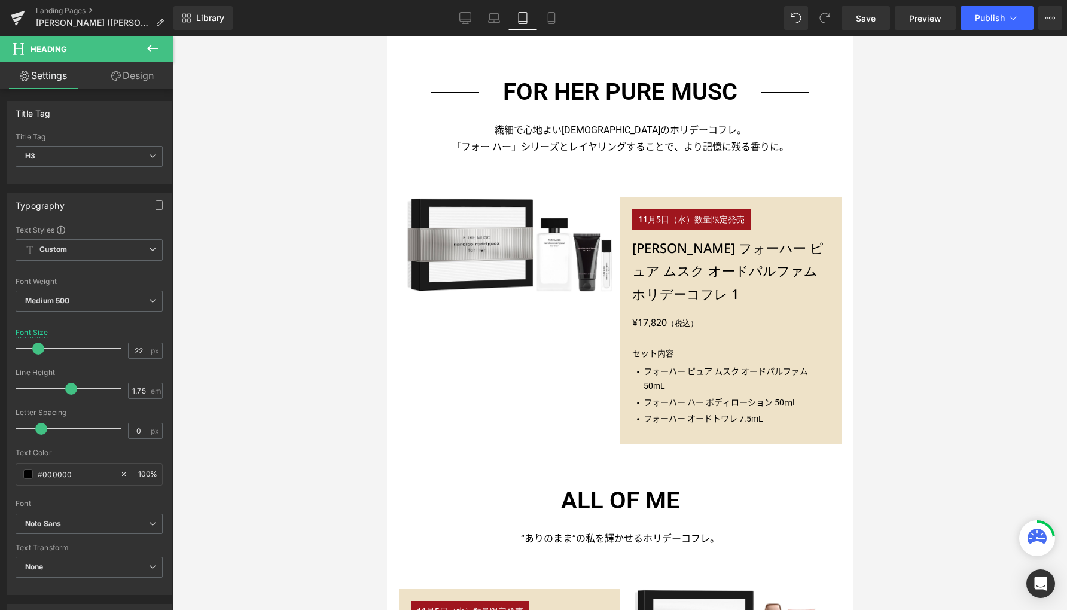
scroll to position [481, 0]
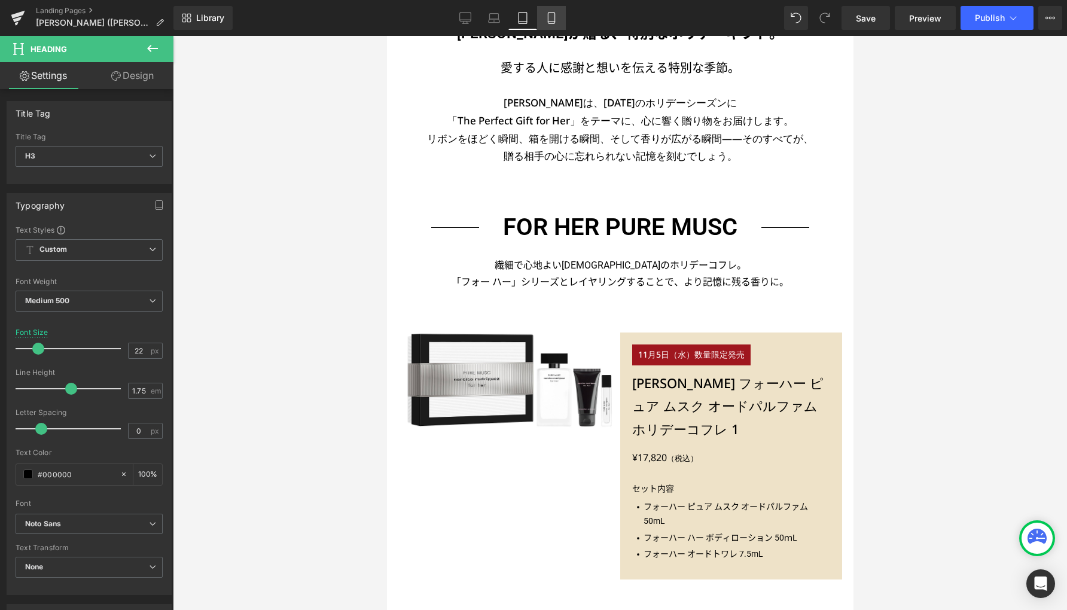
click at [550, 22] on icon at bounding box center [551, 22] width 7 height 0
type input "18"
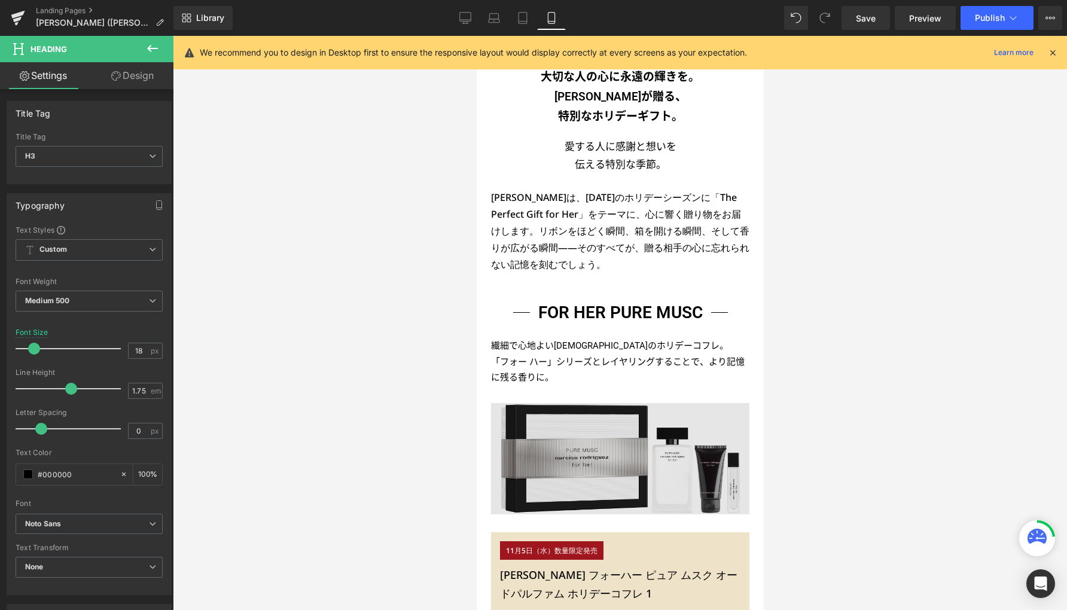
scroll to position [676, 0]
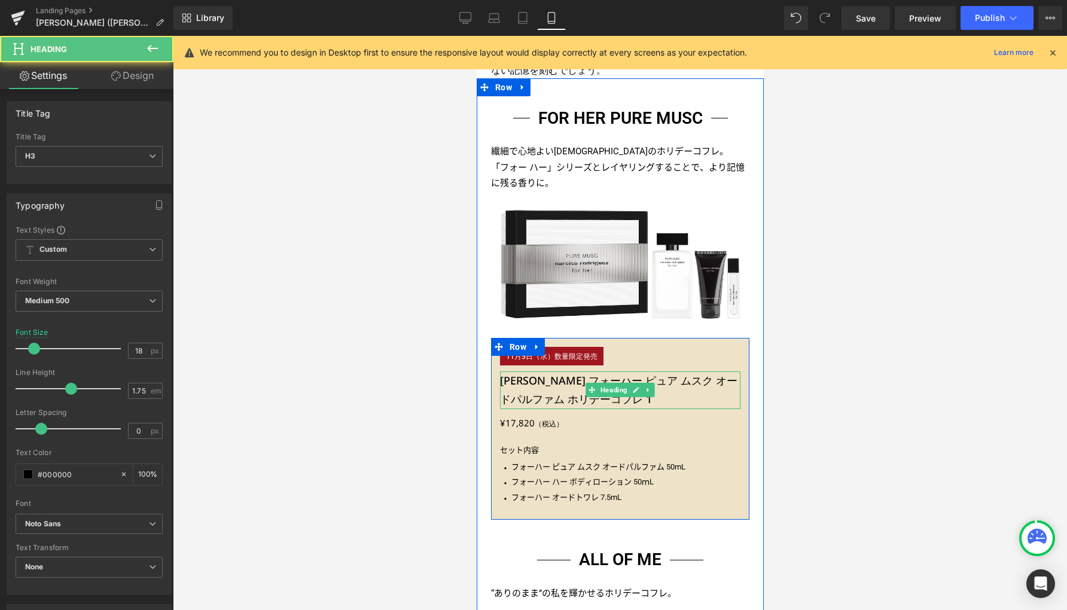
click at [615, 377] on h3 "[PERSON_NAME] フォーハー ピュア ムスク オードパルファム ホリデーコフレ 1" at bounding box center [619, 390] width 240 height 38
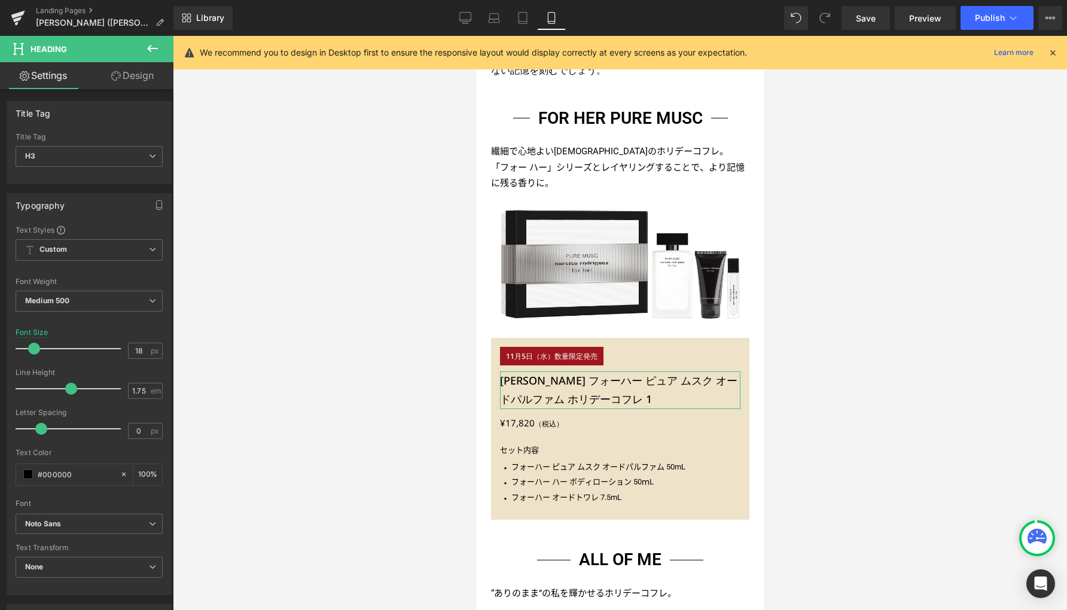
click at [133, 81] on link "Design" at bounding box center [132, 75] width 87 height 27
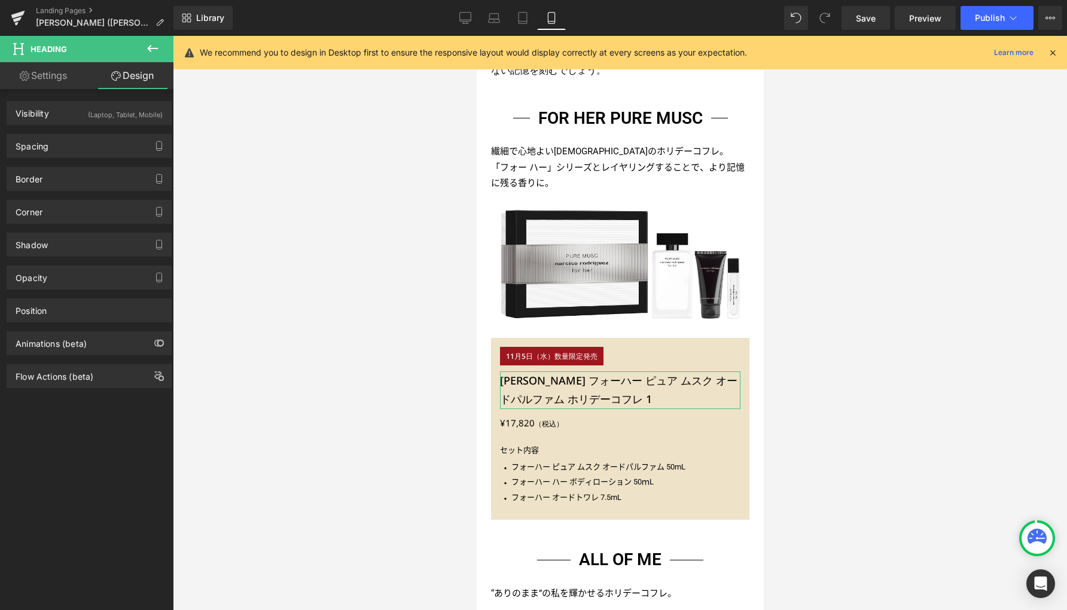
click at [47, 79] on link "Settings" at bounding box center [43, 75] width 87 height 27
type input "100"
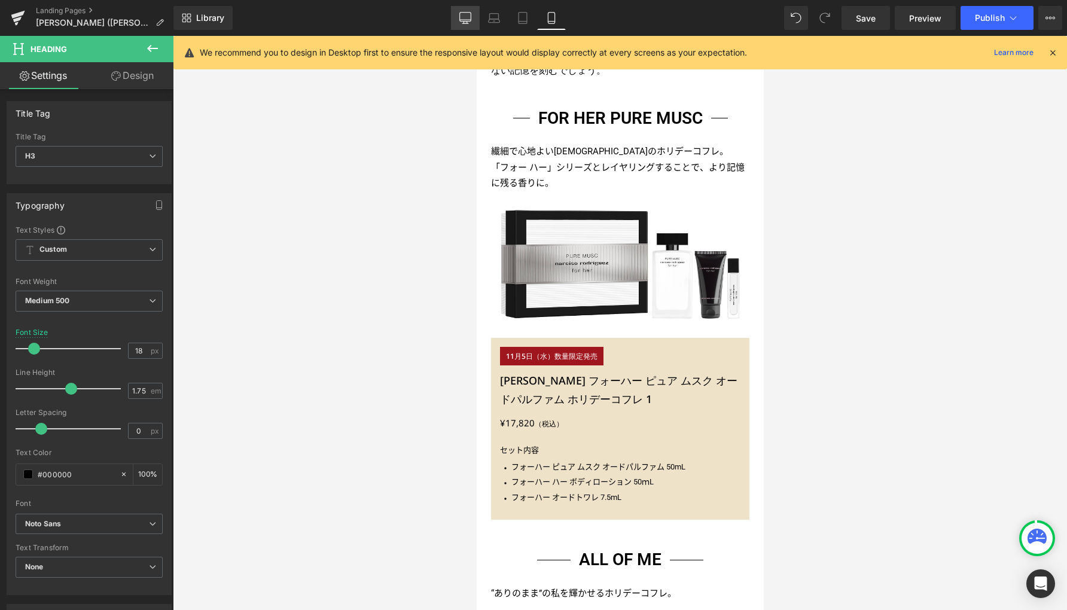
click at [458, 20] on link "Desktop" at bounding box center [465, 18] width 29 height 24
type input "24"
type input "100"
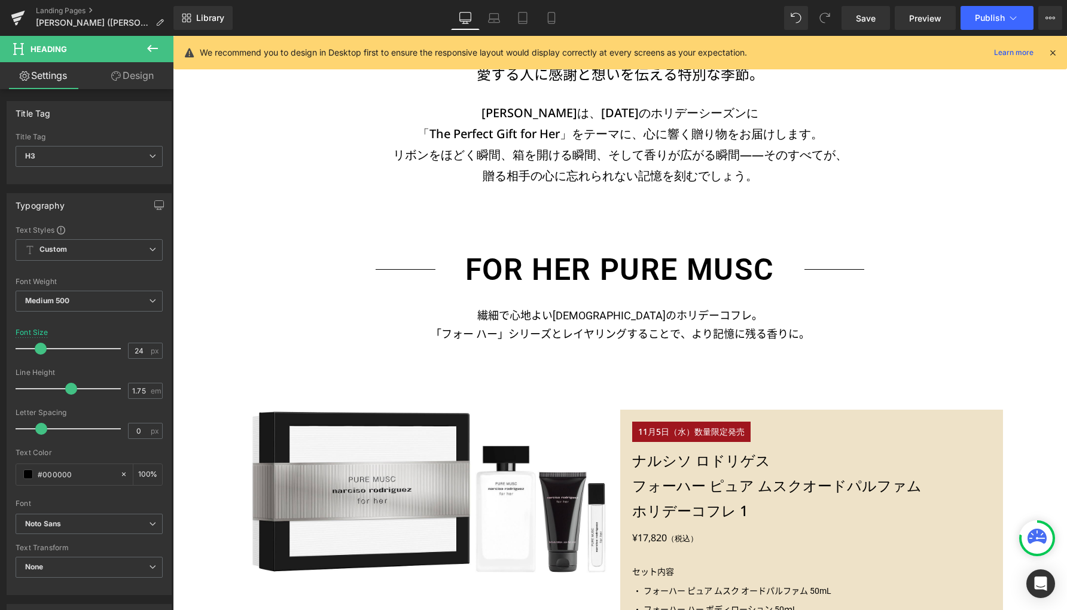
scroll to position [1009, 0]
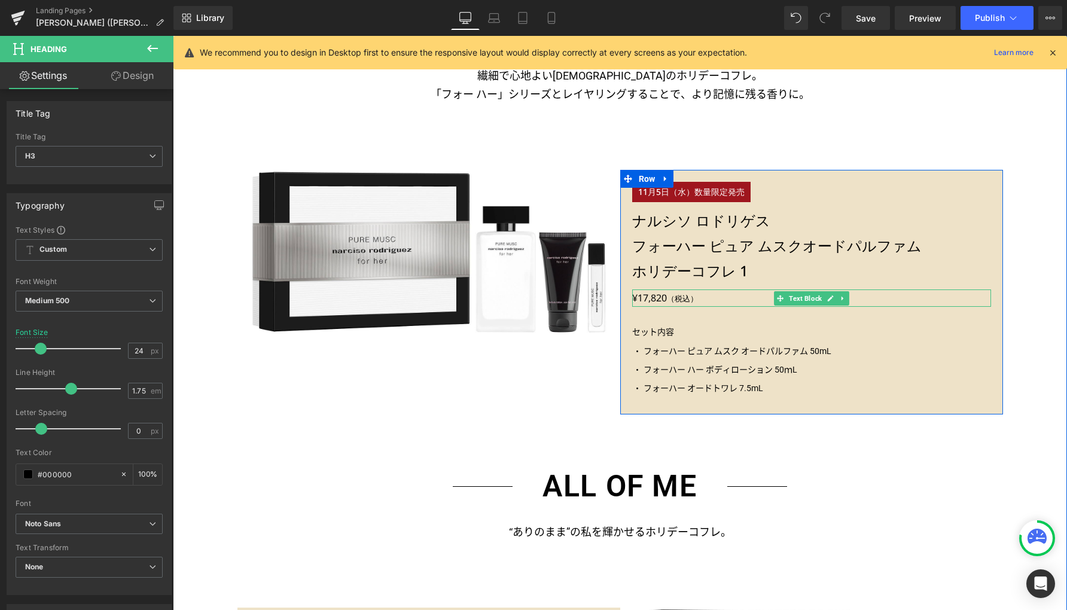
click at [655, 298] on p "¥17,820 （税込）" at bounding box center [811, 297] width 359 height 17
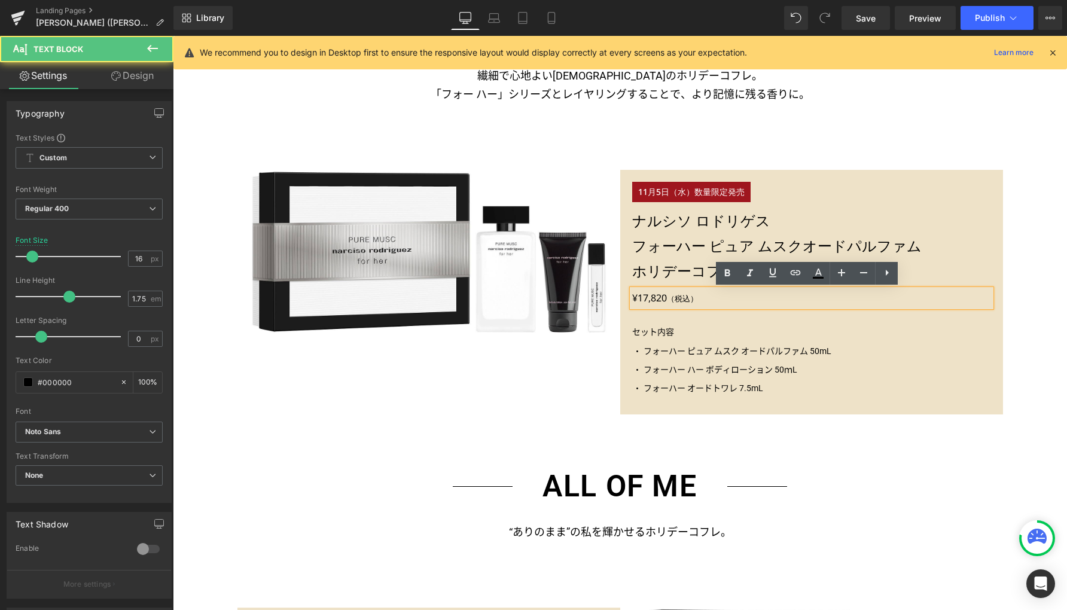
click at [653, 298] on p "¥17,820 （税込）" at bounding box center [811, 297] width 359 height 17
drag, startPoint x: 662, startPoint y: 297, endPoint x: 630, endPoint y: 297, distance: 32.3
click at [632, 297] on p "¥17,820 （税込）" at bounding box center [811, 297] width 359 height 17
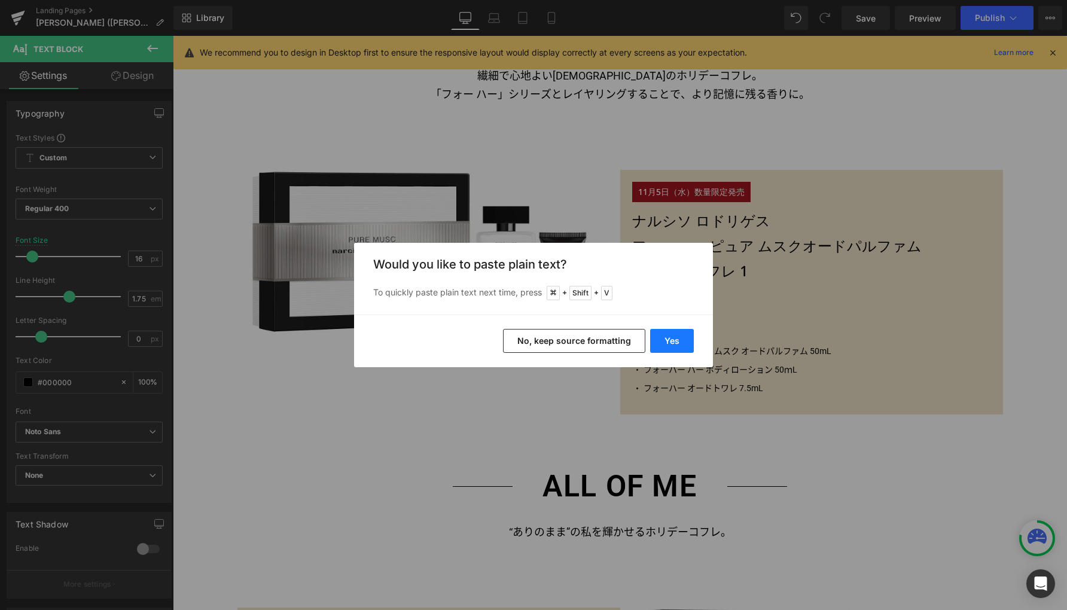
click at [679, 346] on button "Yes" at bounding box center [672, 341] width 44 height 24
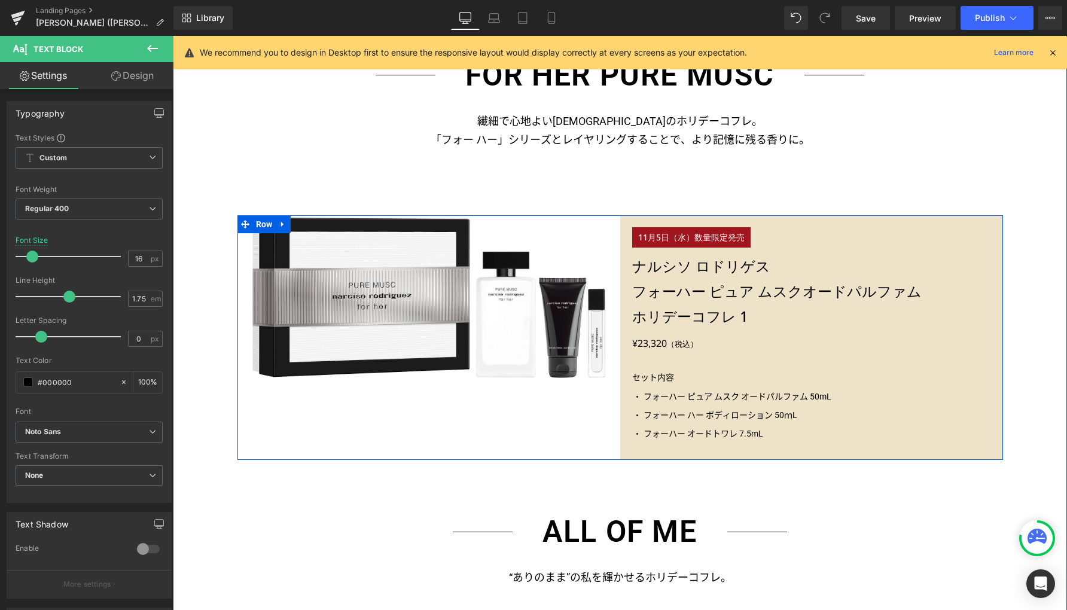
scroll to position [786, 0]
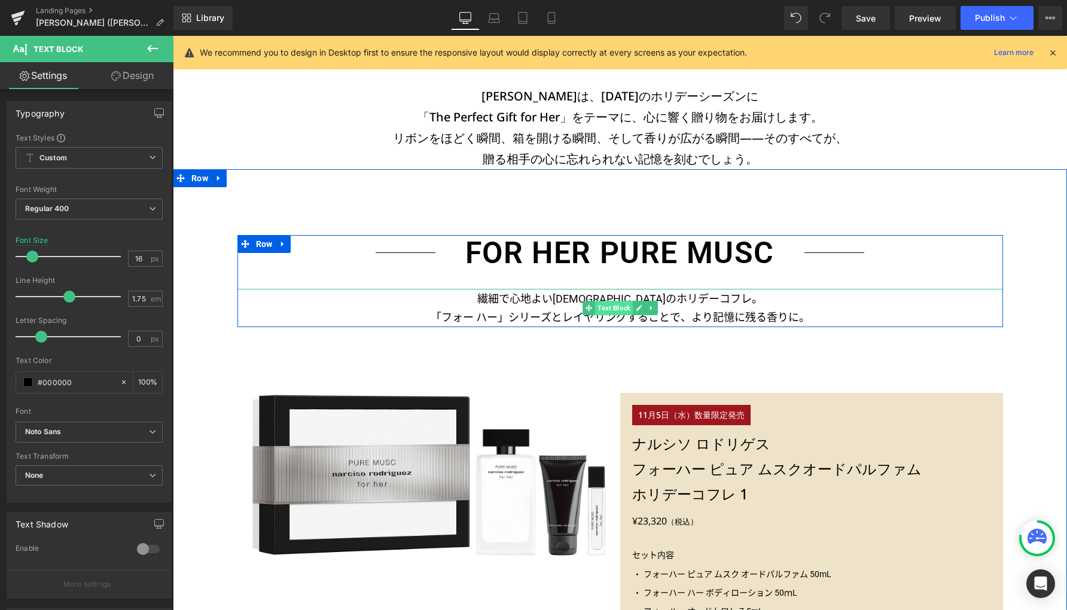
click at [595, 304] on span "Text Block" at bounding box center [614, 308] width 38 height 14
click at [568, 297] on p "繊細で心地よい[DEMOGRAPHIC_DATA]のホリデーコフレ。" at bounding box center [619, 298] width 765 height 19
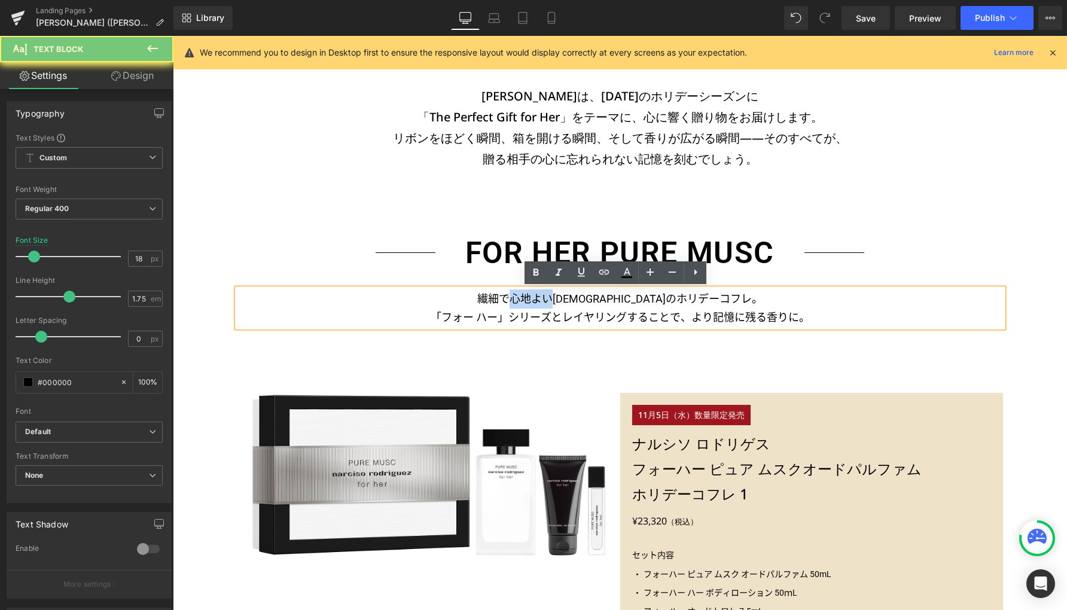
click at [568, 297] on p "繊細で心地よい[DEMOGRAPHIC_DATA]のホリデーコフレ。" at bounding box center [619, 298] width 765 height 19
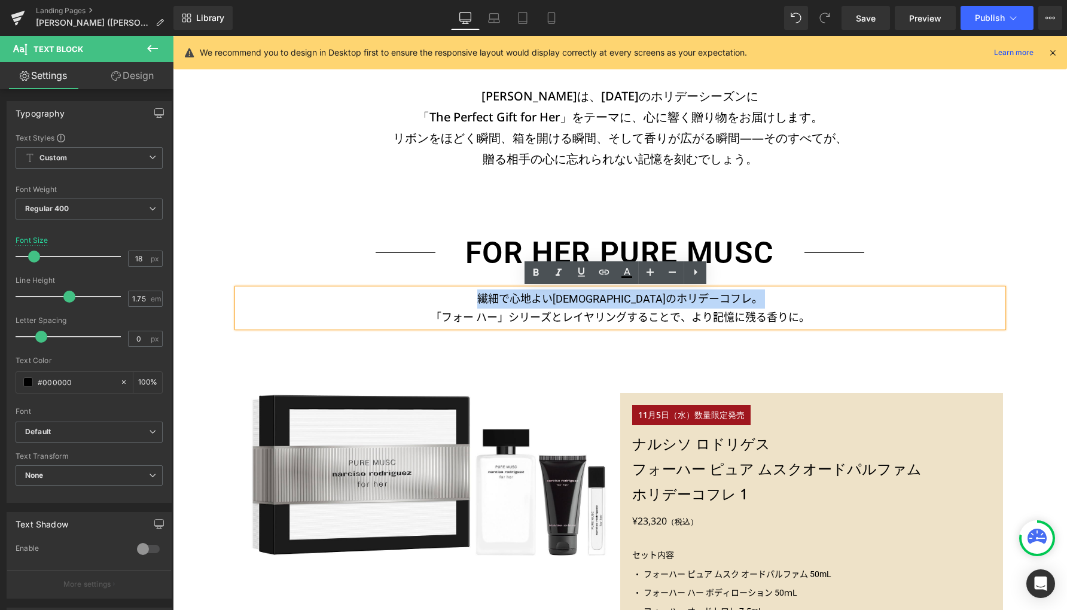
click at [567, 297] on p "繊細で心地よい[DEMOGRAPHIC_DATA]のホリデーコフレ。" at bounding box center [619, 298] width 765 height 19
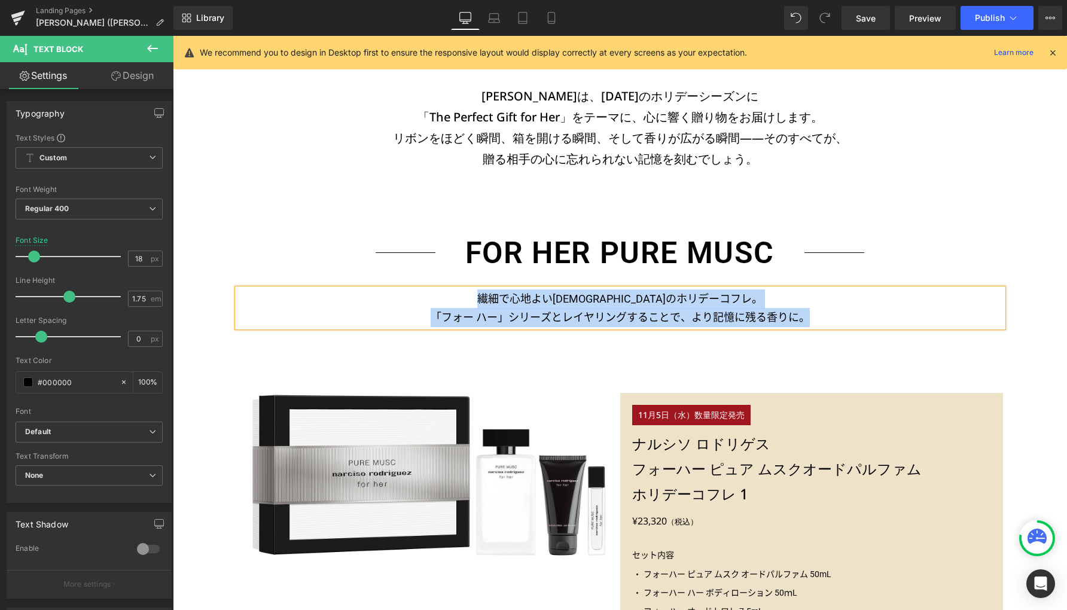
paste div
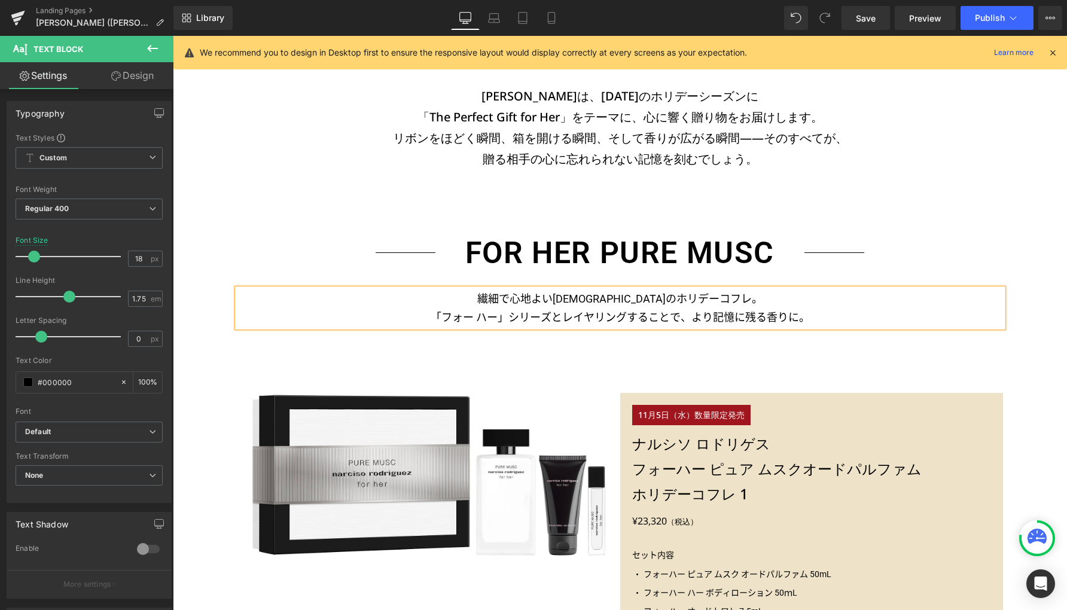
click at [670, 372] on div "FOR HER PURE MUSC Heading 繊細で心地よい[DEMOGRAPHIC_DATA]のホリデーコフレ。 「フォー ハー」シリーズとレイヤリン…" at bounding box center [620, 609] width 894 height 881
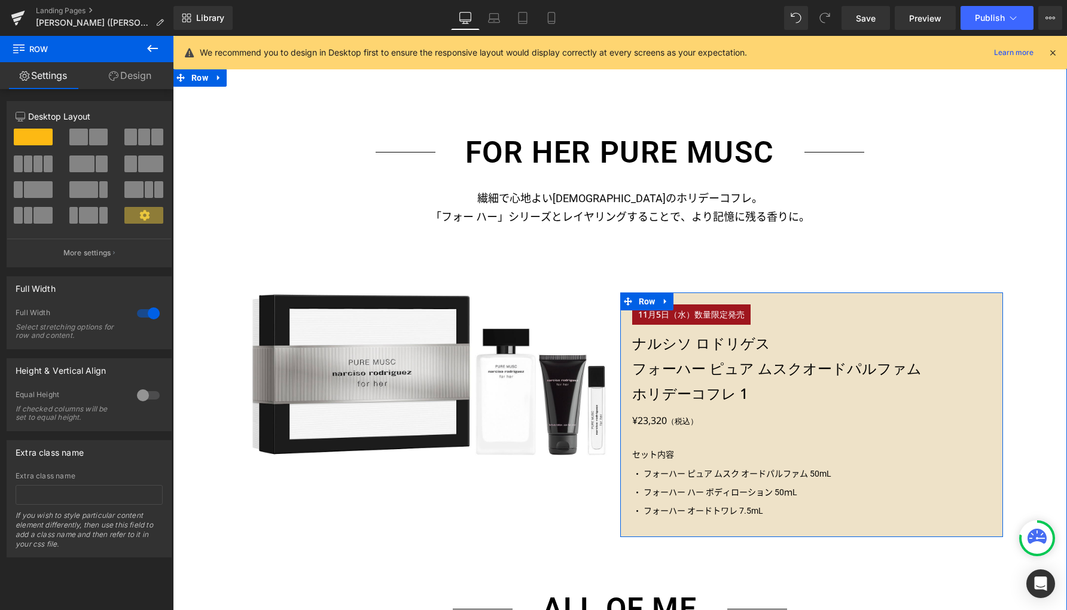
scroll to position [995, 0]
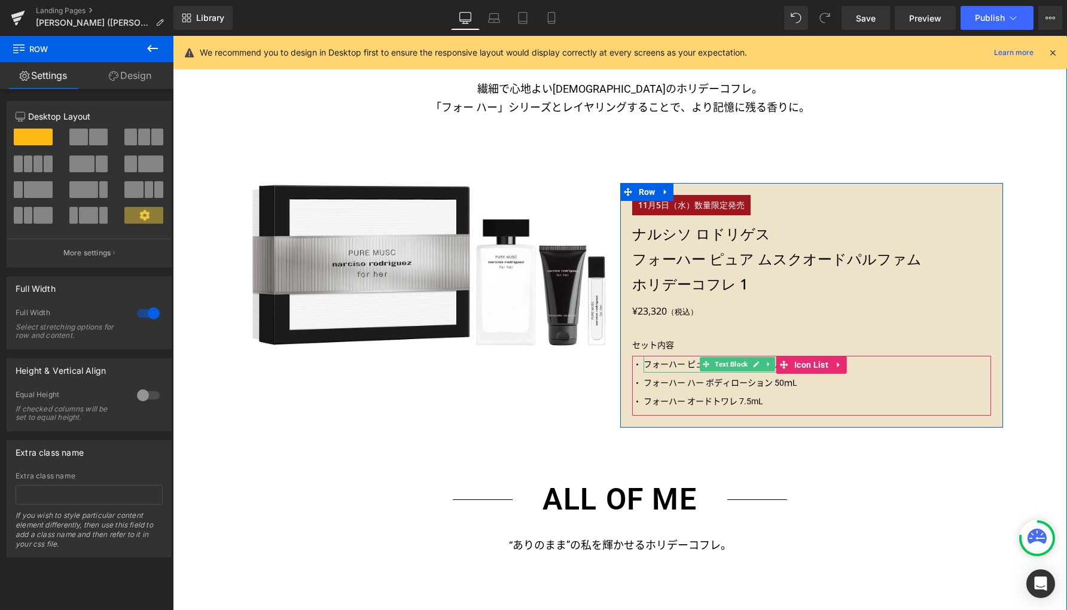
click at [655, 364] on p "フォーハー ピュア ムスク オードパルファム 50mL" at bounding box center [737, 364] width 188 height 17
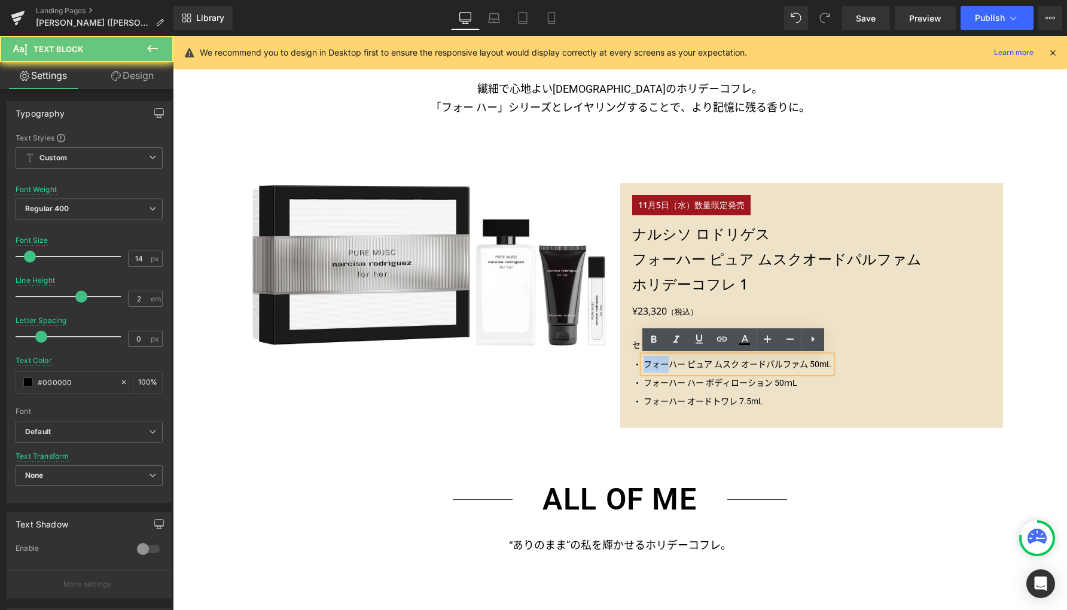
click at [654, 364] on p "フォーハー ピュア ムスク オードパルファム 50mL" at bounding box center [737, 364] width 188 height 17
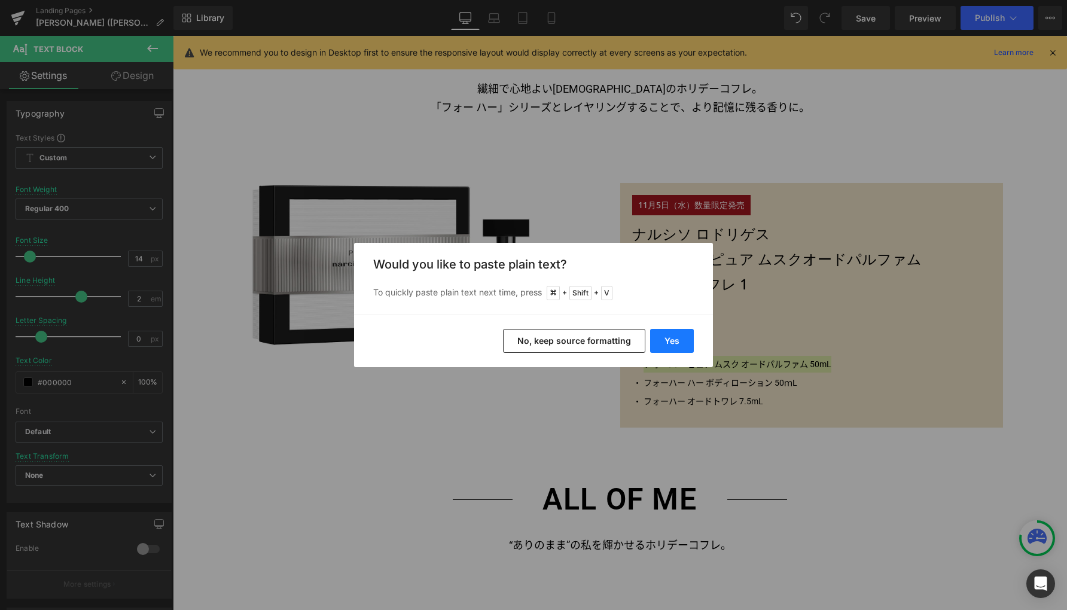
click at [668, 341] on button "Yes" at bounding box center [672, 341] width 44 height 24
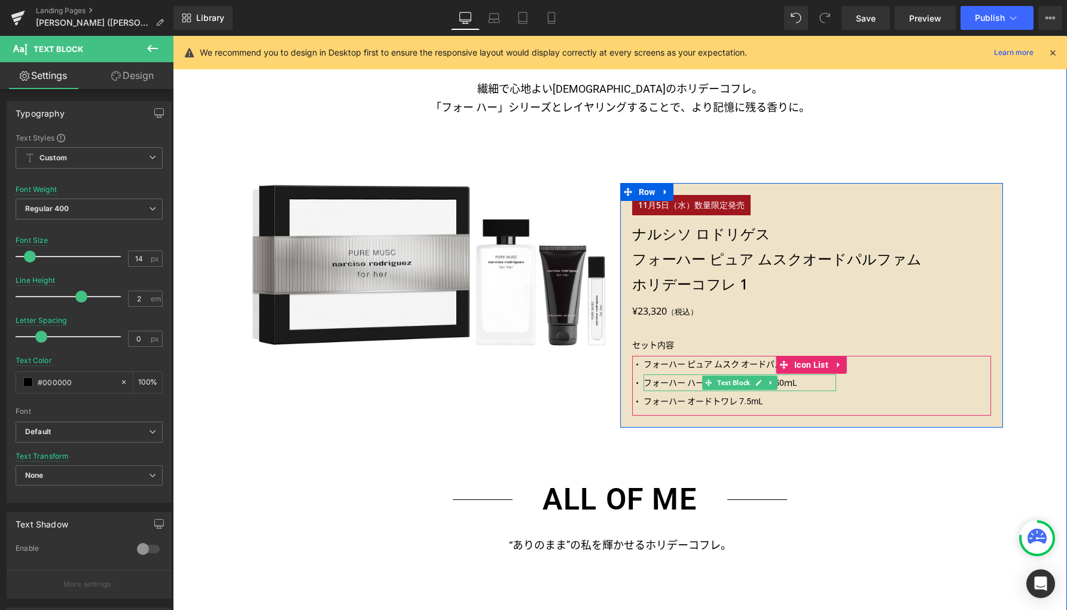
click at [653, 380] on p "フォーハー ハー ボディローション 50ｍL" at bounding box center [739, 382] width 192 height 17
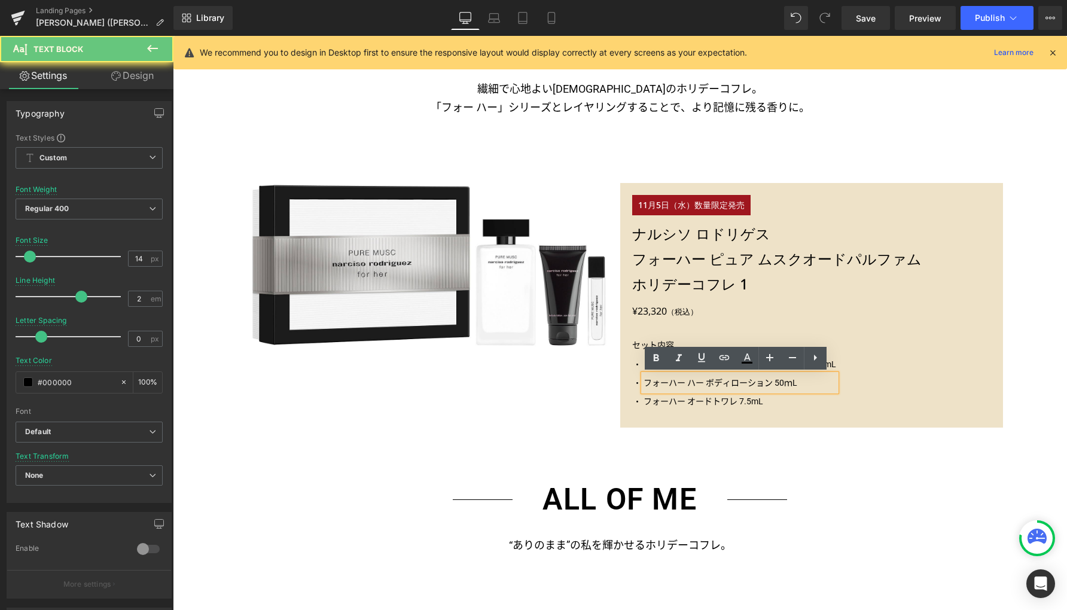
click at [653, 381] on p "フォーハー ハー ボディローション 50ｍL" at bounding box center [739, 382] width 192 height 17
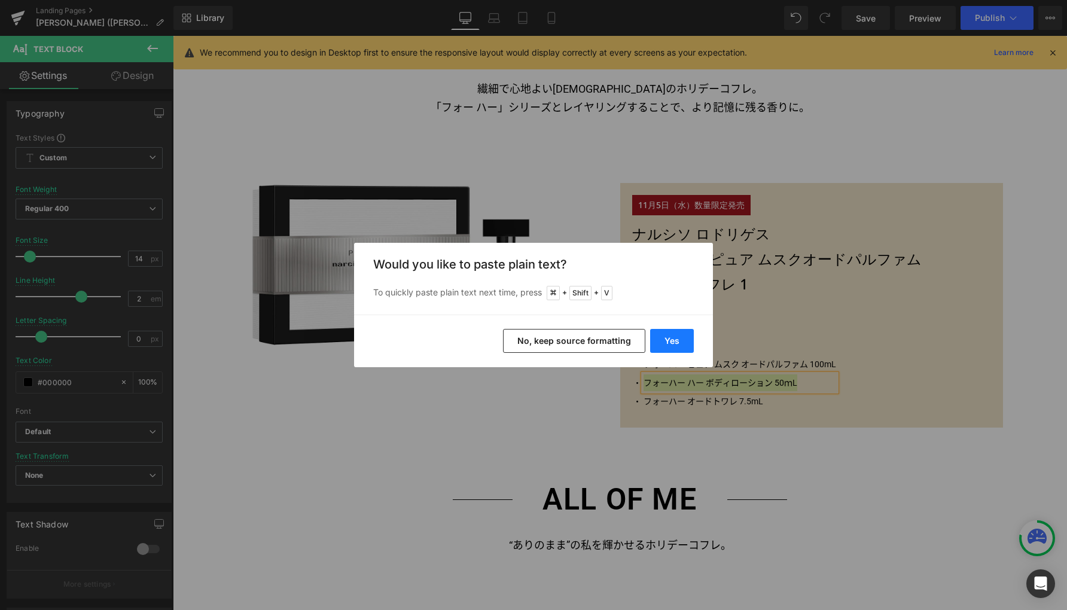
click at [673, 341] on button "Yes" at bounding box center [672, 341] width 44 height 24
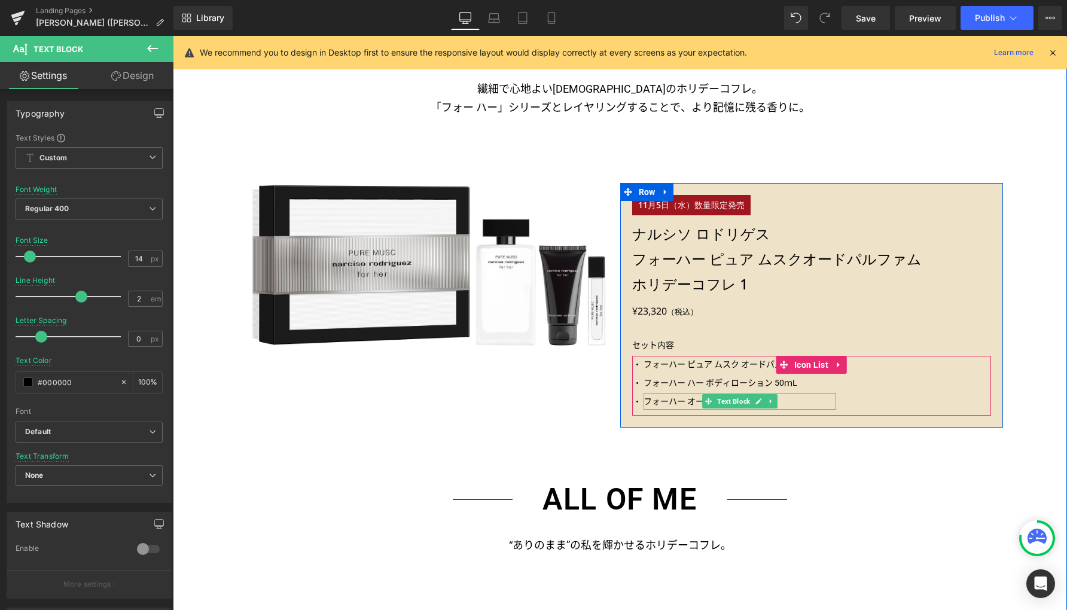
click at [663, 402] on p "フォーハー オードトワレ 7.5mL" at bounding box center [739, 401] width 192 height 17
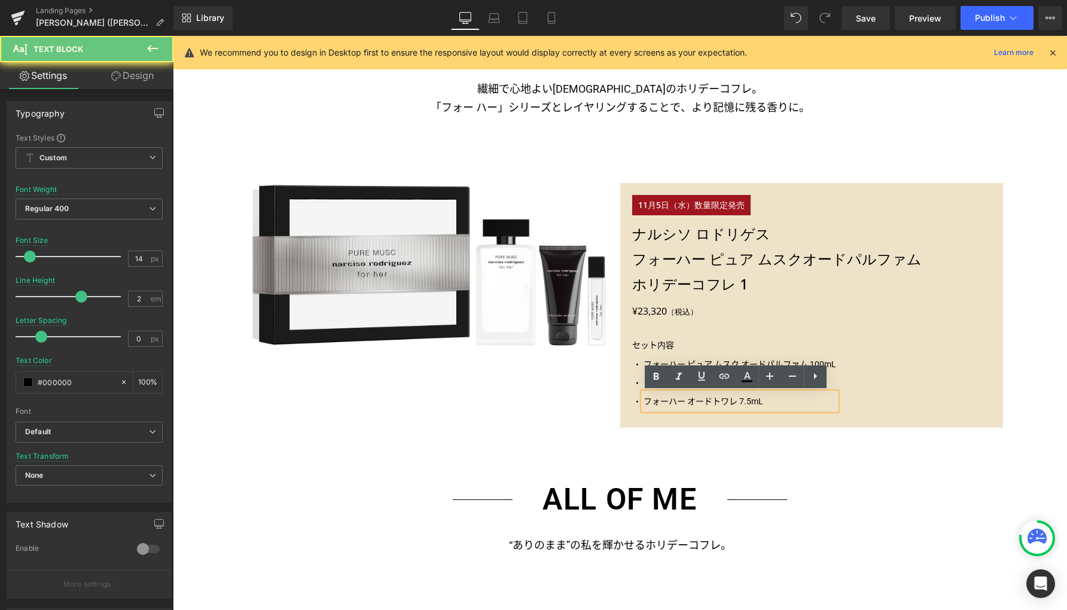
click at [659, 401] on p "フォーハー オードトワレ 7.5mL" at bounding box center [739, 401] width 192 height 17
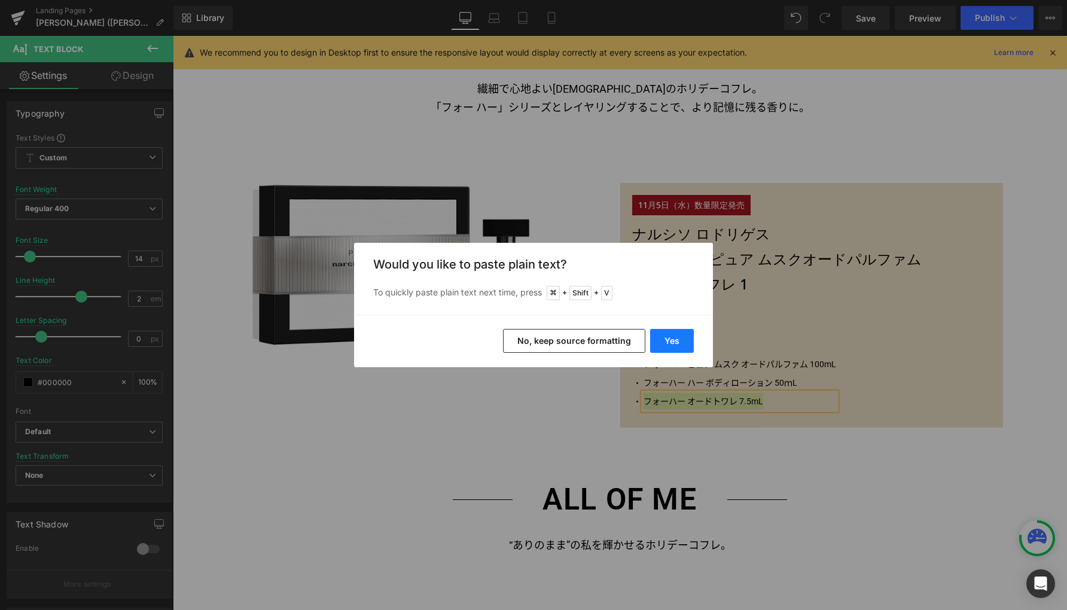
drag, startPoint x: 685, startPoint y: 341, endPoint x: 635, endPoint y: 444, distance: 113.9
click at [685, 341] on button "Yes" at bounding box center [672, 341] width 44 height 24
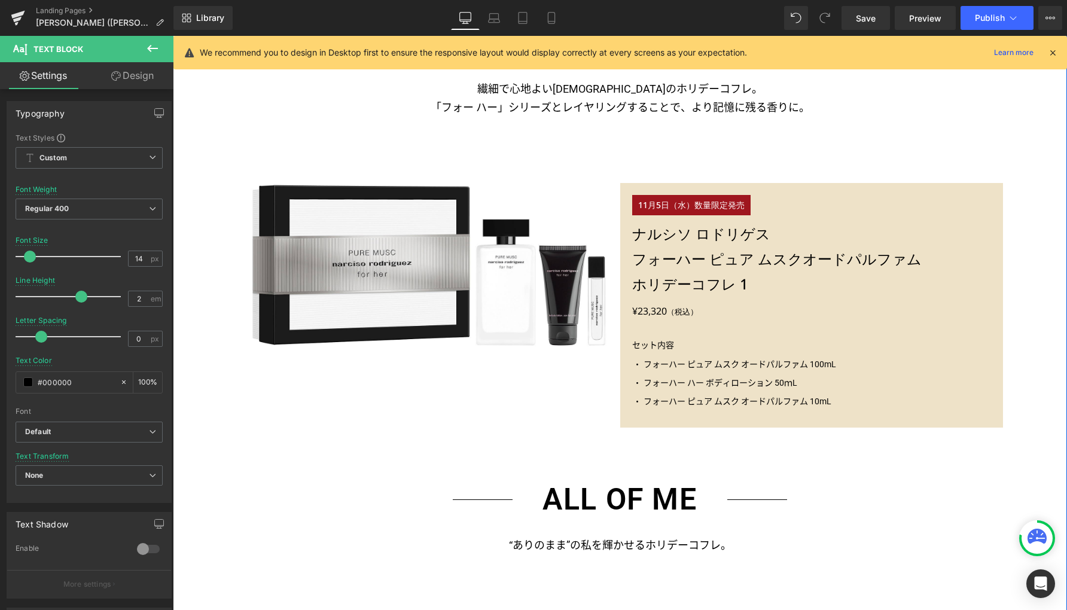
click at [1017, 470] on div "FOR HER PURE MUSC Heading 繊細で心地よい[DEMOGRAPHIC_DATA]のホリデーコフレ。 「フォー ハー」シリーズとレイヤリン…" at bounding box center [620, 399] width 894 height 881
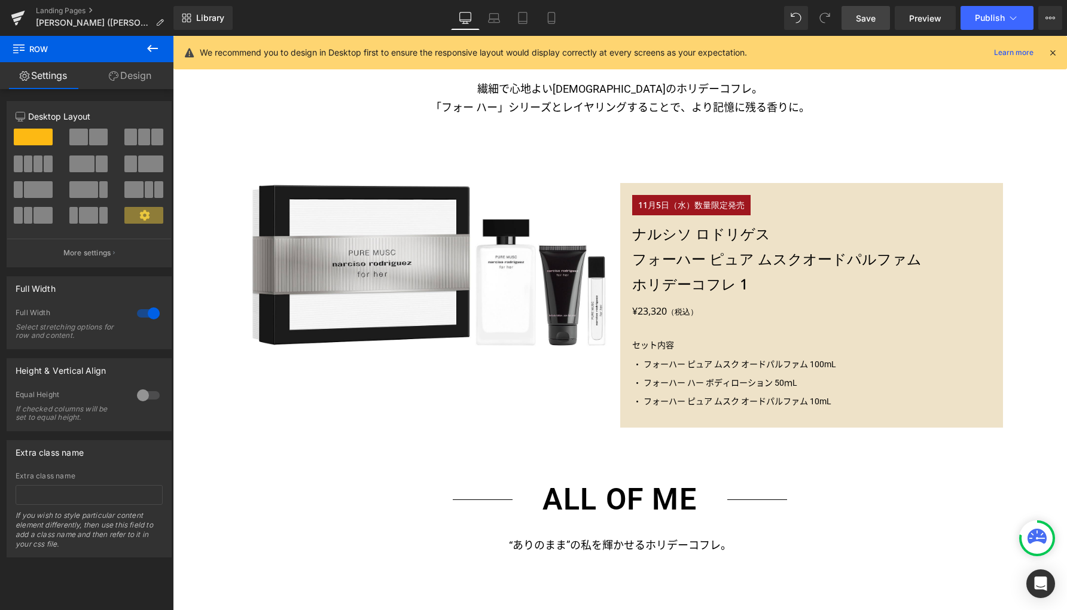
click at [865, 18] on span "Save" at bounding box center [865, 18] width 20 height 13
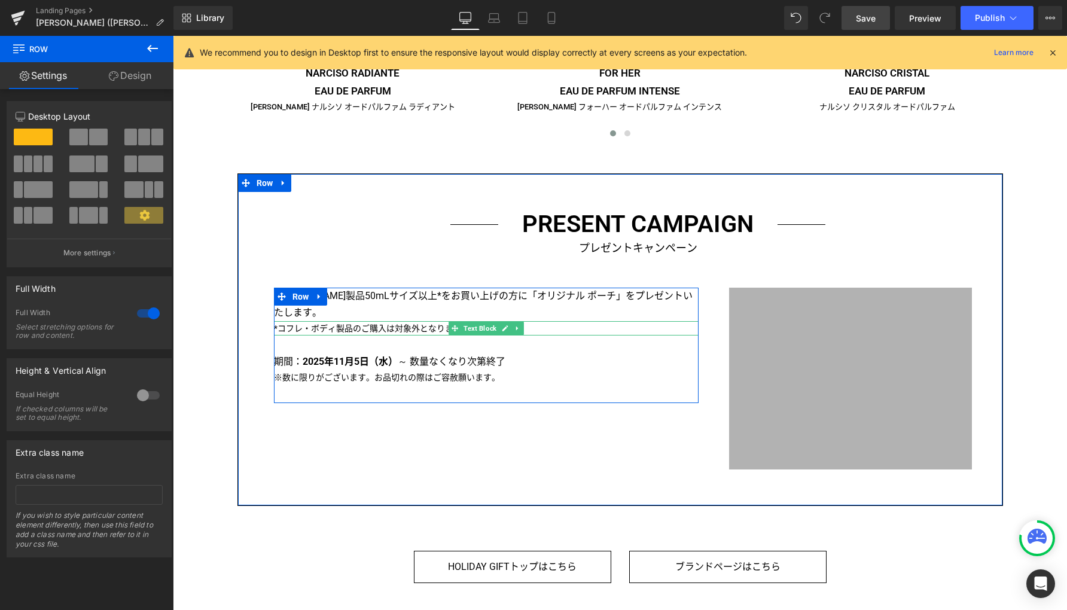
scroll to position [2128, 0]
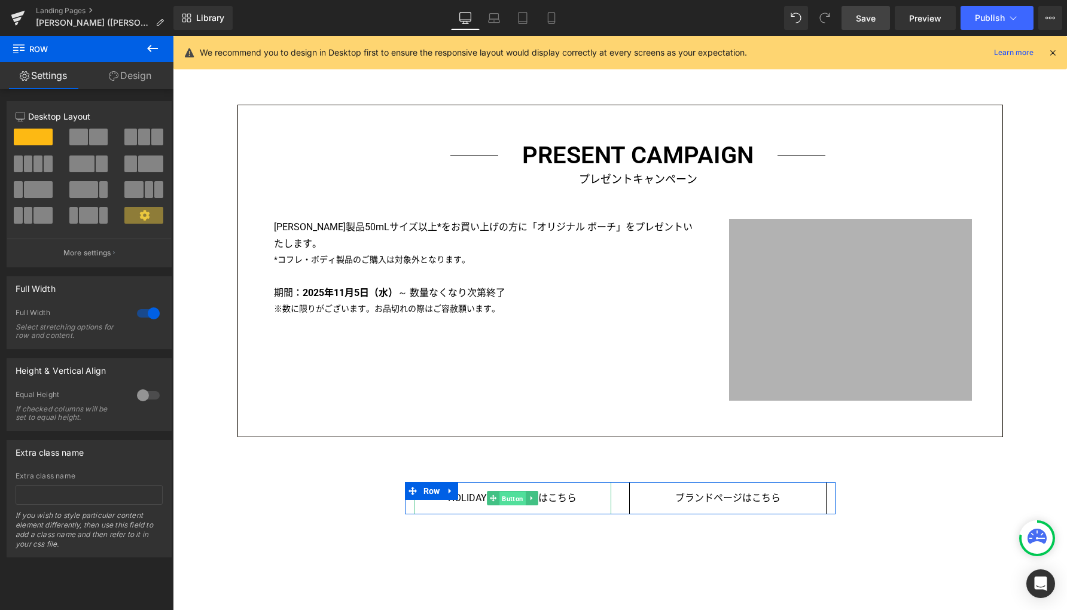
click at [509, 500] on span "Button" at bounding box center [512, 498] width 26 height 14
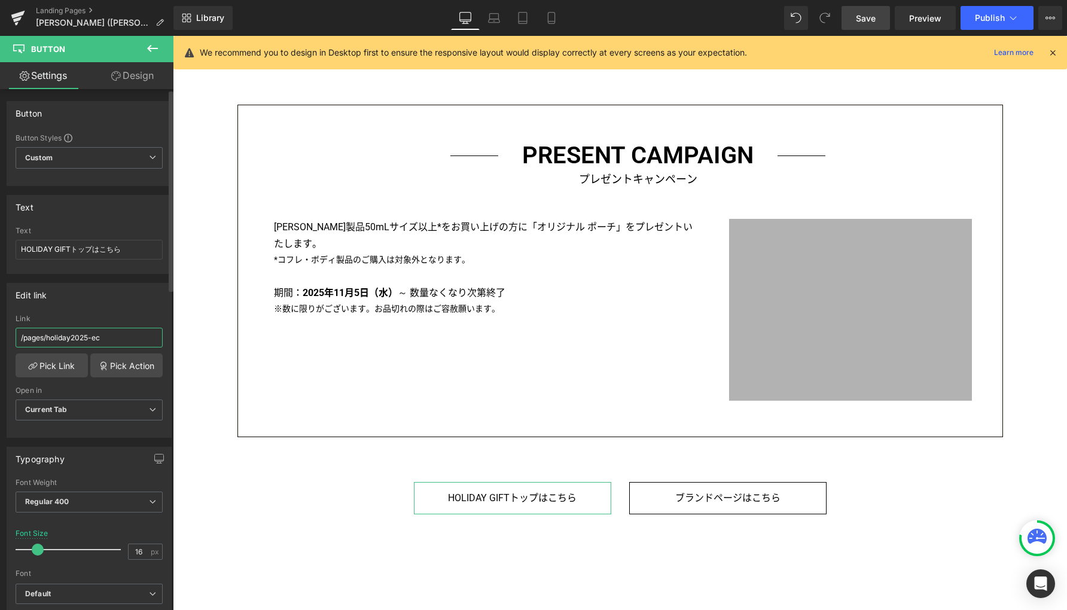
click at [121, 340] on input "/pages/holiday2025-ec" at bounding box center [89, 338] width 147 height 20
type input "/pages/holiday2025-rt"
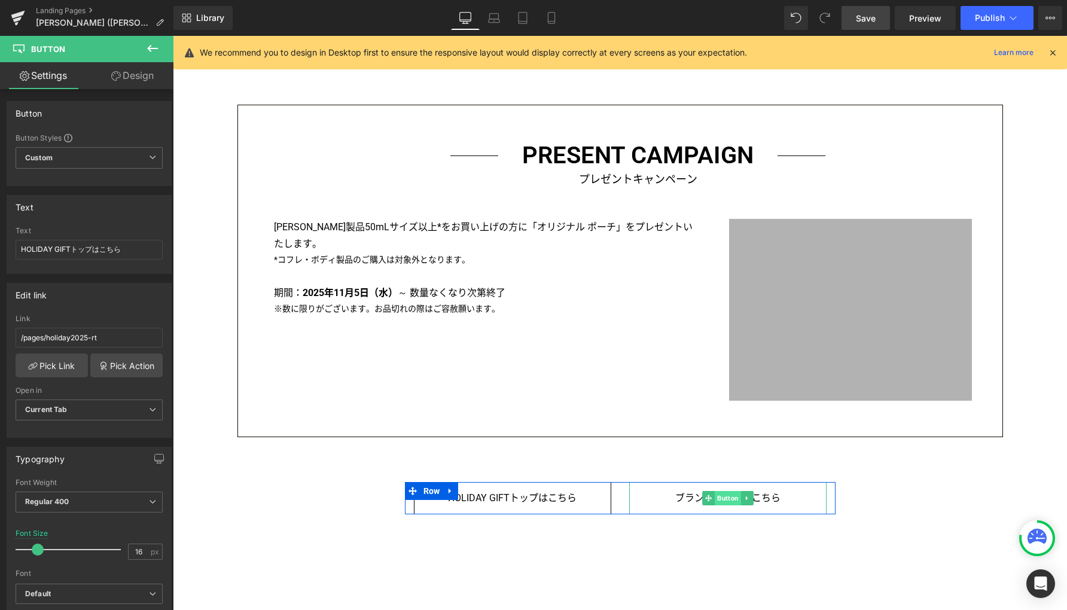
click at [718, 501] on span "Button" at bounding box center [727, 498] width 26 height 14
click at [721, 499] on span "Button" at bounding box center [727, 498] width 26 height 14
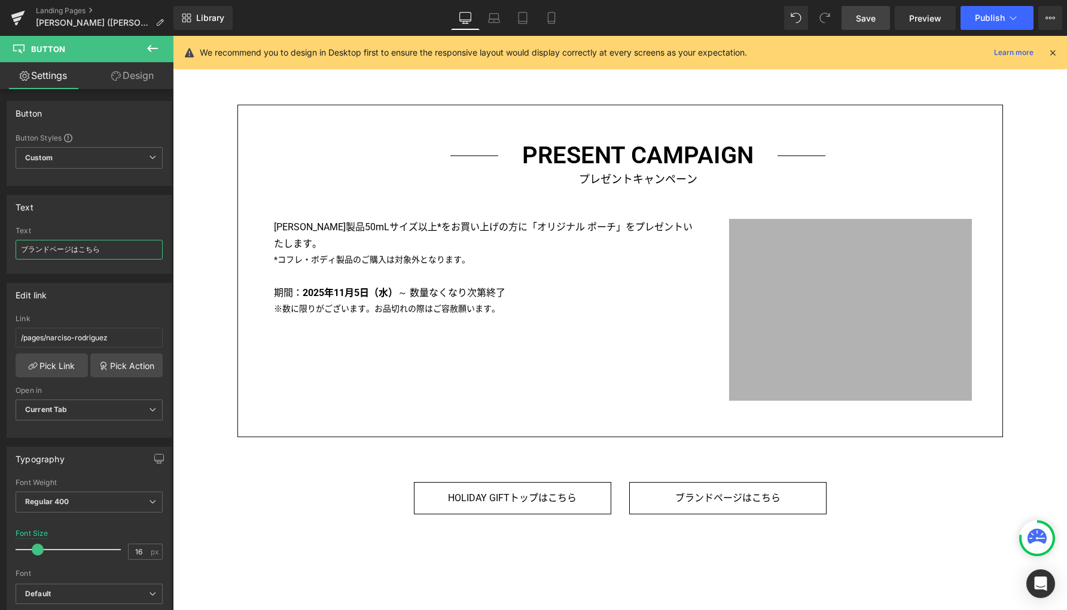
drag, startPoint x: 109, startPoint y: 251, endPoint x: -23, endPoint y: 243, distance: 131.8
click at [0, 243] on html "Button You are previewing how the will restyle your page. You can not edit Elem…" at bounding box center [533, 305] width 1067 height 610
paste input "取り扱い店舗"
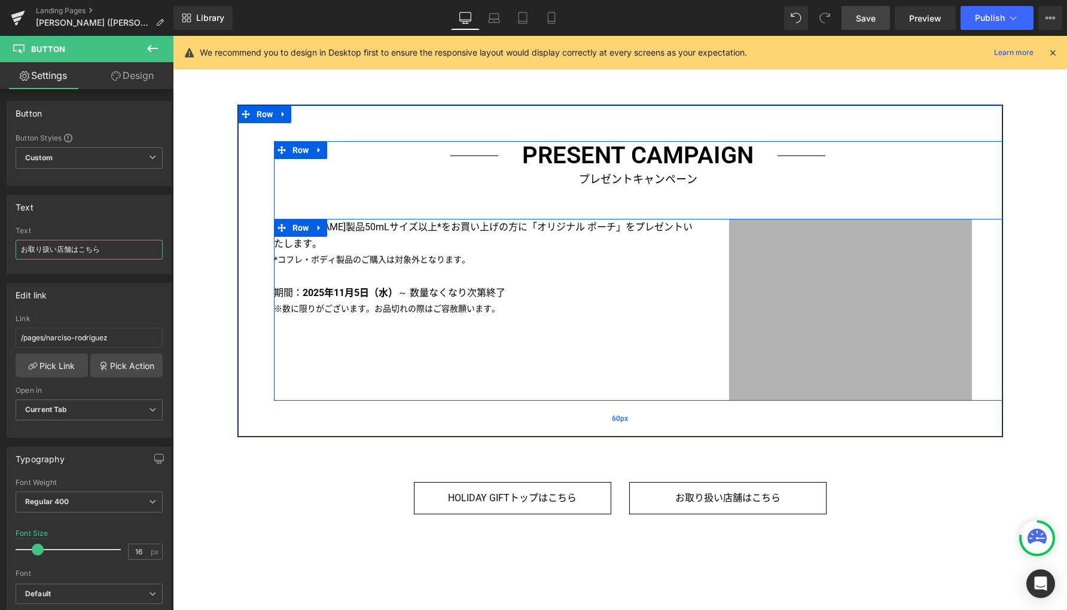
type input "お取り扱い店舗はこちら"
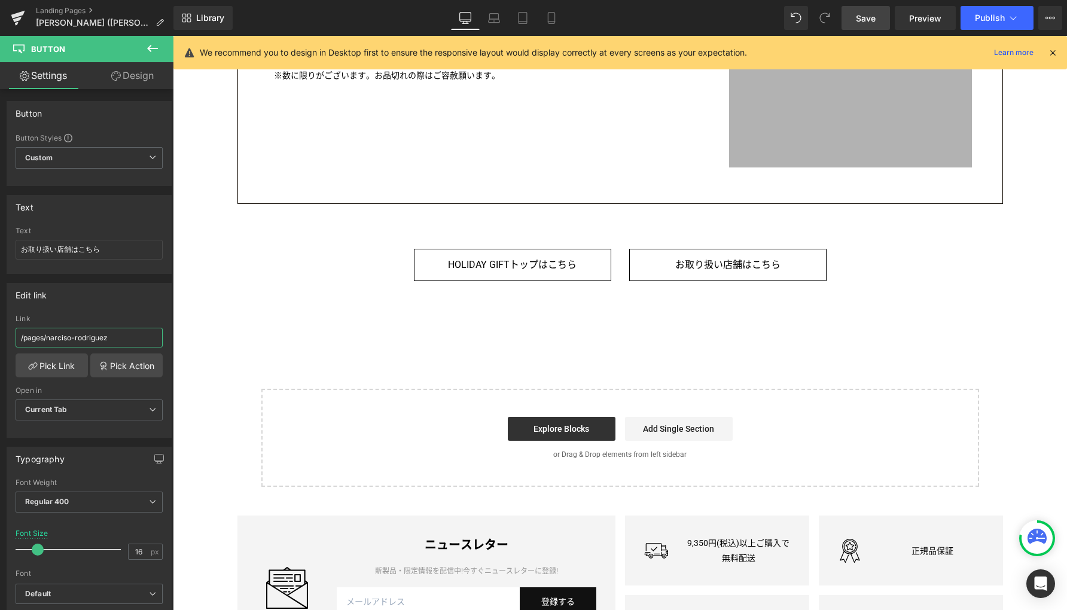
scroll to position [2128, 0]
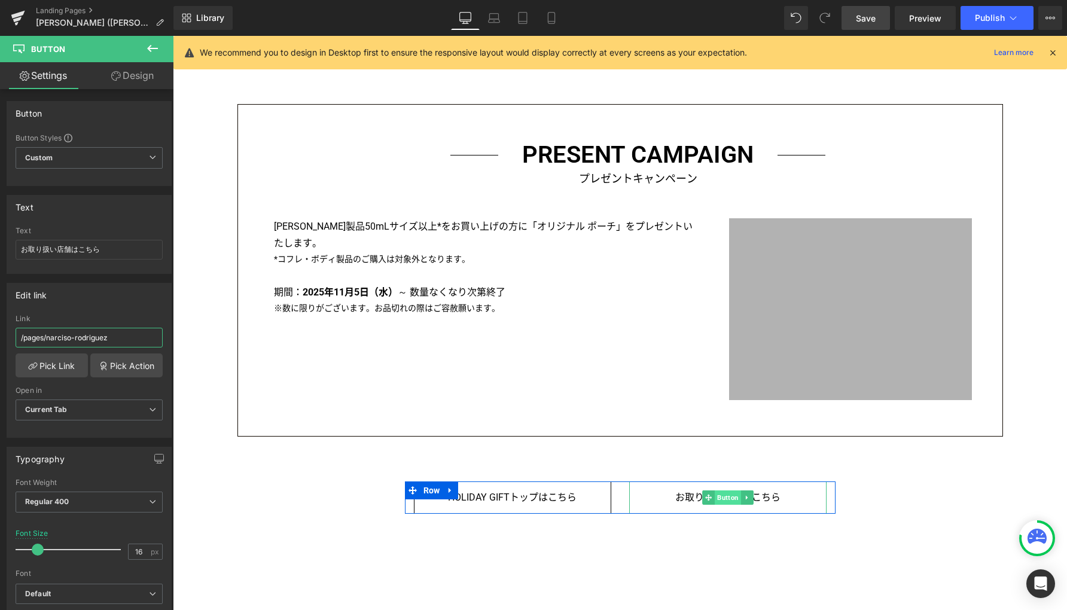
click at [720, 501] on span "Button" at bounding box center [727, 497] width 26 height 14
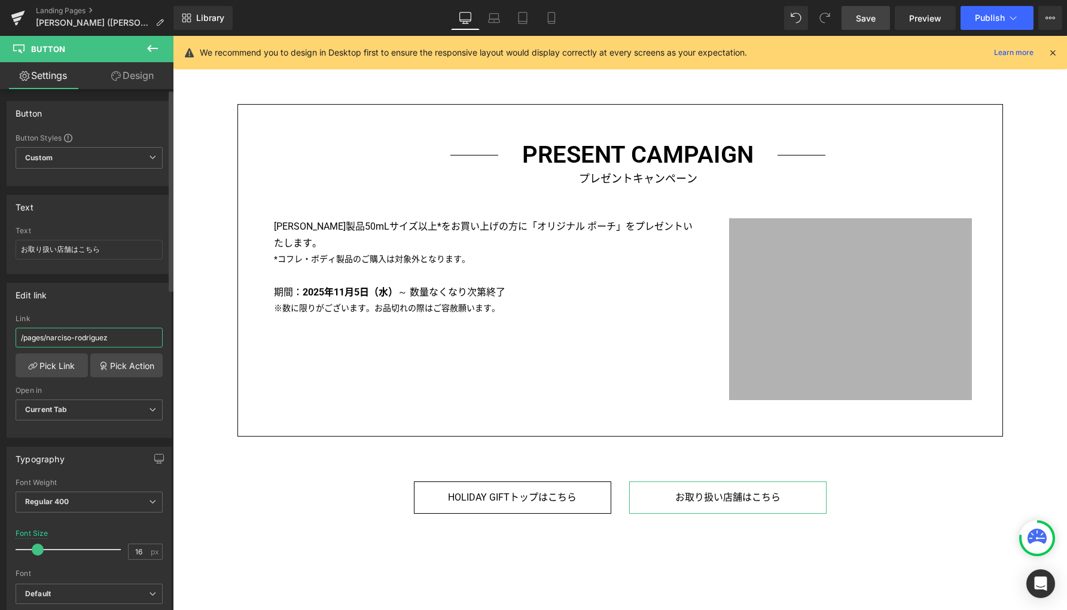
click at [139, 339] on input "/pages/narciso-rodriguez" at bounding box center [89, 338] width 147 height 20
drag, startPoint x: 139, startPoint y: 339, endPoint x: -11, endPoint y: 338, distance: 150.7
click at [0, 338] on html "Button You are previewing how the will restyle your page. You can not edit Elem…" at bounding box center [533, 305] width 1067 height 610
paste input "shops?area=all&brand="
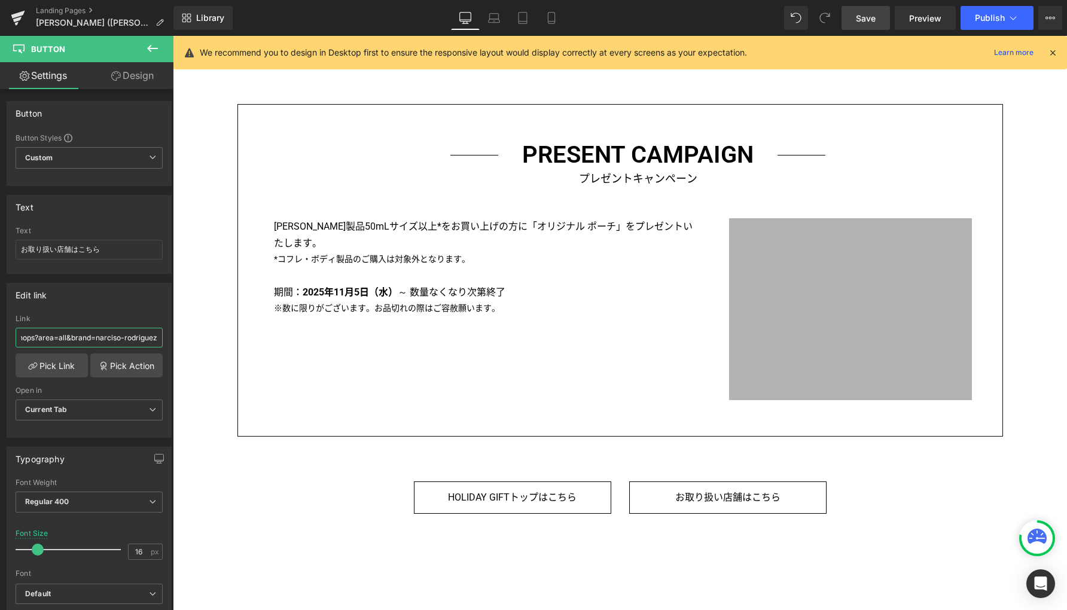
type input "/pages/shops?area=all&brand=narciso-rodriguez"
click at [860, 16] on span "Save" at bounding box center [865, 18] width 20 height 13
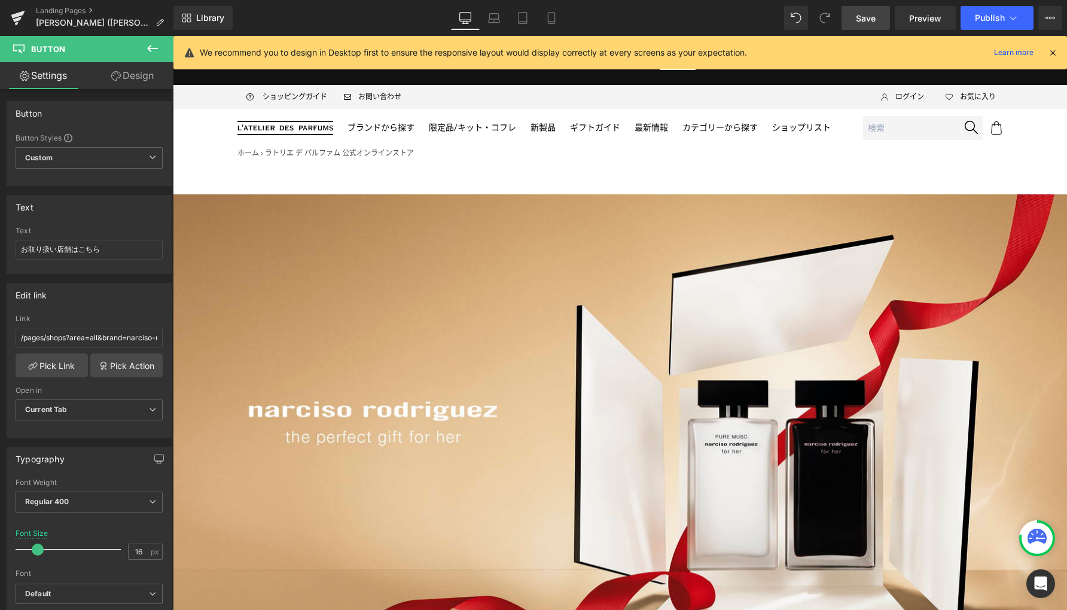
click at [866, 20] on span "Save" at bounding box center [865, 18] width 20 height 13
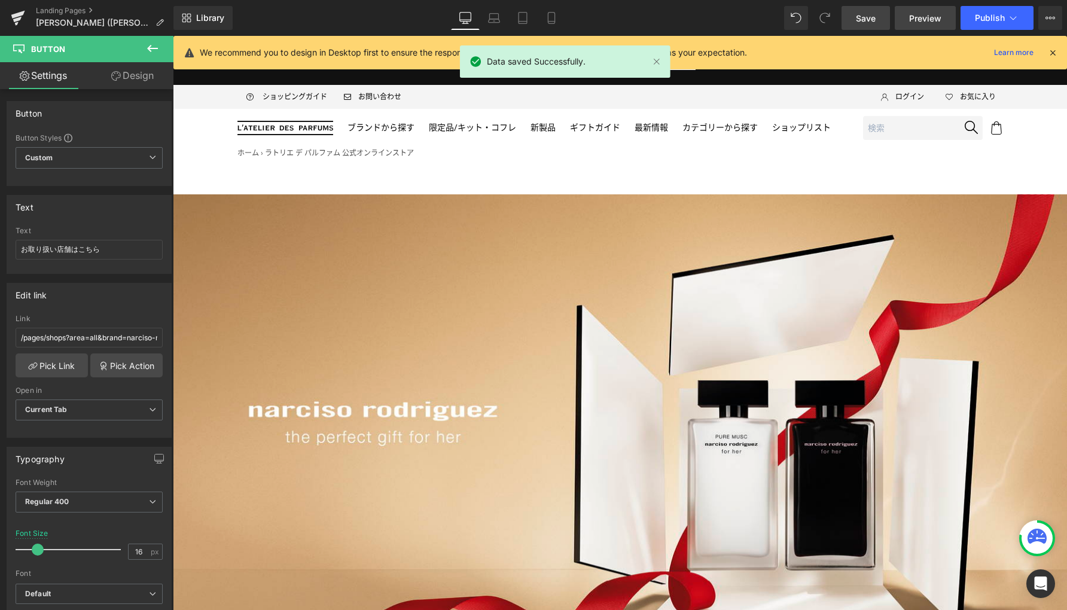
click at [922, 13] on span "Preview" at bounding box center [925, 18] width 32 height 13
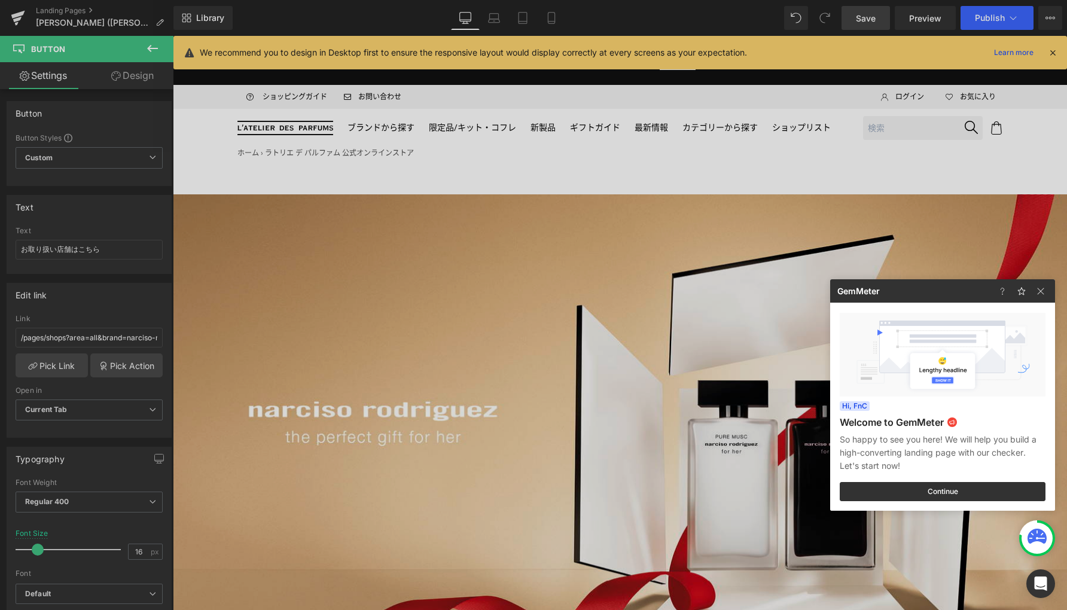
click at [545, 194] on div at bounding box center [533, 305] width 1067 height 610
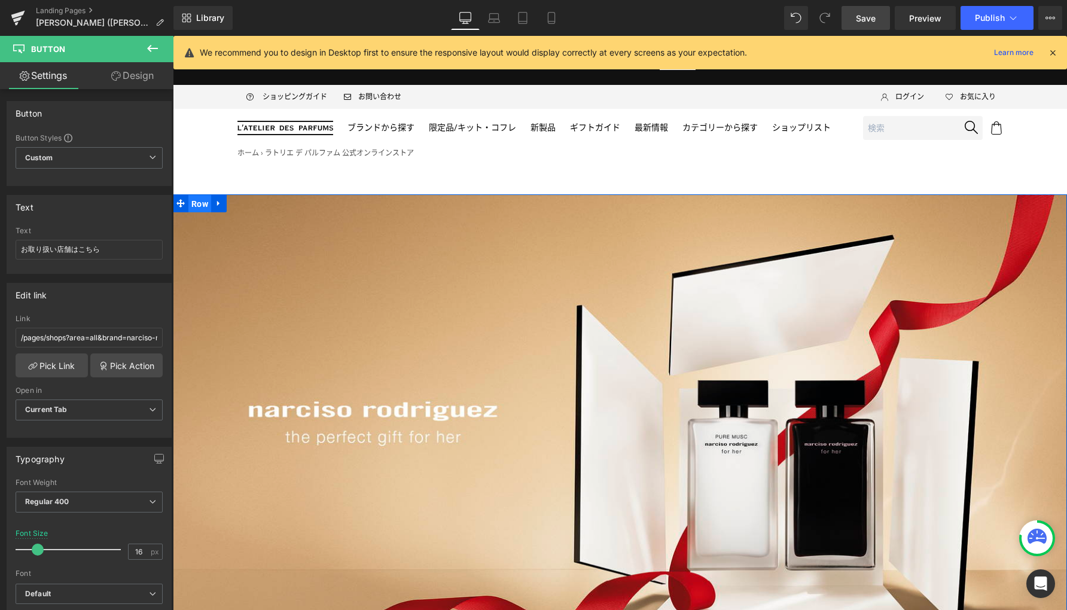
click at [193, 201] on span "Row" at bounding box center [199, 204] width 23 height 18
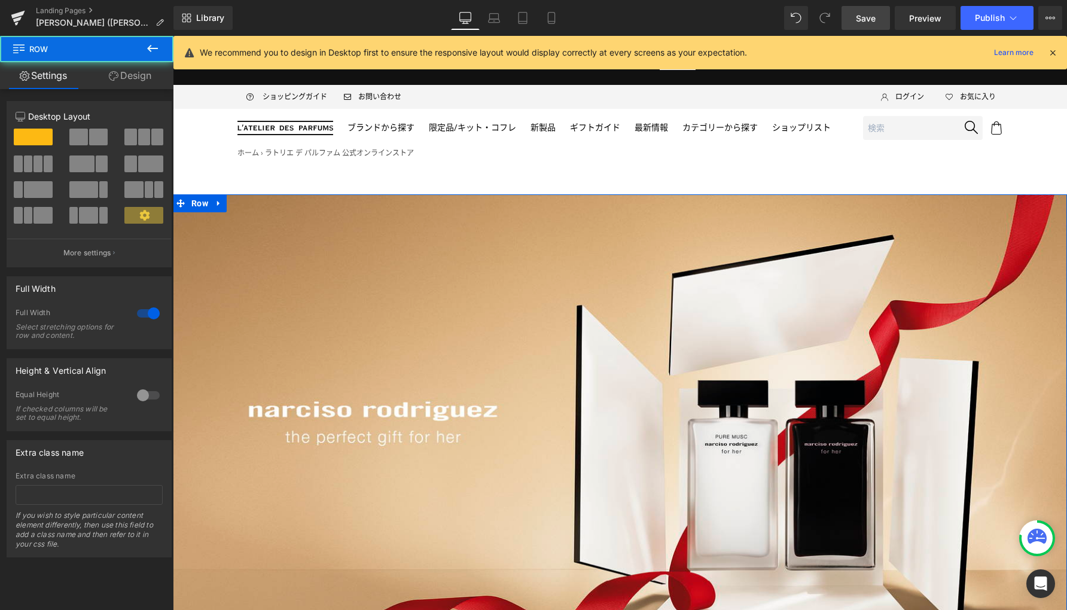
click at [130, 78] on link "Design" at bounding box center [130, 75] width 87 height 27
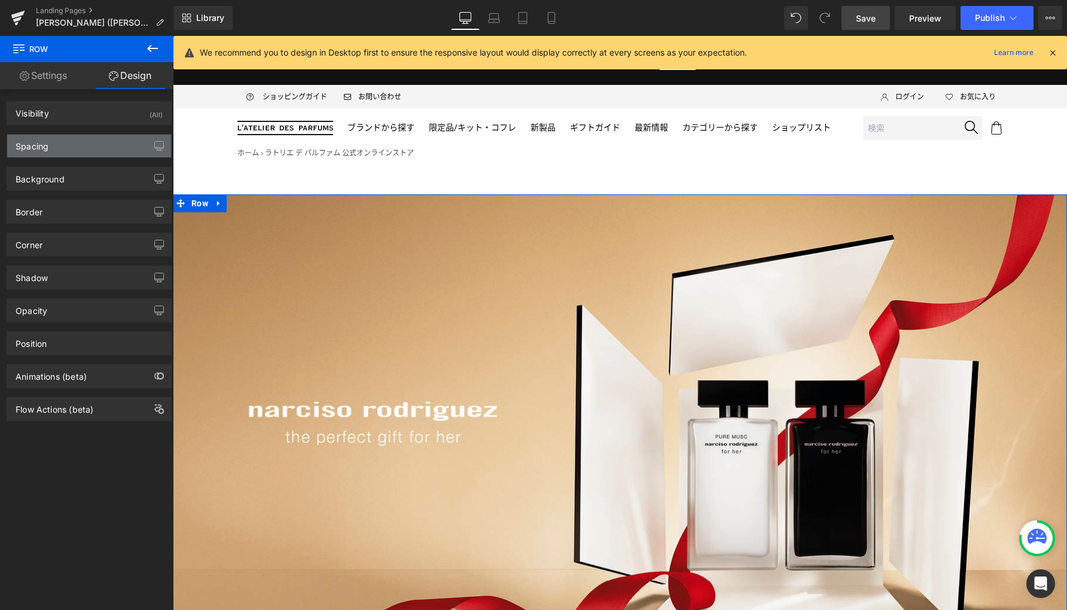
click at [81, 148] on div "Spacing" at bounding box center [89, 146] width 164 height 23
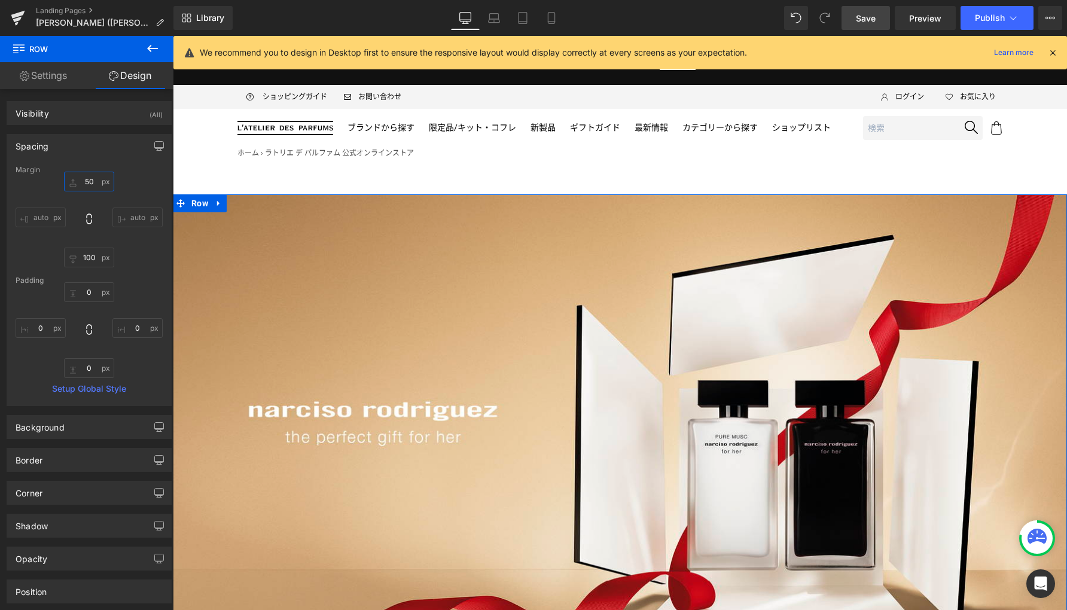
click at [90, 178] on input "50" at bounding box center [89, 182] width 50 height 20
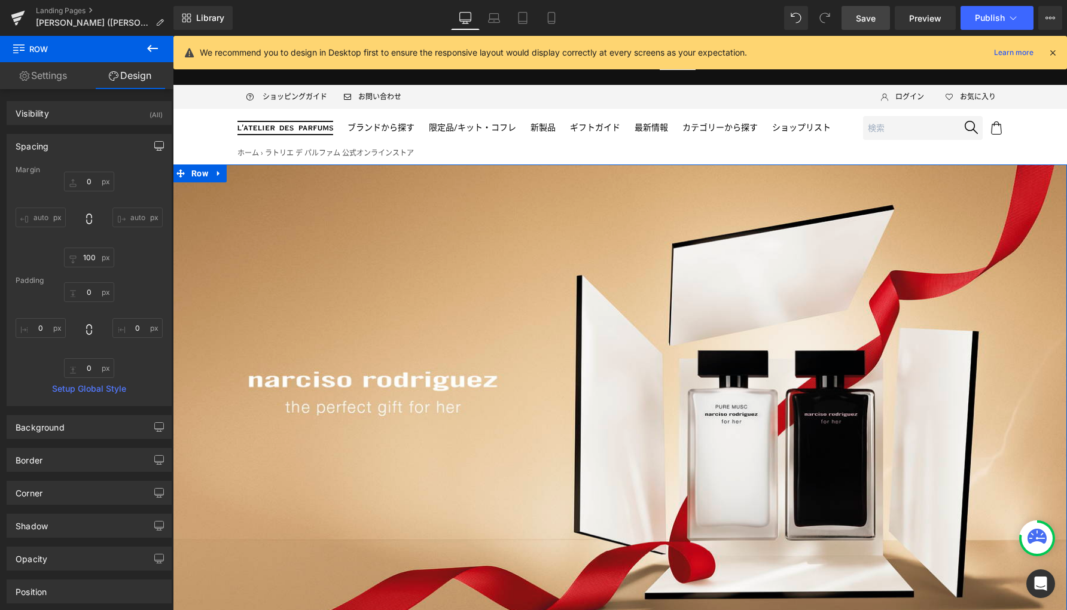
click at [155, 144] on icon "button" at bounding box center [159, 146] width 10 height 10
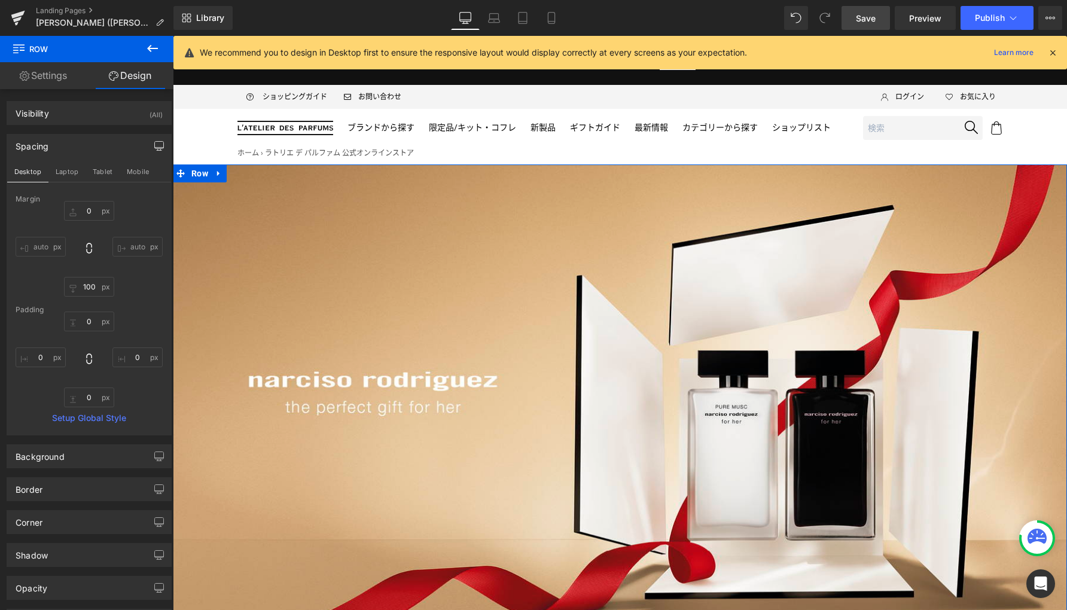
click at [67, 175] on button "Laptop" at bounding box center [66, 171] width 37 height 20
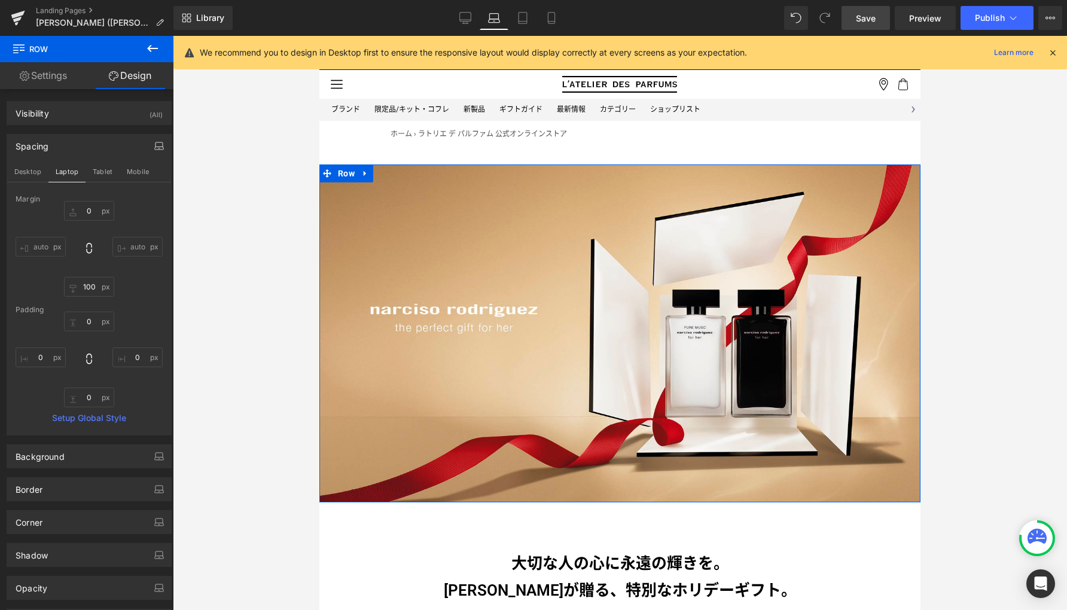
type input "40"
type input "80"
type input "0"
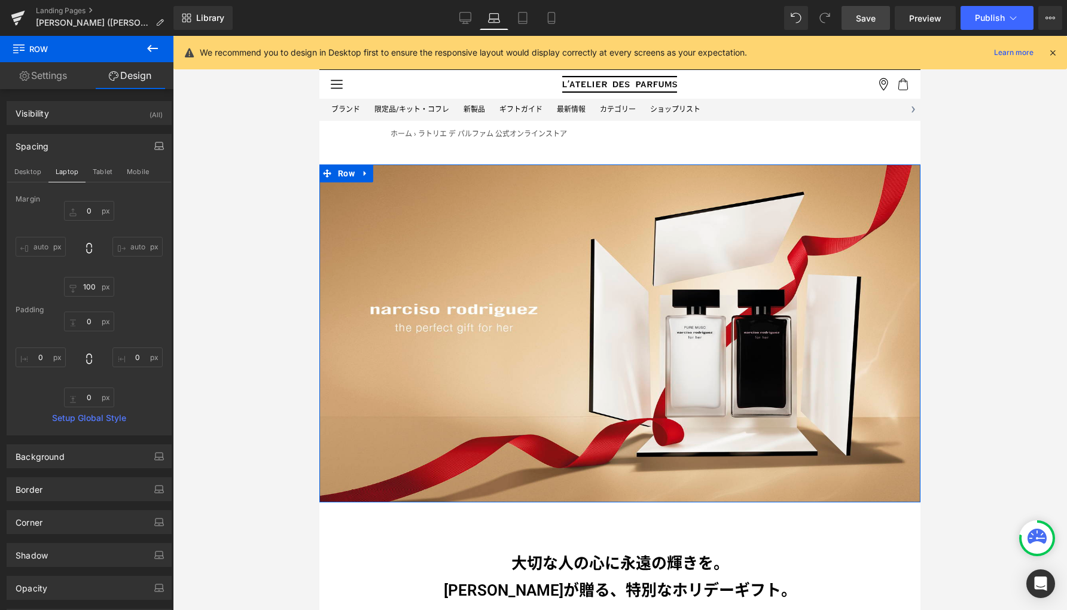
type input "0"
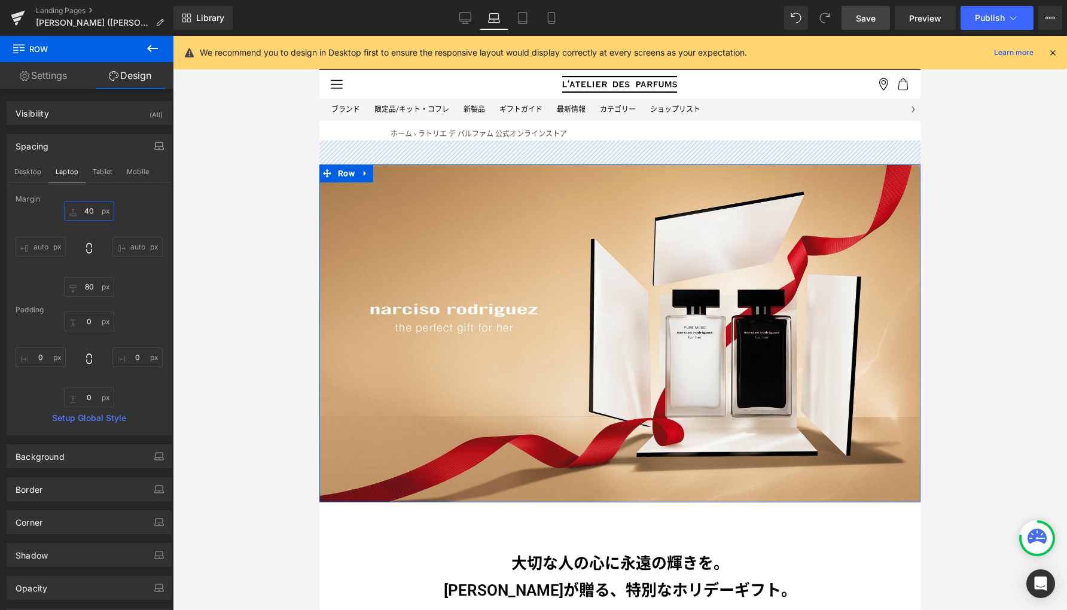
click at [94, 213] on input "40" at bounding box center [89, 211] width 50 height 20
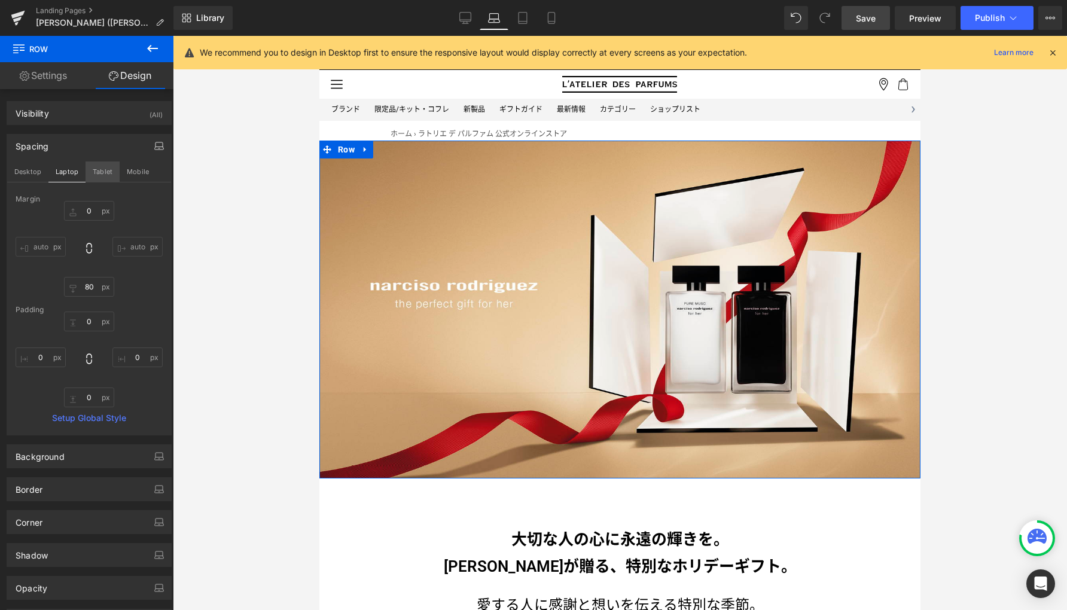
click at [99, 173] on button "Tablet" at bounding box center [102, 171] width 34 height 20
type input "30"
type input "70"
type input "0"
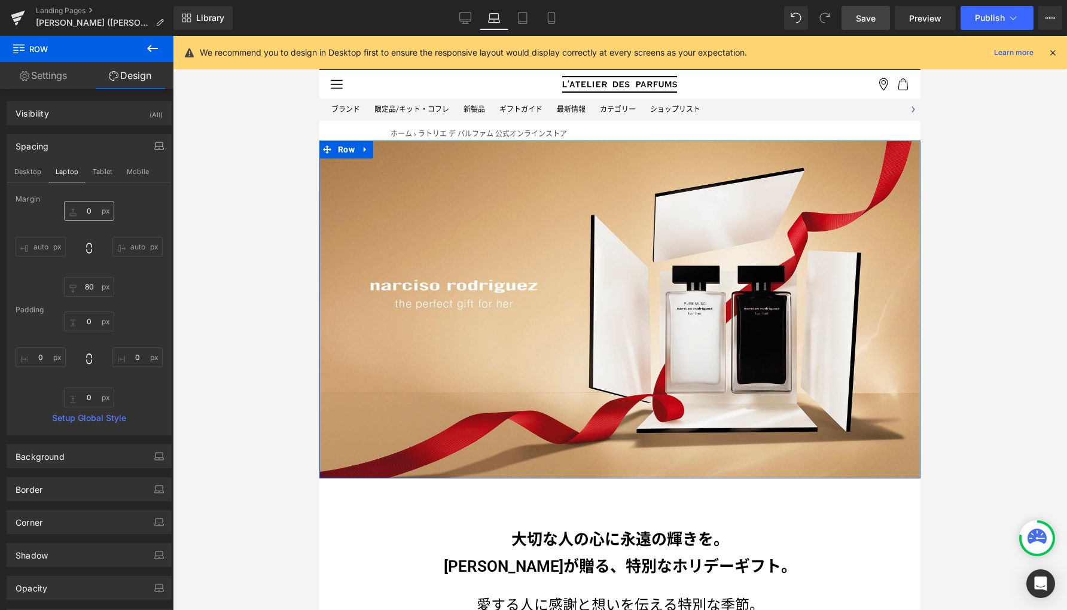
type input "0"
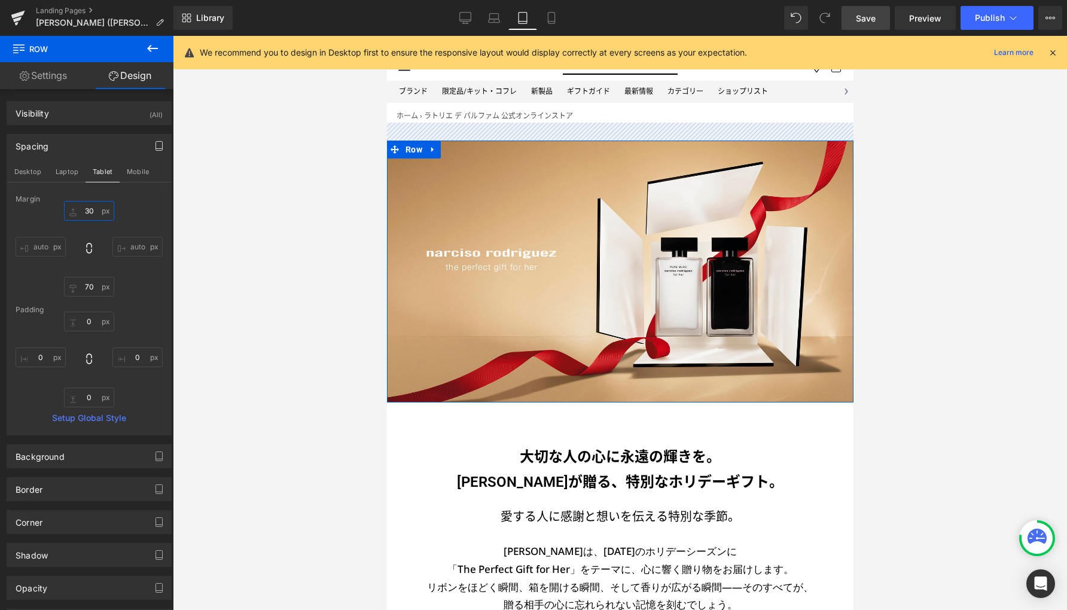
click at [94, 213] on input "30" at bounding box center [89, 211] width 50 height 20
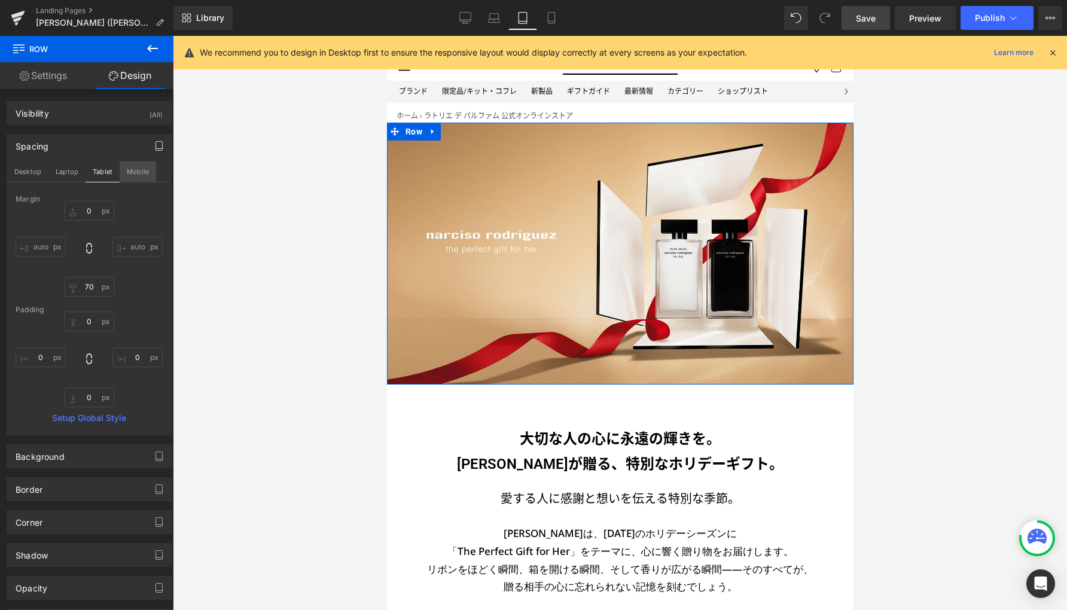
click at [134, 176] on button "Mobile" at bounding box center [138, 171] width 36 height 20
type input "30"
type input "40"
type input "0"
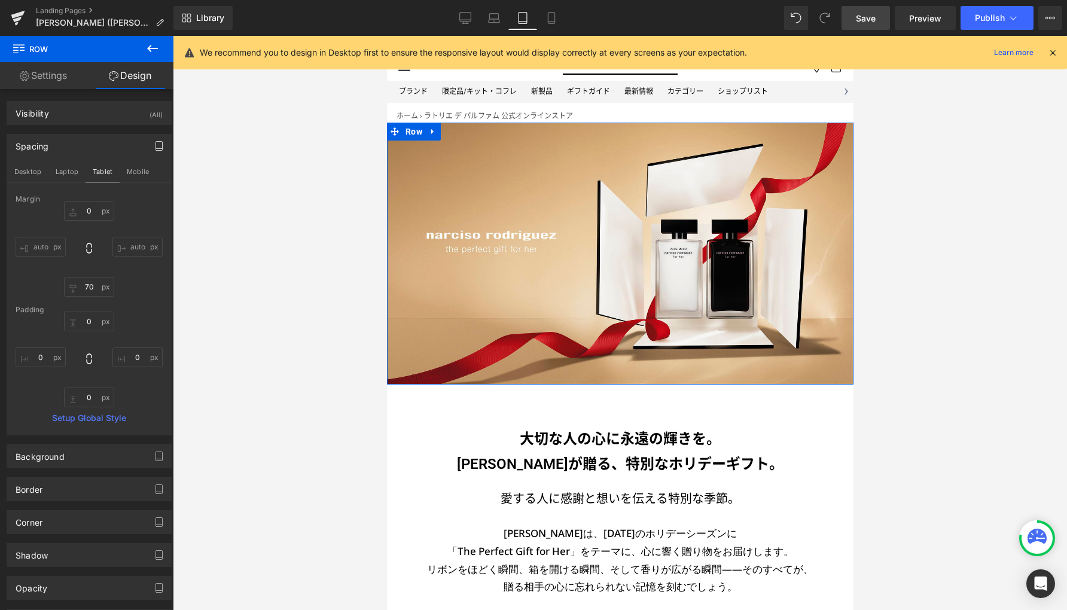
type input "0"
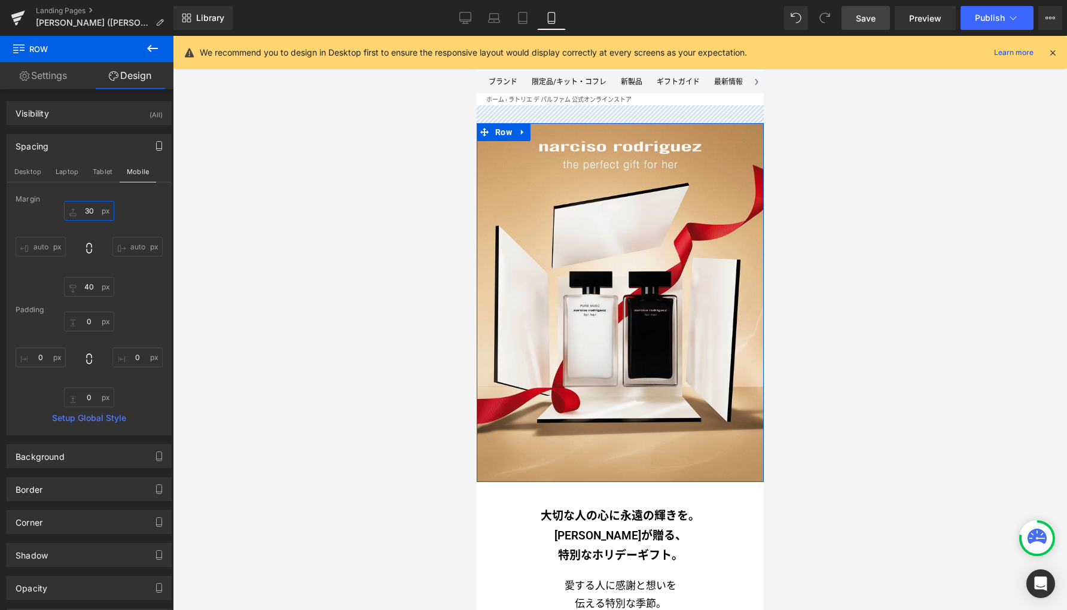
click at [93, 213] on input "30" at bounding box center [89, 211] width 50 height 20
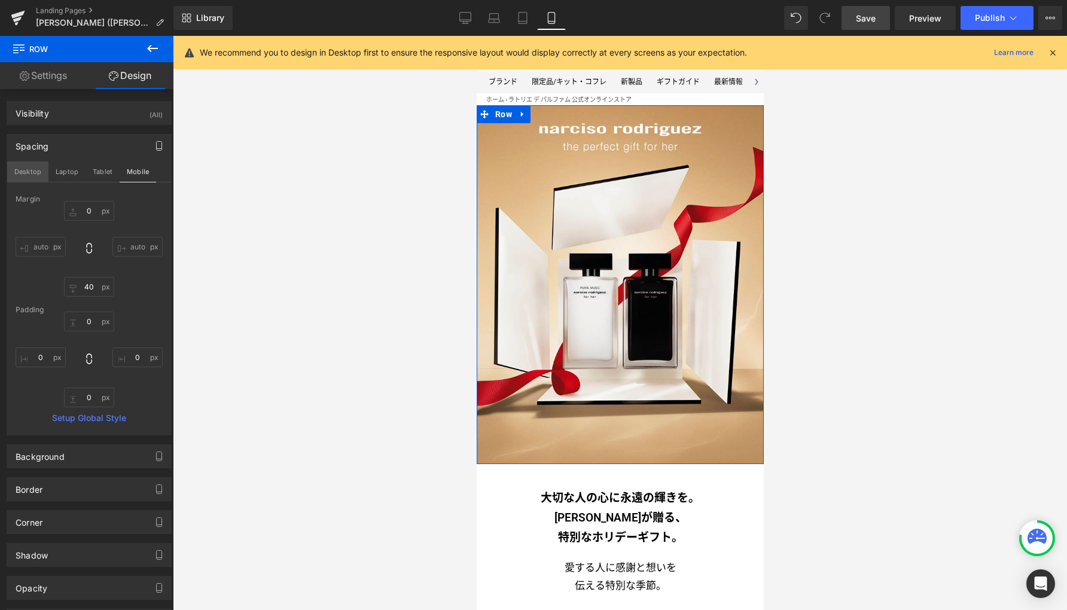
click at [30, 166] on button "Desktop" at bounding box center [27, 171] width 41 height 20
type input "0"
type input "100"
type input "0"
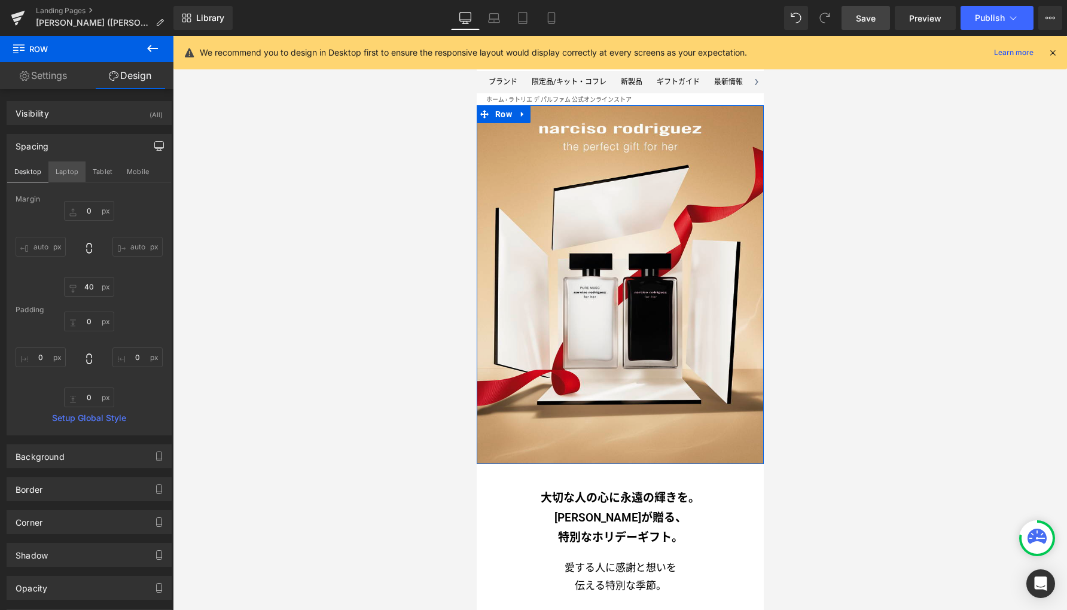
type input "0"
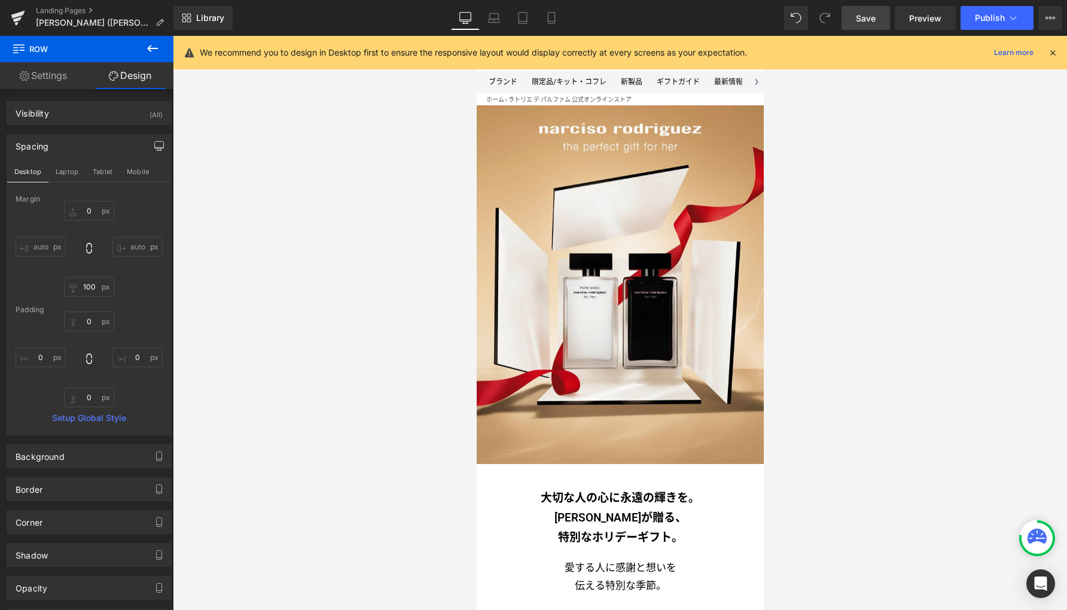
scroll to position [60, 0]
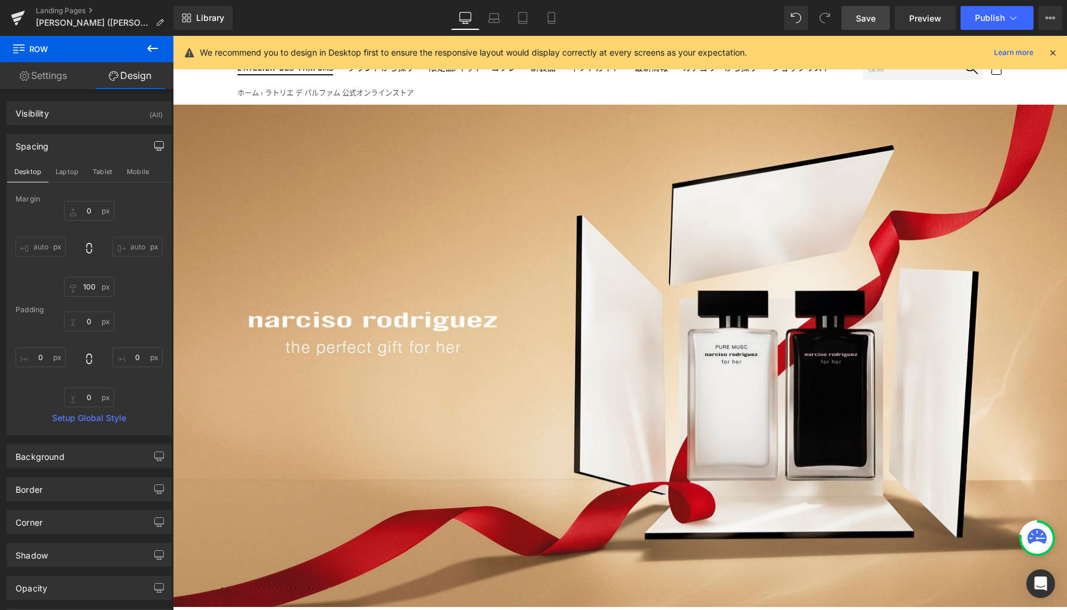
click at [858, 12] on span "Save" at bounding box center [865, 18] width 20 height 13
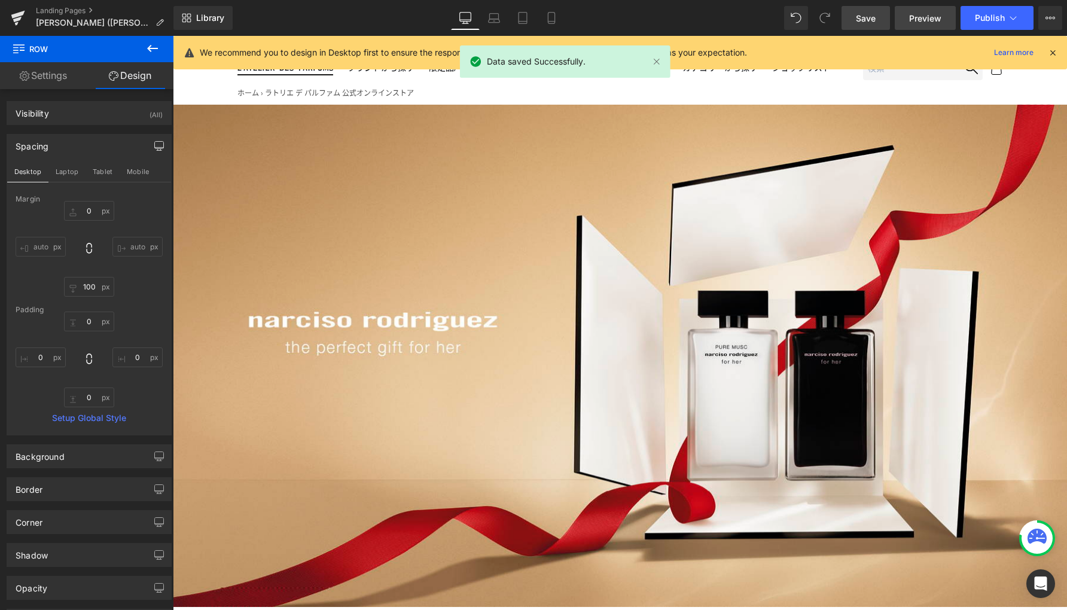
click at [924, 13] on span "Preview" at bounding box center [925, 18] width 32 height 13
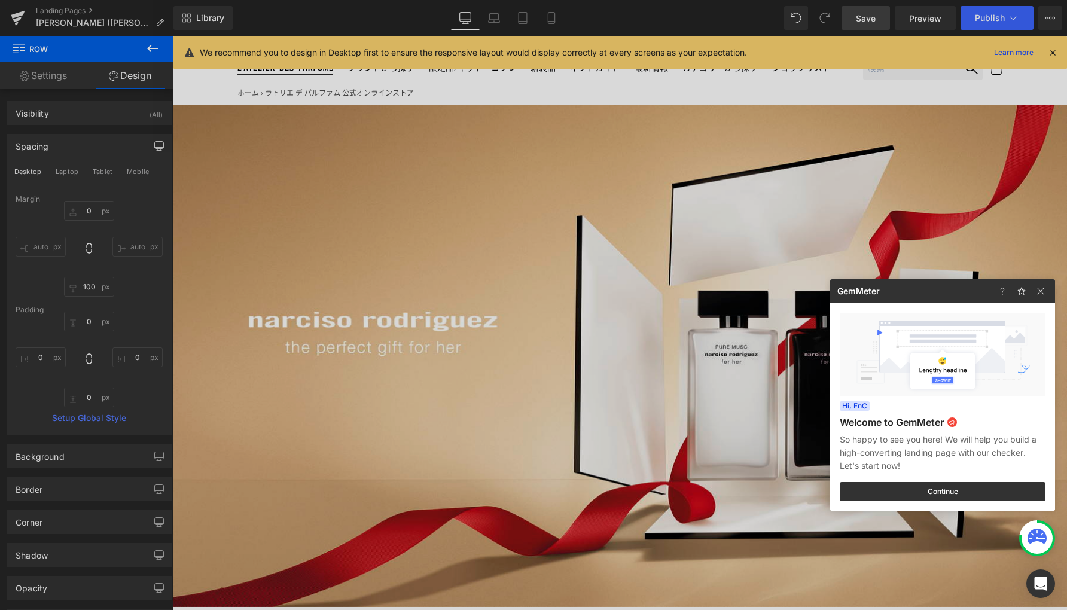
click at [505, 346] on div at bounding box center [533, 305] width 1067 height 610
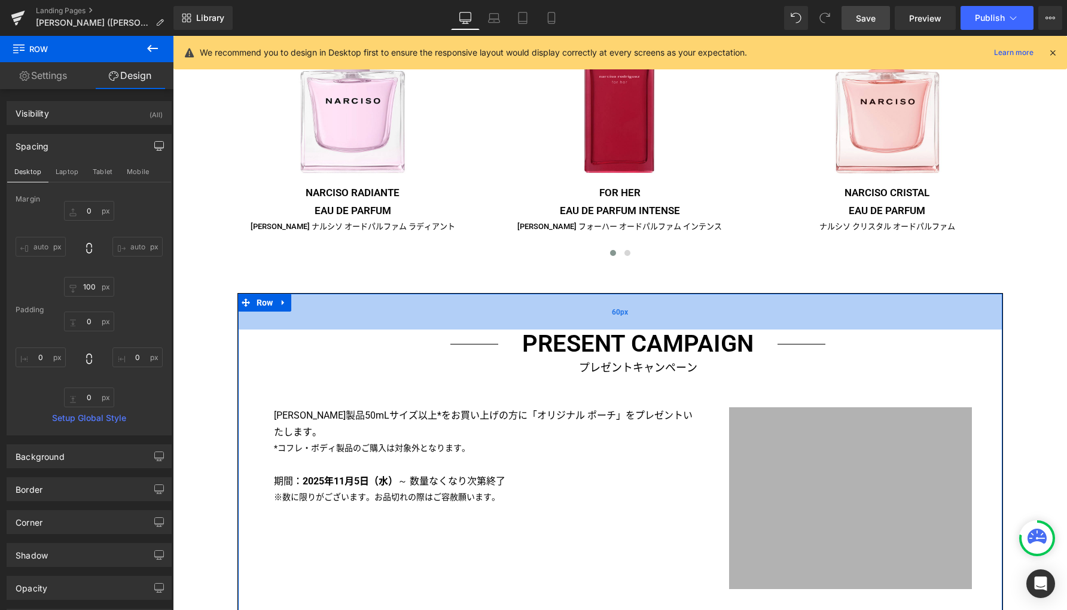
scroll to position [1659, 0]
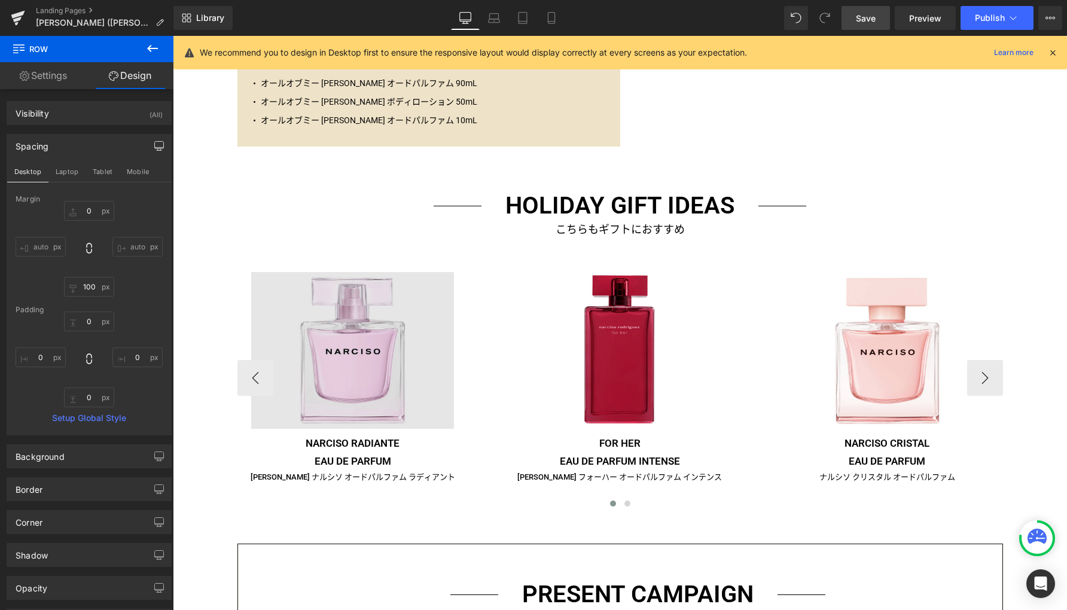
click at [326, 383] on img at bounding box center [352, 350] width 203 height 157
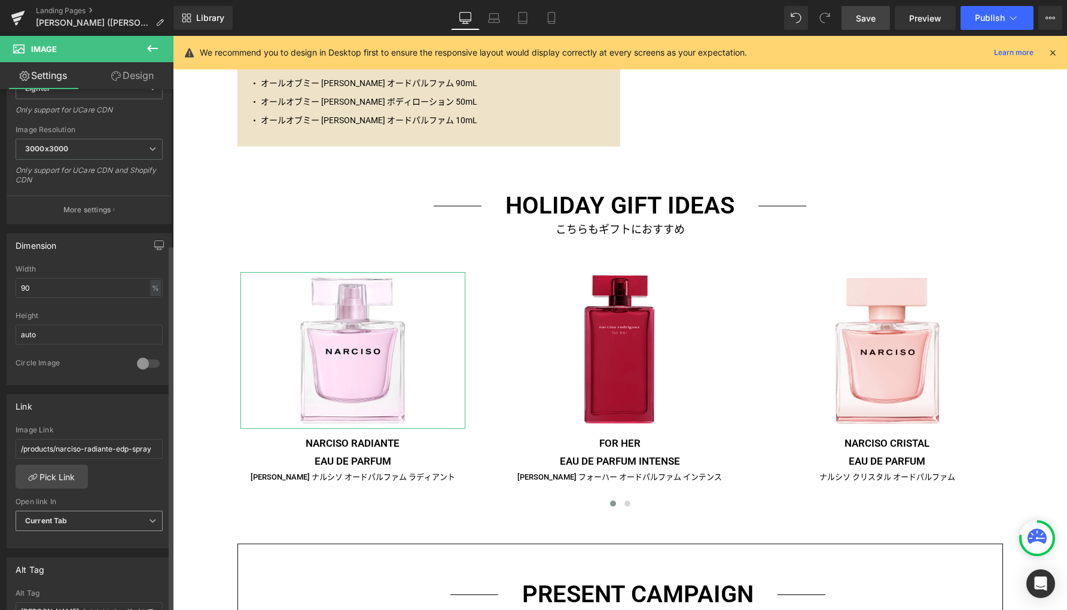
scroll to position [264, 0]
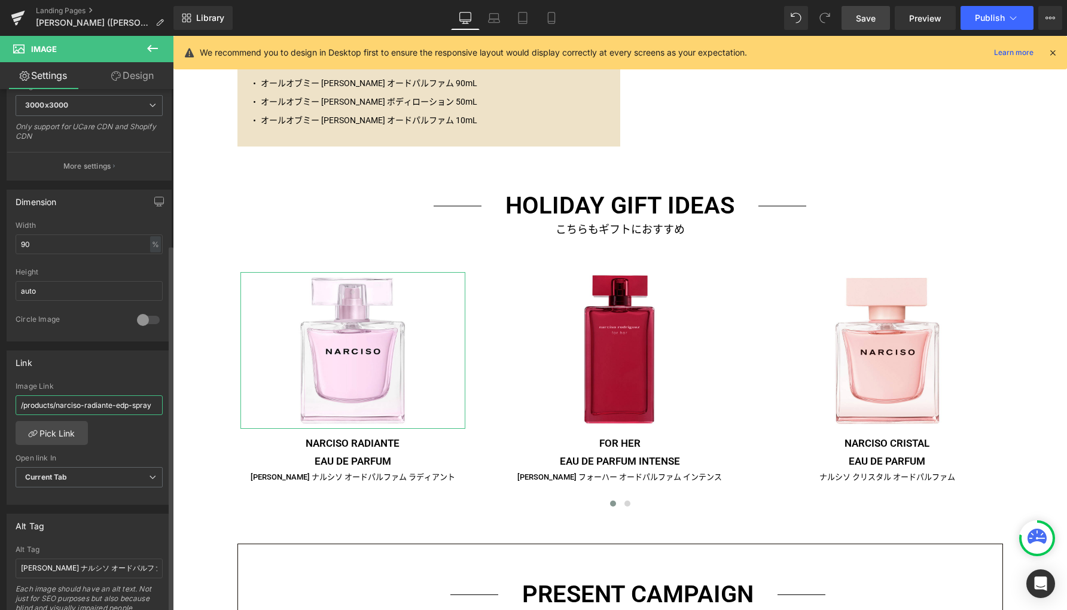
click at [94, 402] on input "/products/narciso-radiante-edp-spray" at bounding box center [89, 405] width 147 height 20
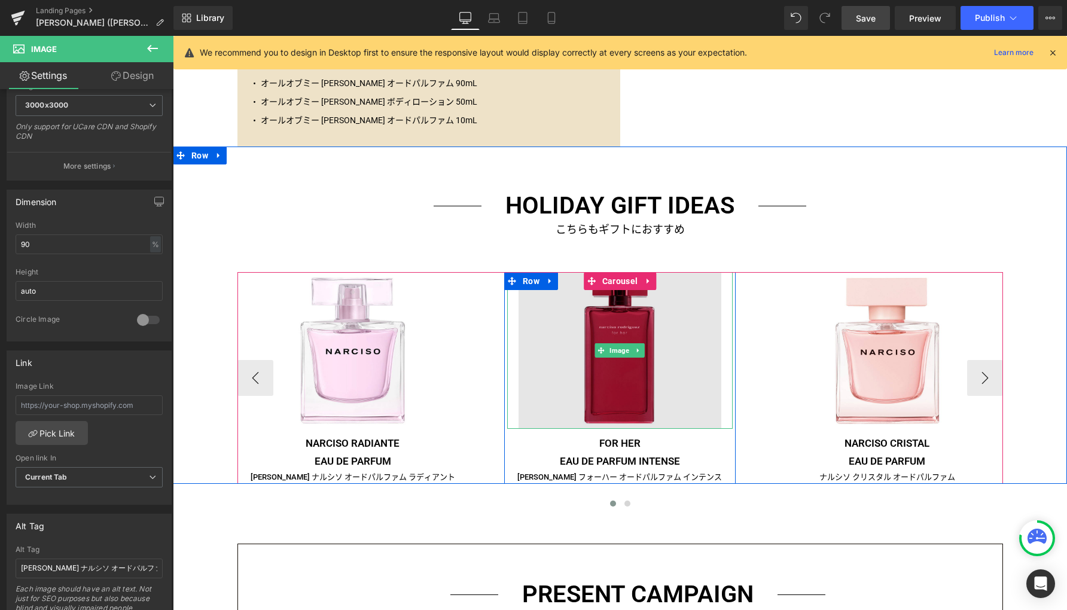
click at [643, 405] on img at bounding box center [619, 350] width 203 height 157
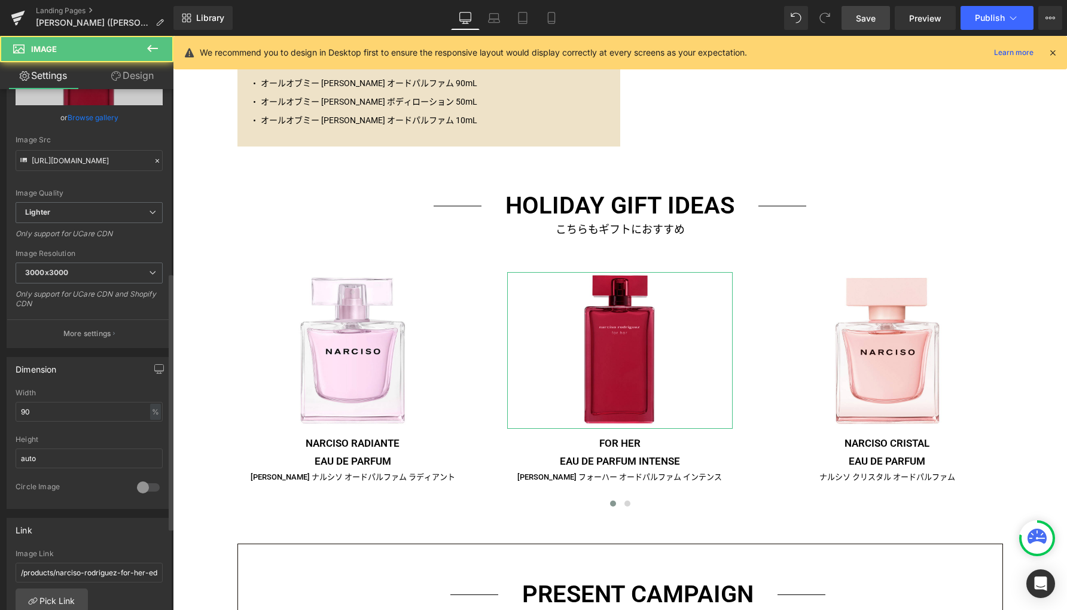
scroll to position [383, 0]
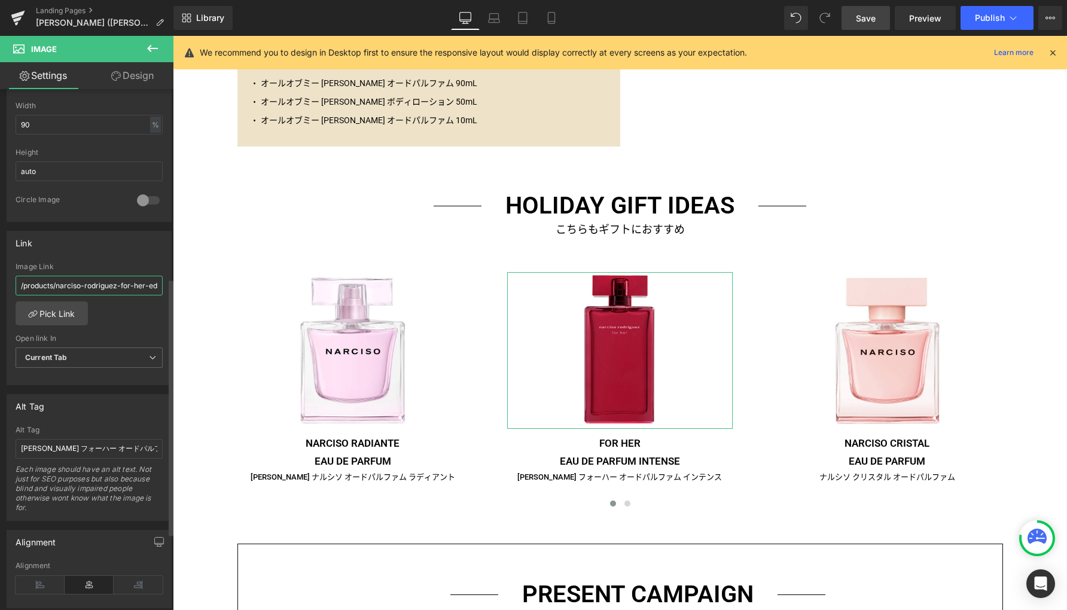
click at [123, 286] on input "/products/narciso-rodriguez-for-her-edp-intense-spray" at bounding box center [89, 286] width 147 height 20
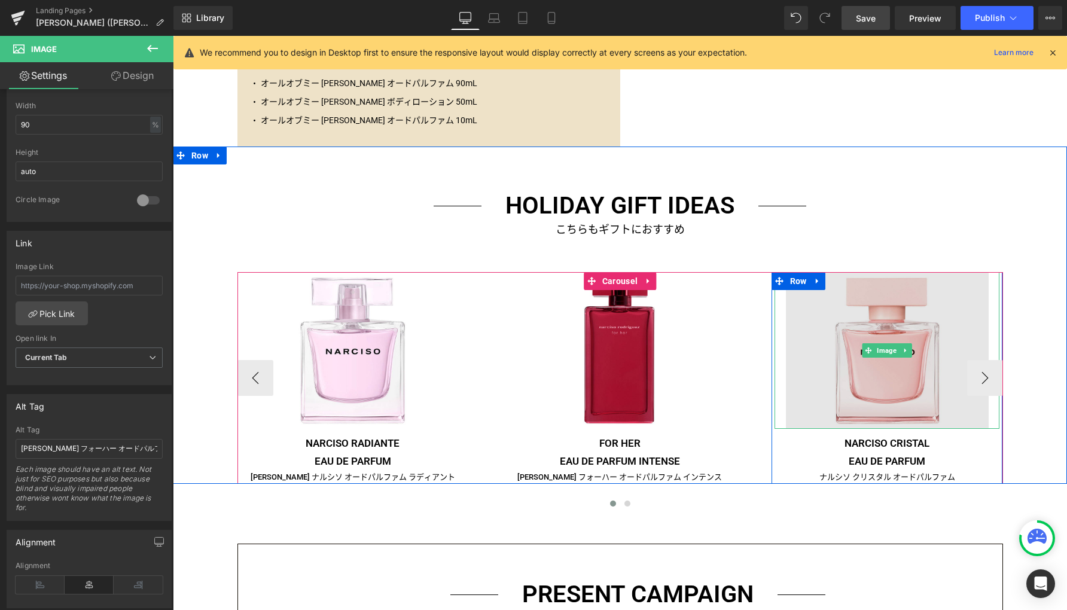
click at [874, 395] on img at bounding box center [887, 350] width 203 height 157
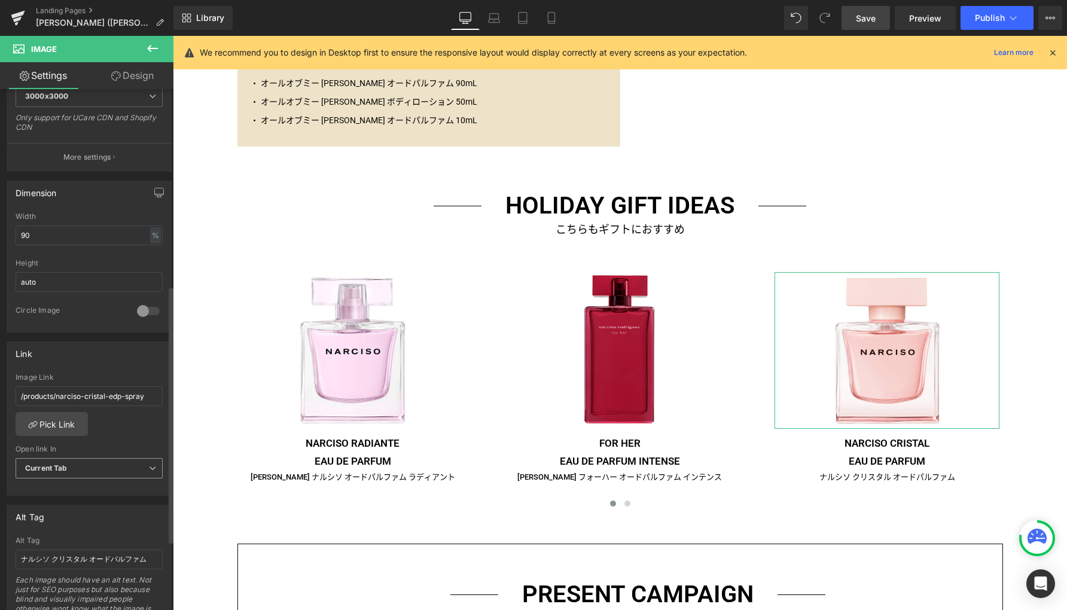
scroll to position [399, 0]
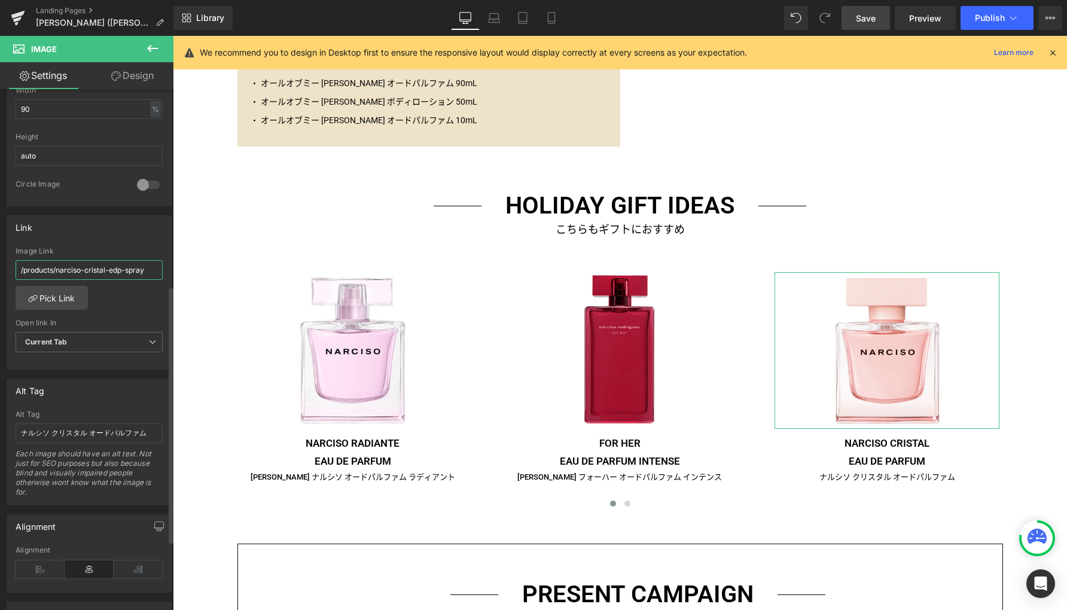
click at [117, 270] on input "/products/narciso-cristal-edp-spray" at bounding box center [89, 270] width 147 height 20
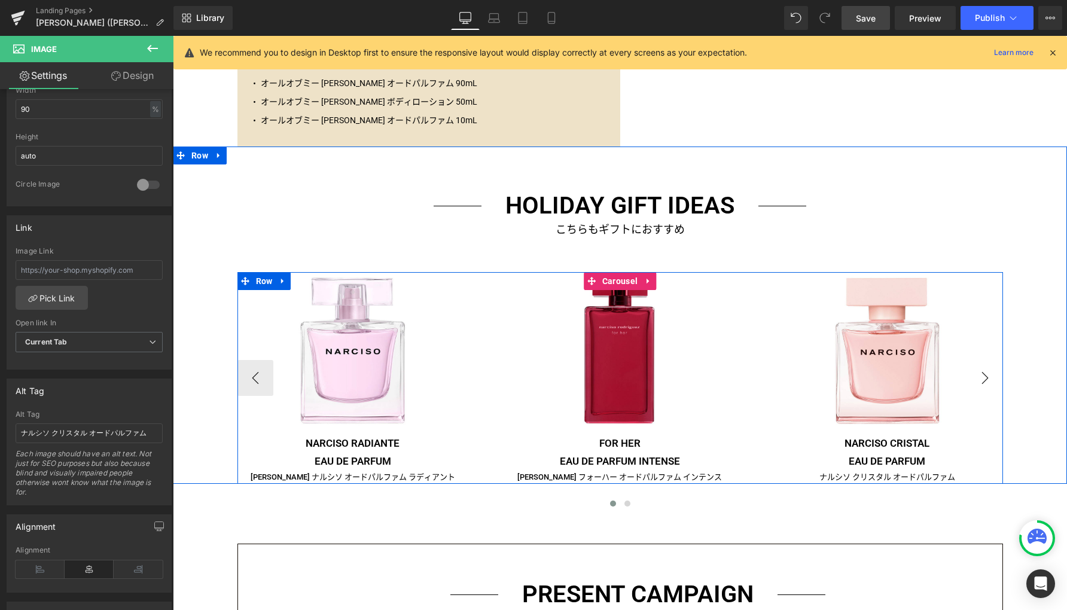
click at [982, 376] on button "›" at bounding box center [985, 378] width 36 height 36
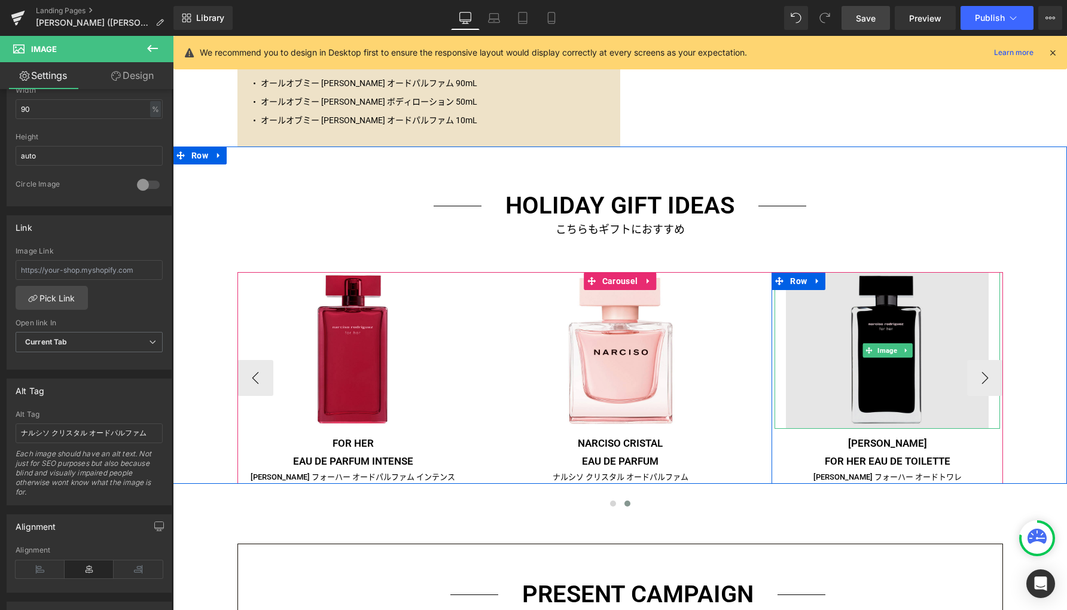
click at [887, 407] on img at bounding box center [887, 350] width 203 height 157
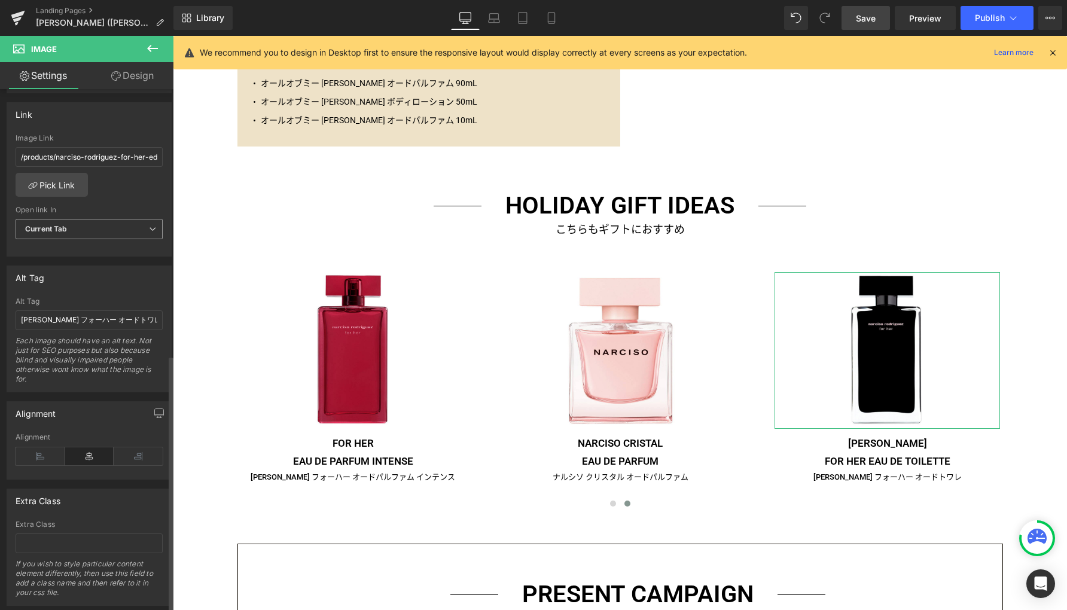
scroll to position [424, 0]
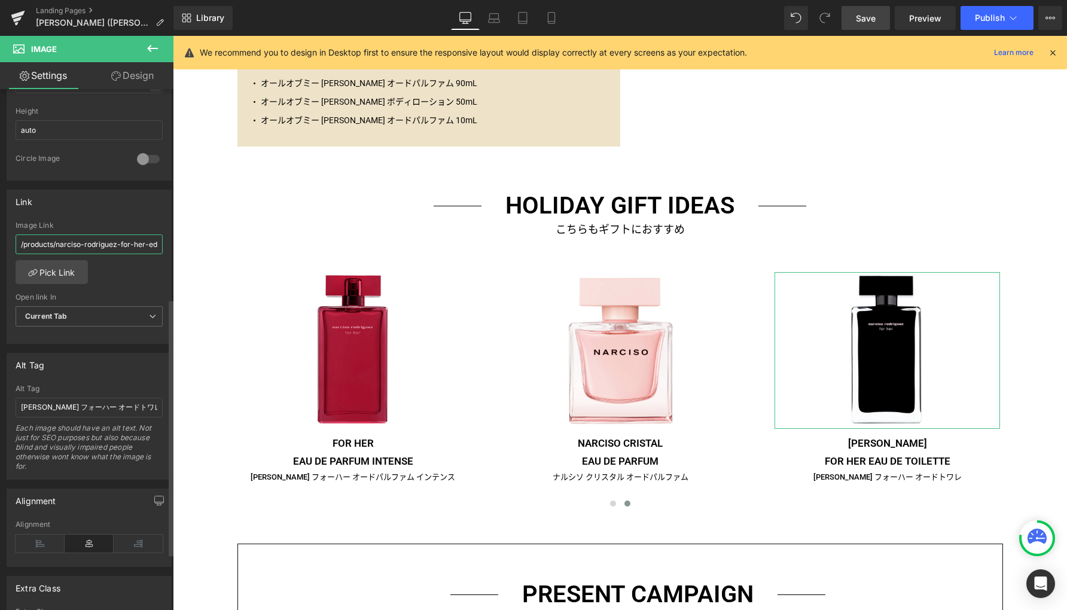
click at [121, 243] on input "/products/narciso-rodriguez-for-her-edt-spray" at bounding box center [89, 244] width 147 height 20
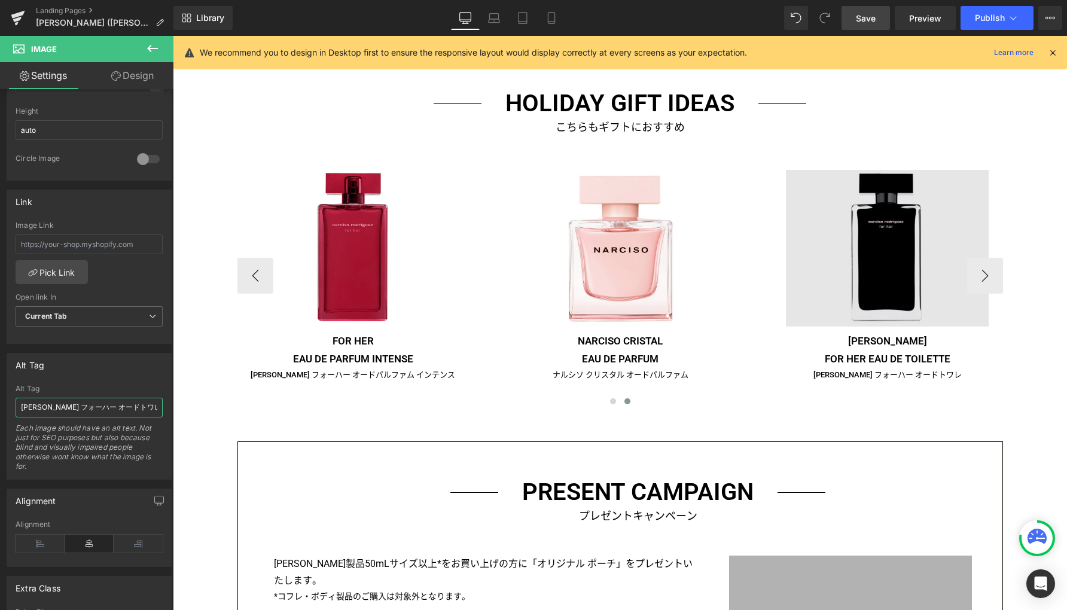
scroll to position [1711, 0]
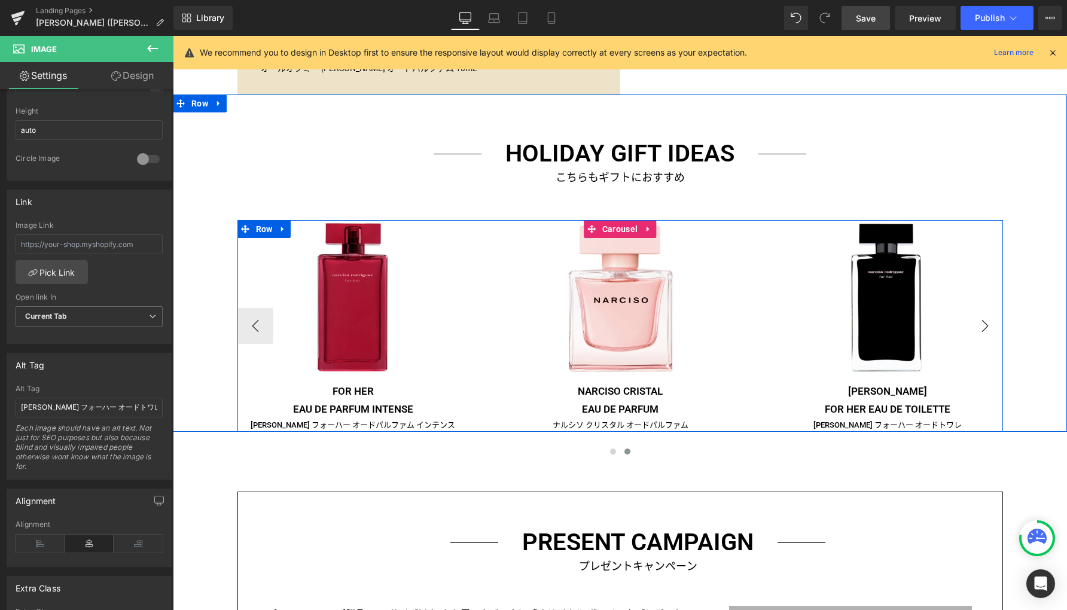
click at [984, 326] on button "›" at bounding box center [985, 326] width 36 height 36
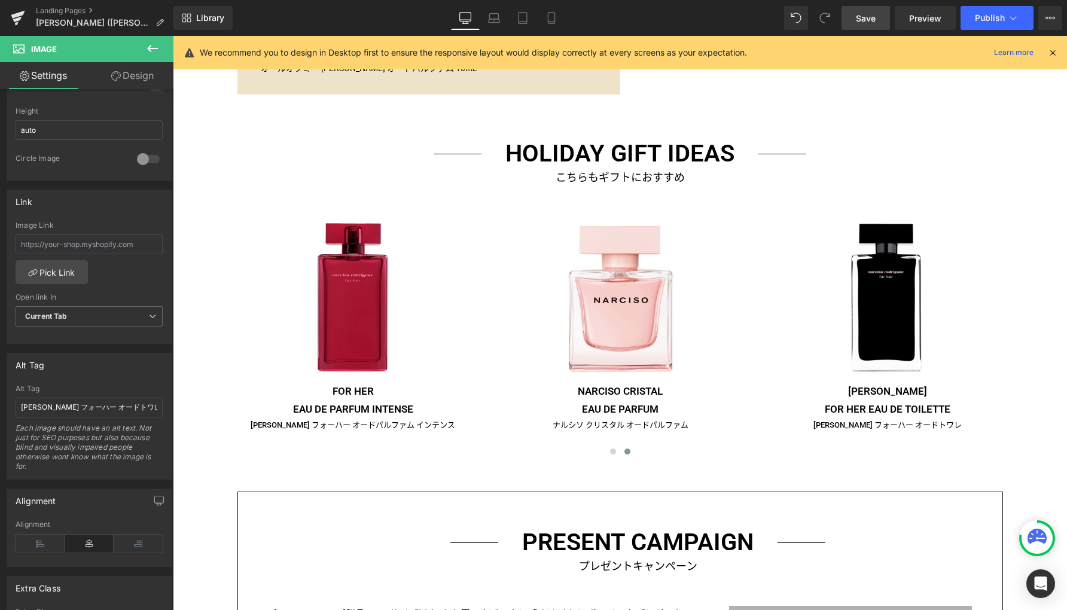
click at [866, 16] on span "Save" at bounding box center [865, 18] width 20 height 13
click at [64, 9] on link "Landing Pages" at bounding box center [104, 11] width 137 height 10
